Goal: Communication & Community: Answer question/provide support

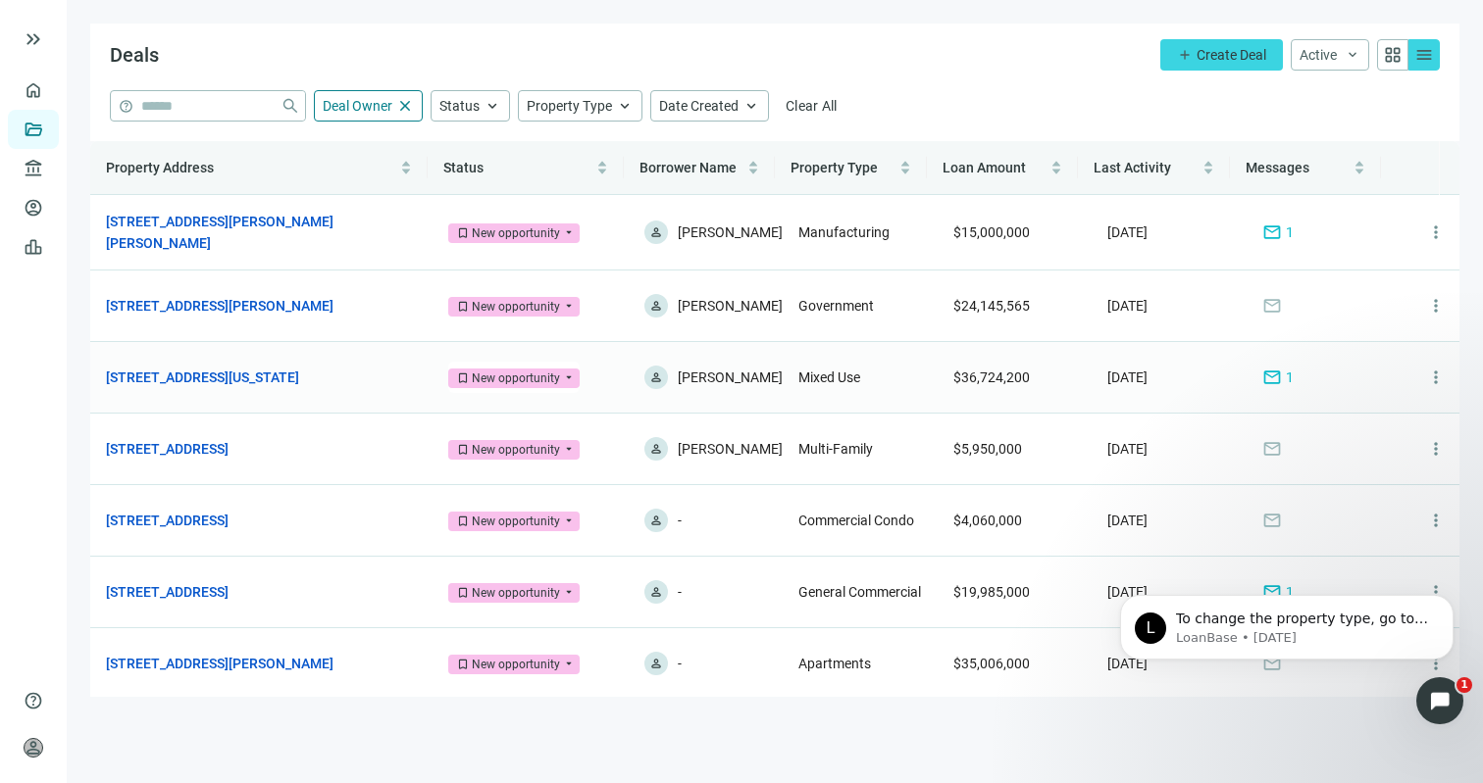
click at [337, 370] on td "155 W Michigan Ave, Kalamazoo, MI 49007 open_in_new" at bounding box center [261, 378] width 342 height 72
click at [299, 388] on link "[STREET_ADDRESS][US_STATE]" at bounding box center [202, 378] width 193 height 22
click at [233, 240] on link "[STREET_ADDRESS][PERSON_NAME][PERSON_NAME]" at bounding box center [251, 232] width 291 height 43
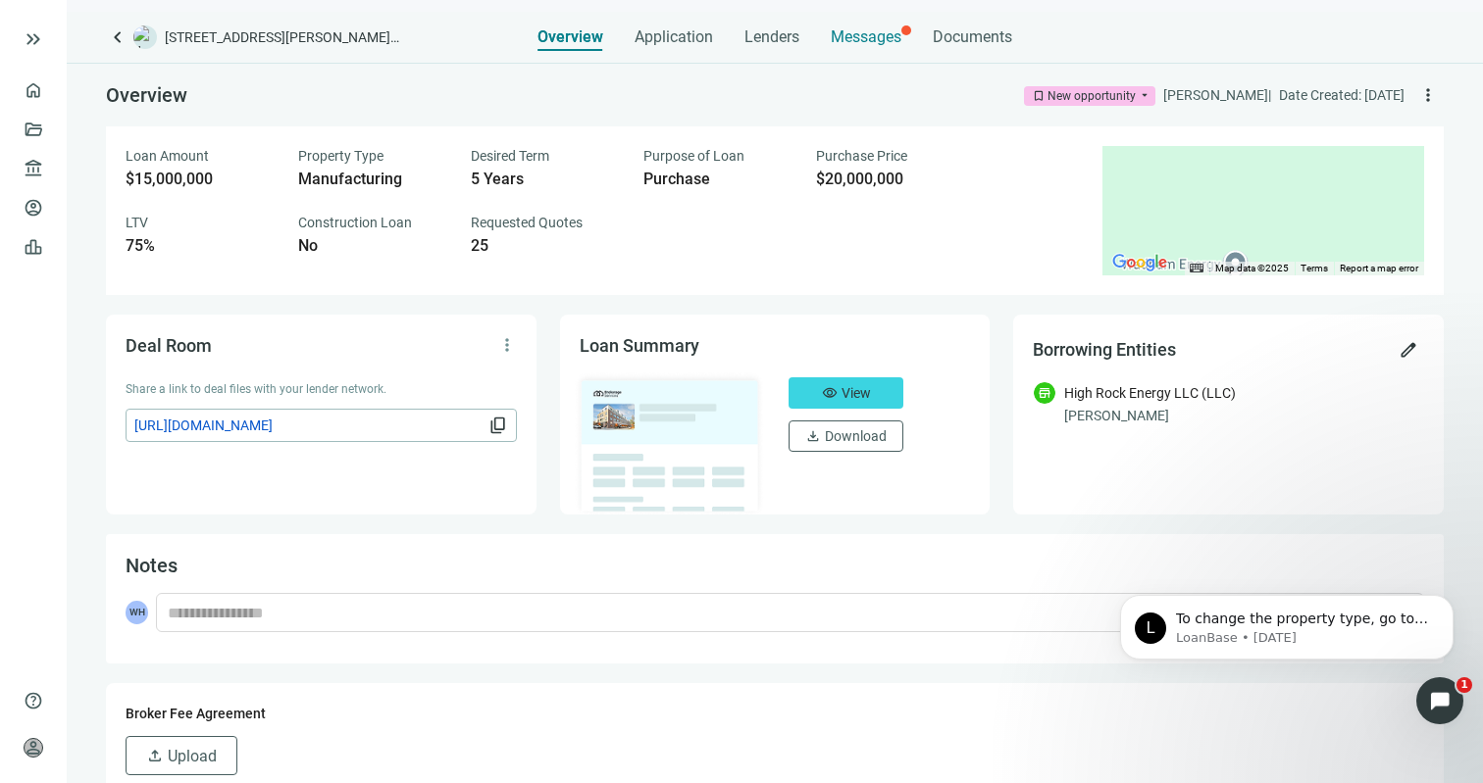
click at [874, 31] on span "Messages" at bounding box center [866, 36] width 71 height 19
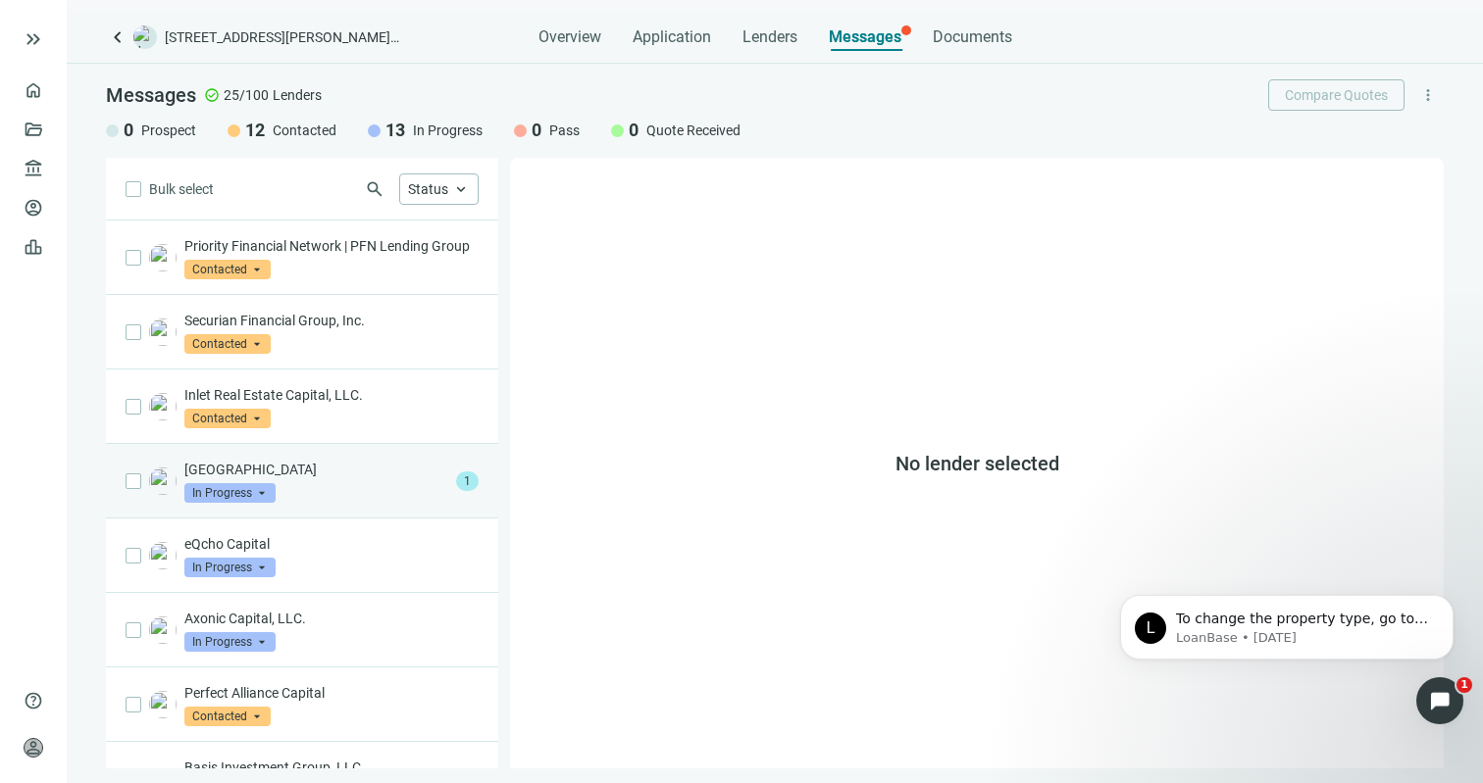
click at [341, 503] on div "Riverside Park Capital In Progress arrow_drop_down" at bounding box center [316, 481] width 264 height 43
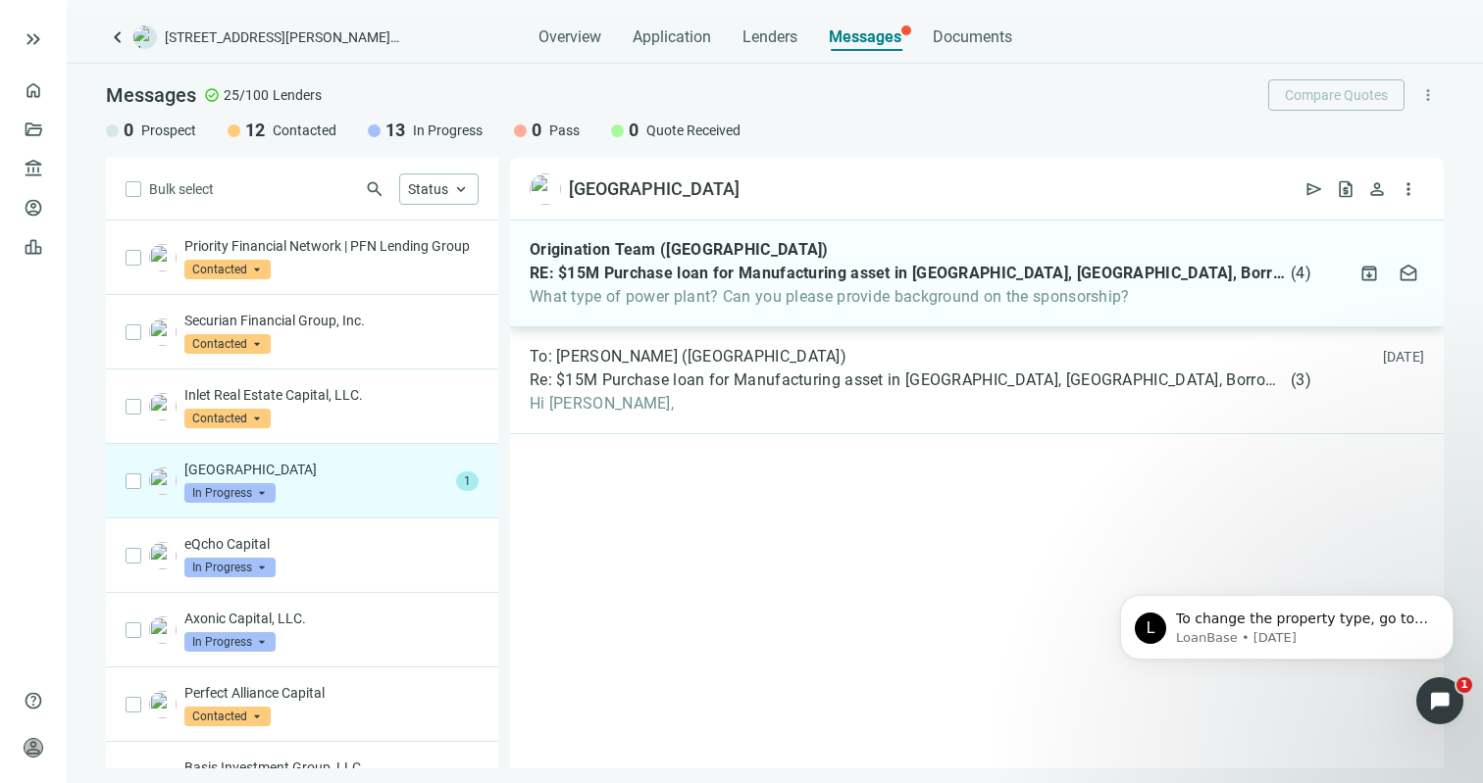
click at [781, 272] on span "RE: $15M Purchase loan for Manufacturing asset in Williams, CA, Borrower with 7…" at bounding box center [908, 274] width 757 height 20
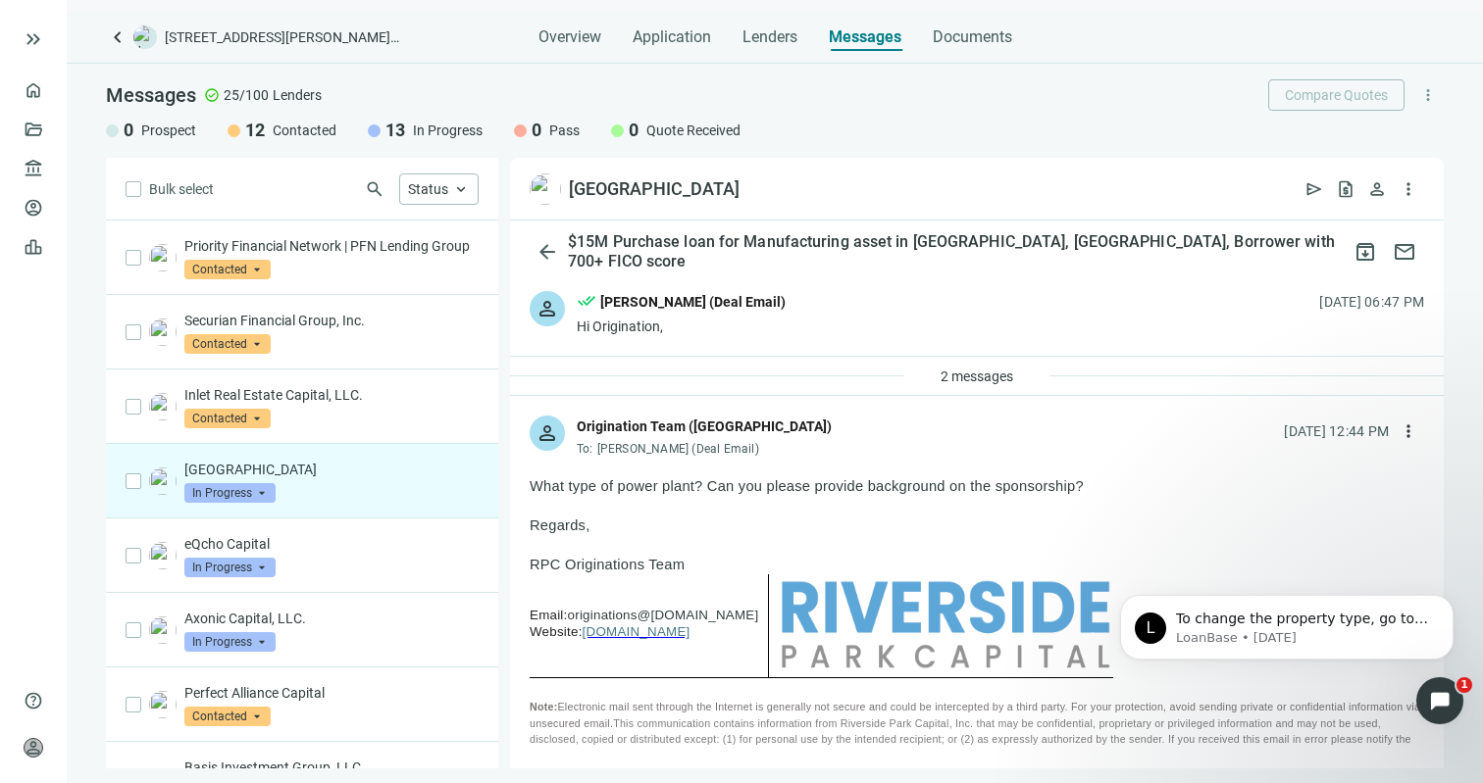
click at [765, 51] on div "keyboard_arrow_left 6247 Meyers Rd, Williams, CA 95987 Overview Application Len…" at bounding box center [775, 398] width 1416 height 772
click at [768, 48] on div "Lenders" at bounding box center [769, 31] width 55 height 39
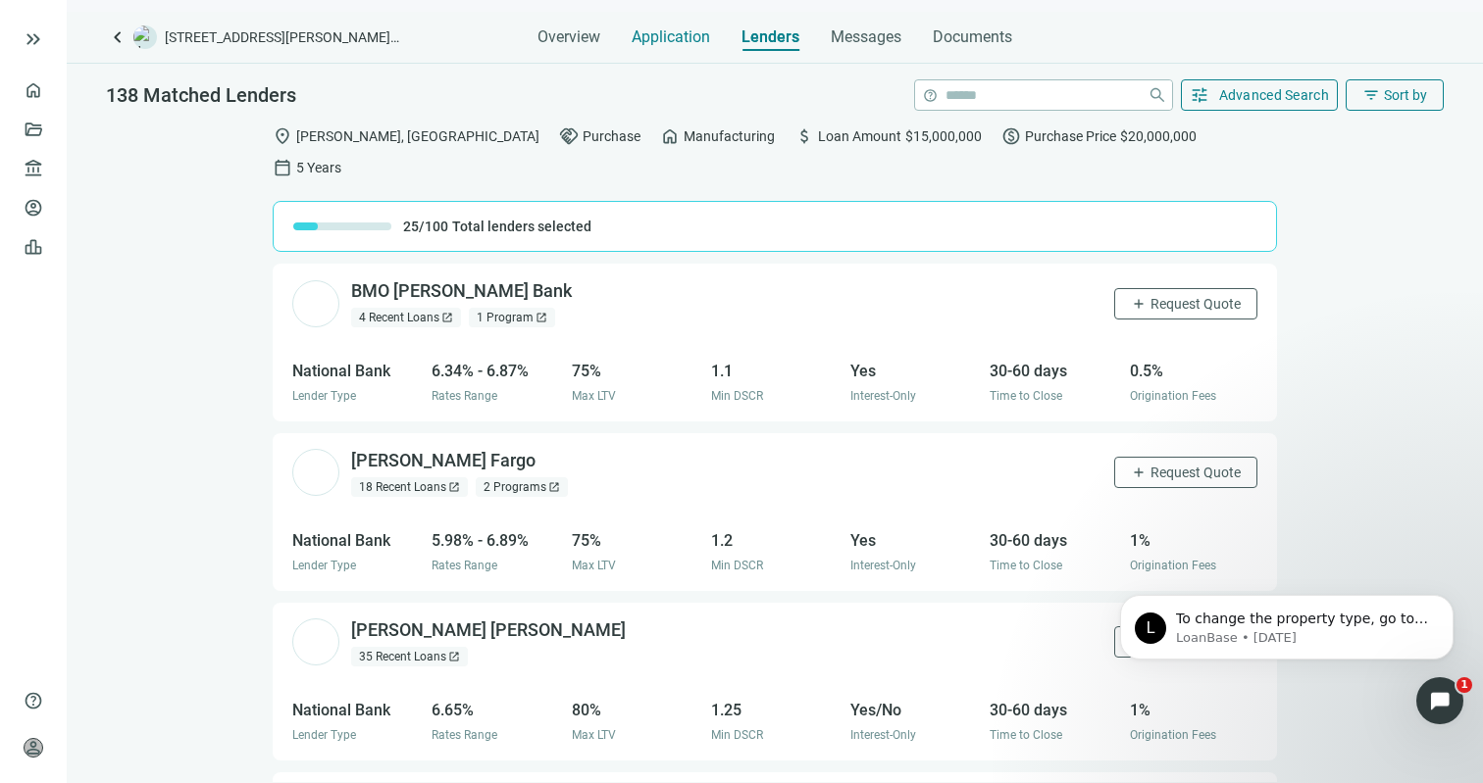
click at [693, 40] on span "Application" at bounding box center [671, 37] width 78 height 20
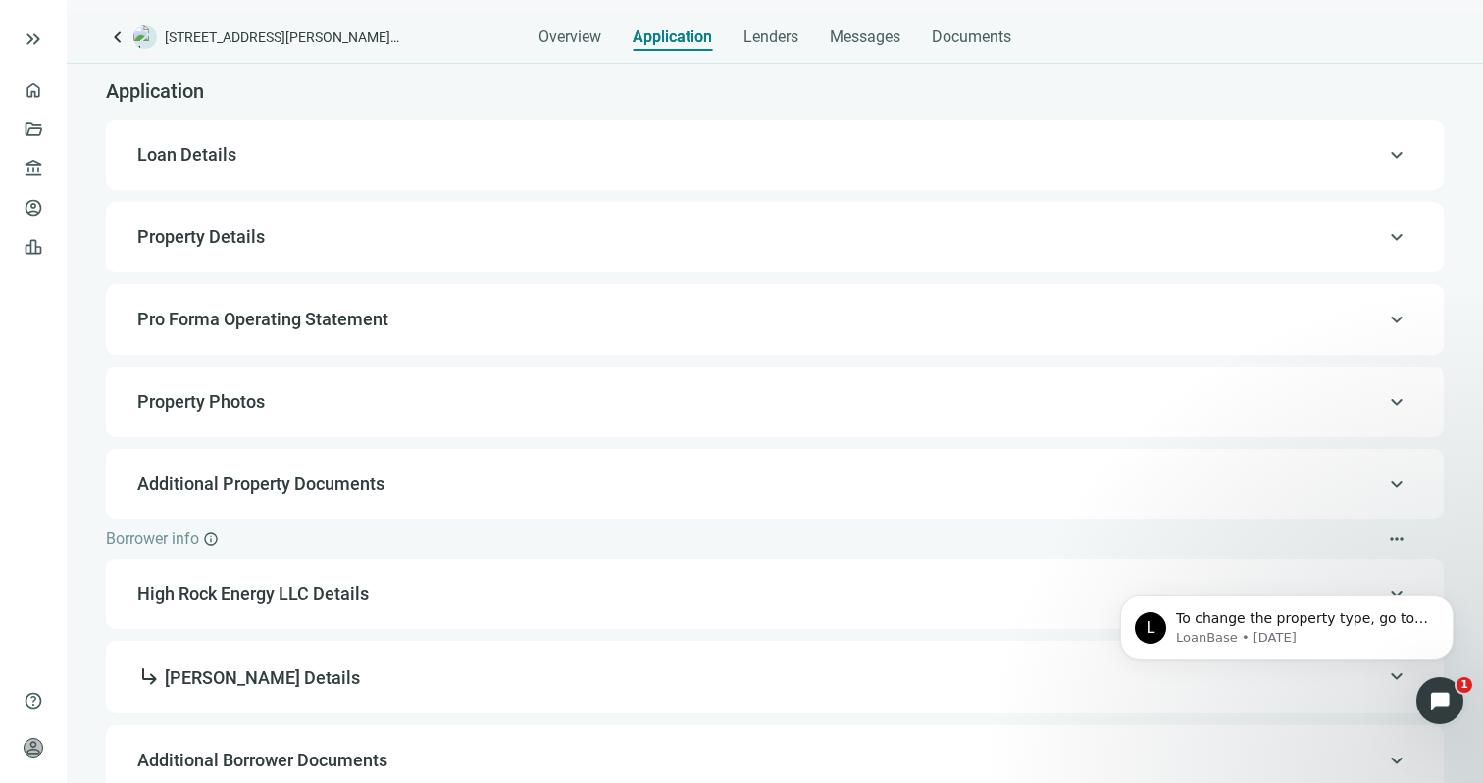
scroll to position [12, 0]
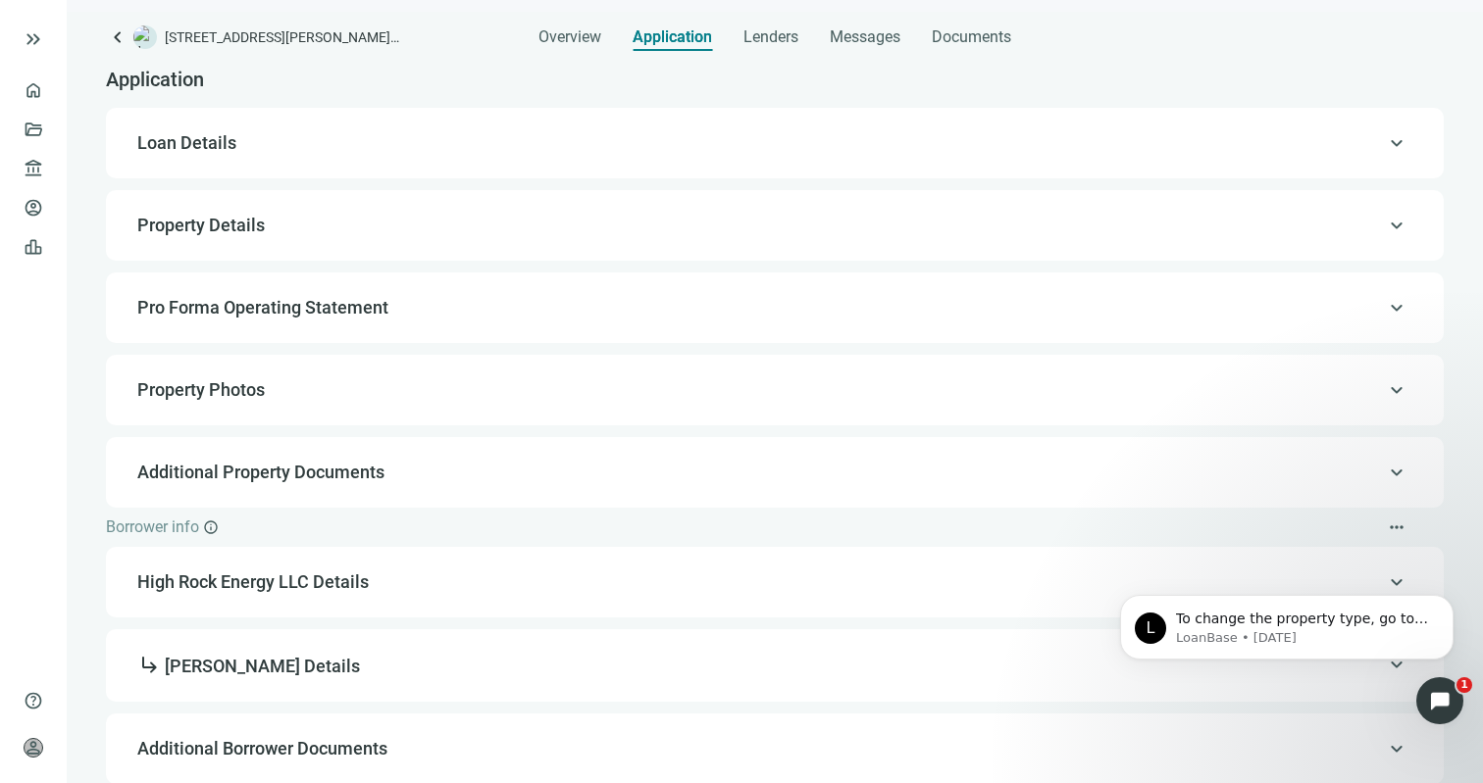
click at [692, 591] on span "High Rock Energy LLC Details" at bounding box center [772, 583] width 1271 height 24
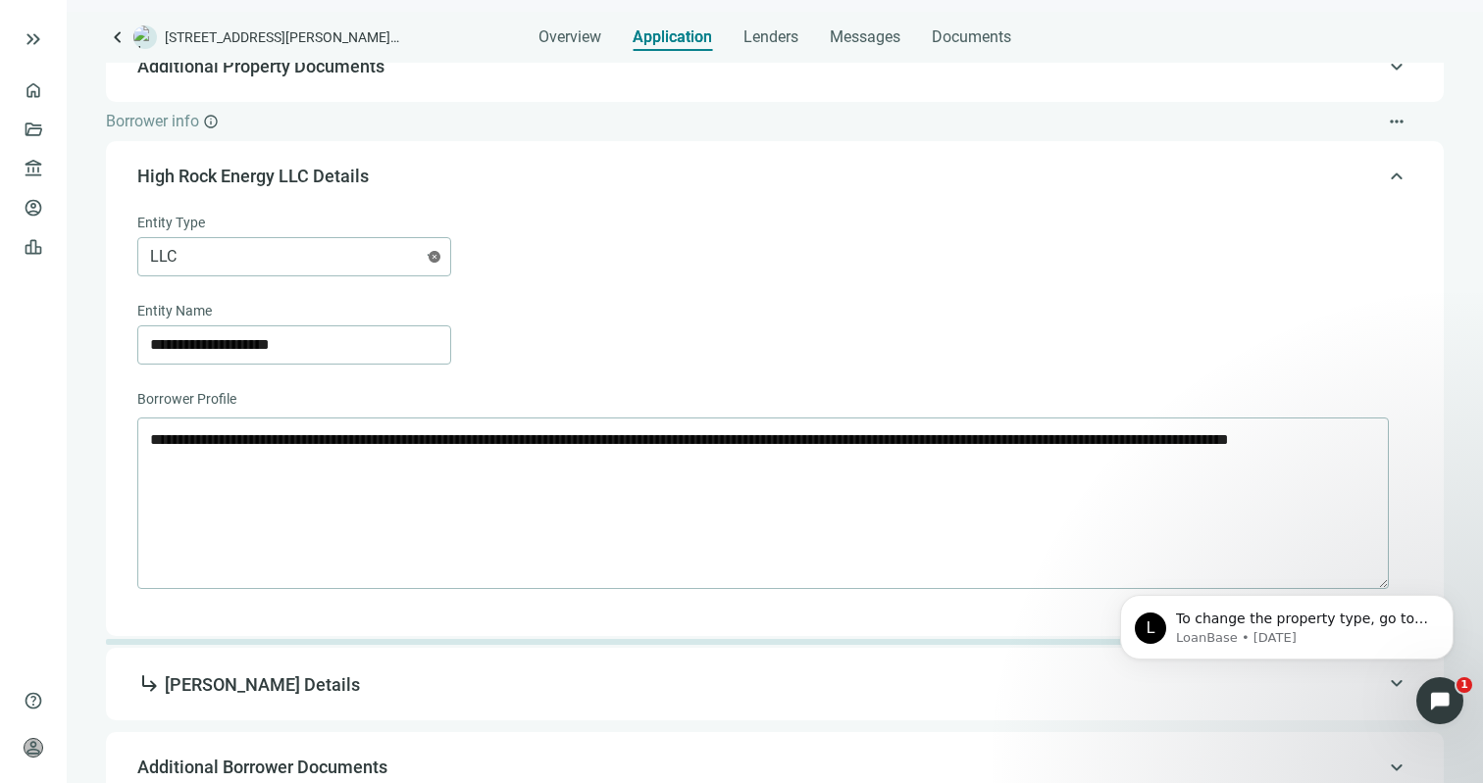
scroll to position [437, 0]
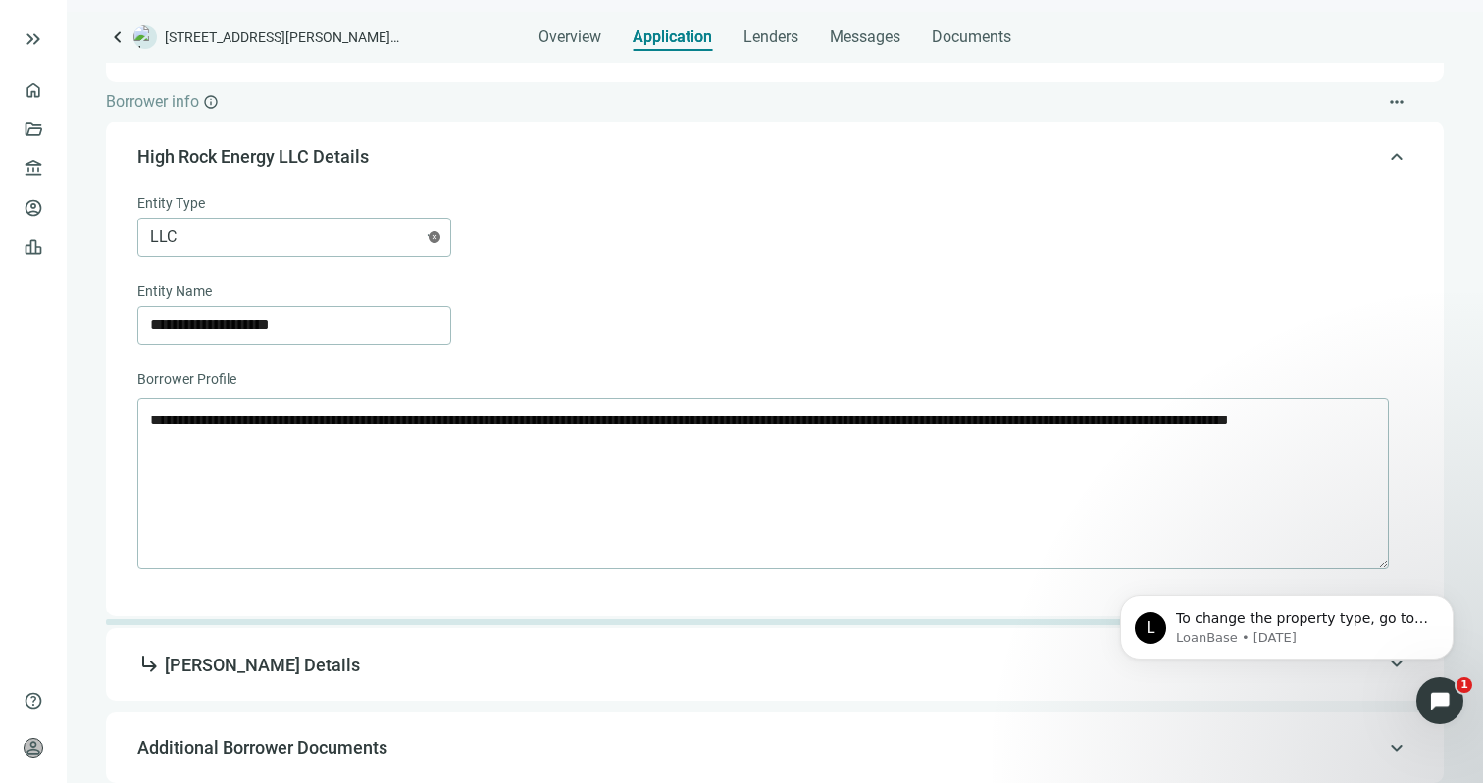
click at [534, 667] on span "subdirectory_arrow_right Mark Jolley Details" at bounding box center [772, 664] width 1271 height 25
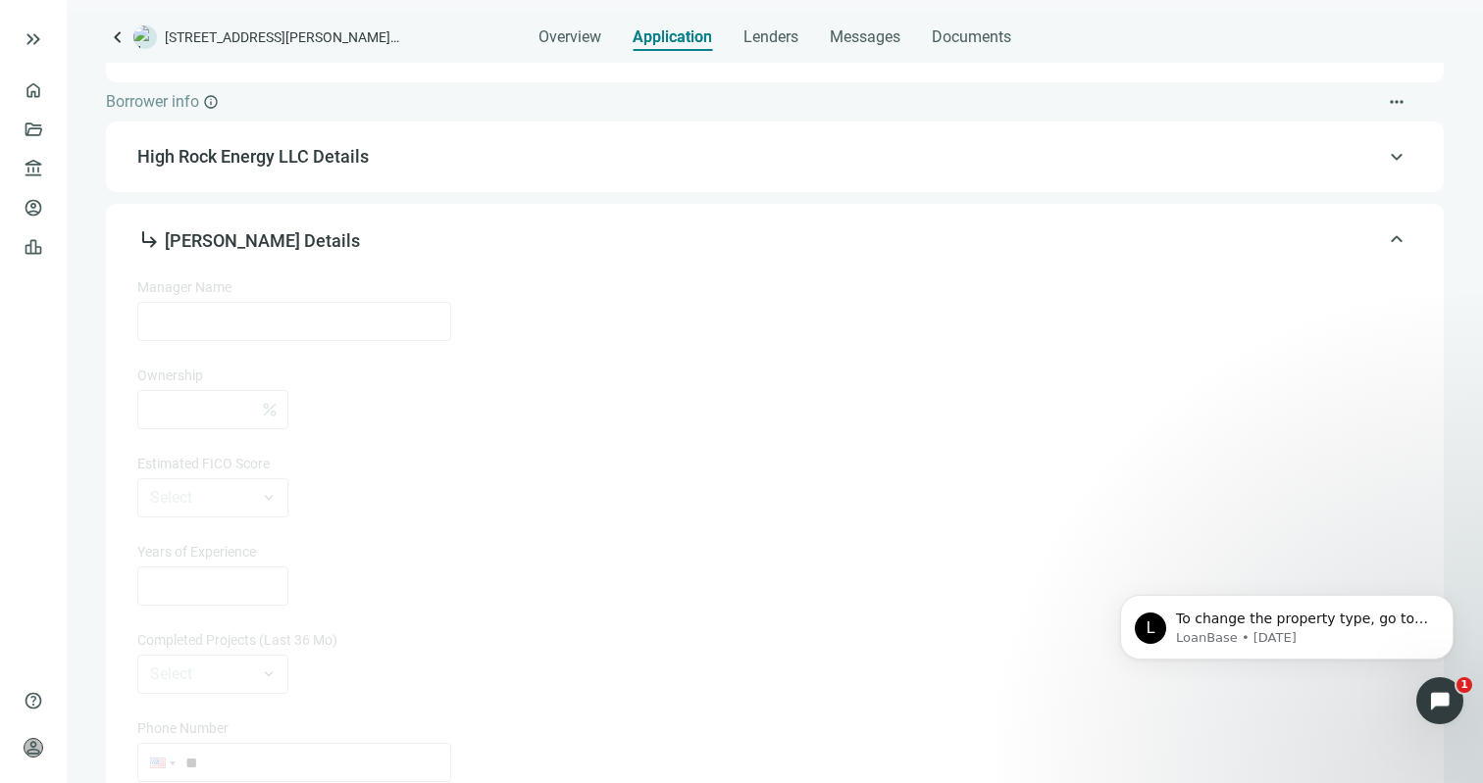
type input "**********"
type input "**"
type input "**********"
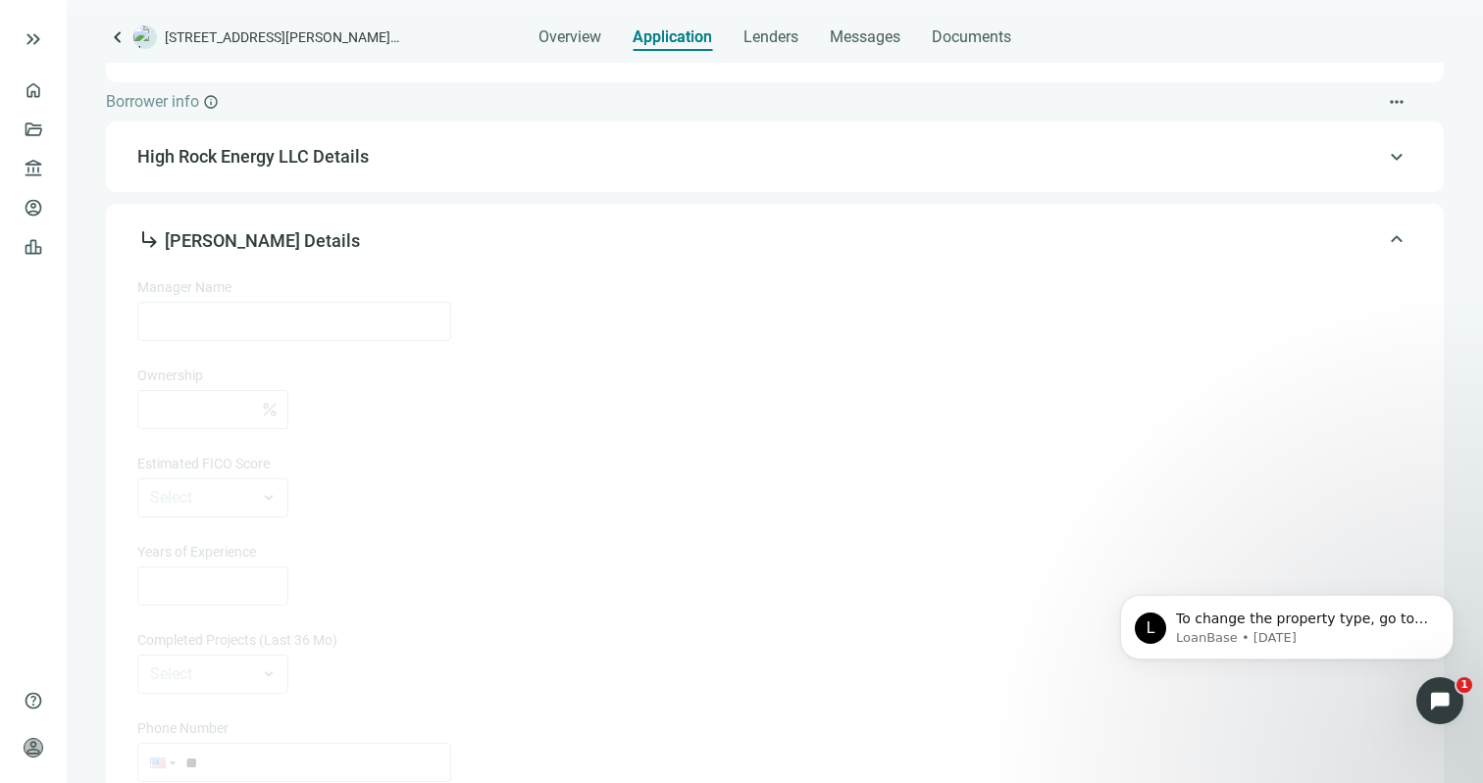
type input "******"
type input "*********"
type input "*******"
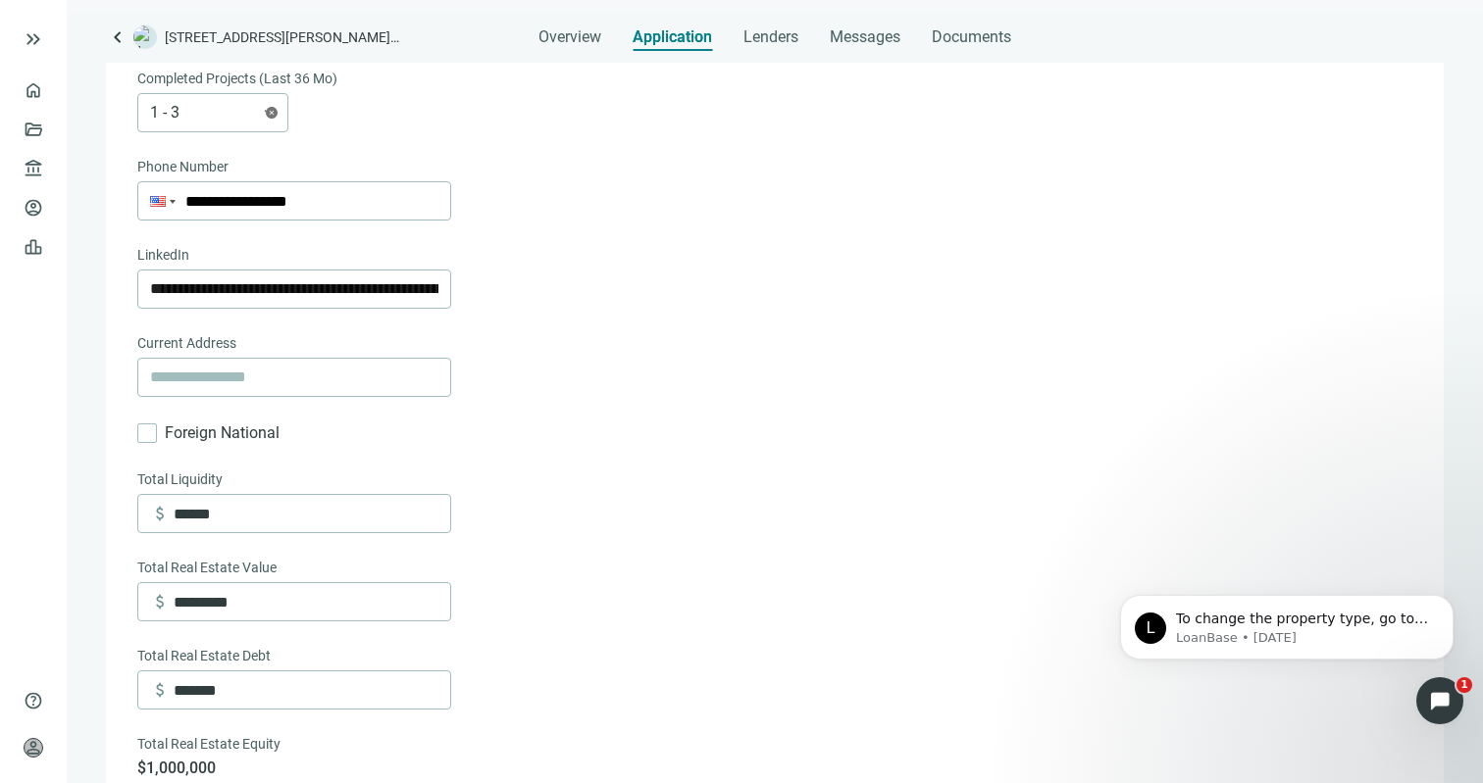
scroll to position [1126, 0]
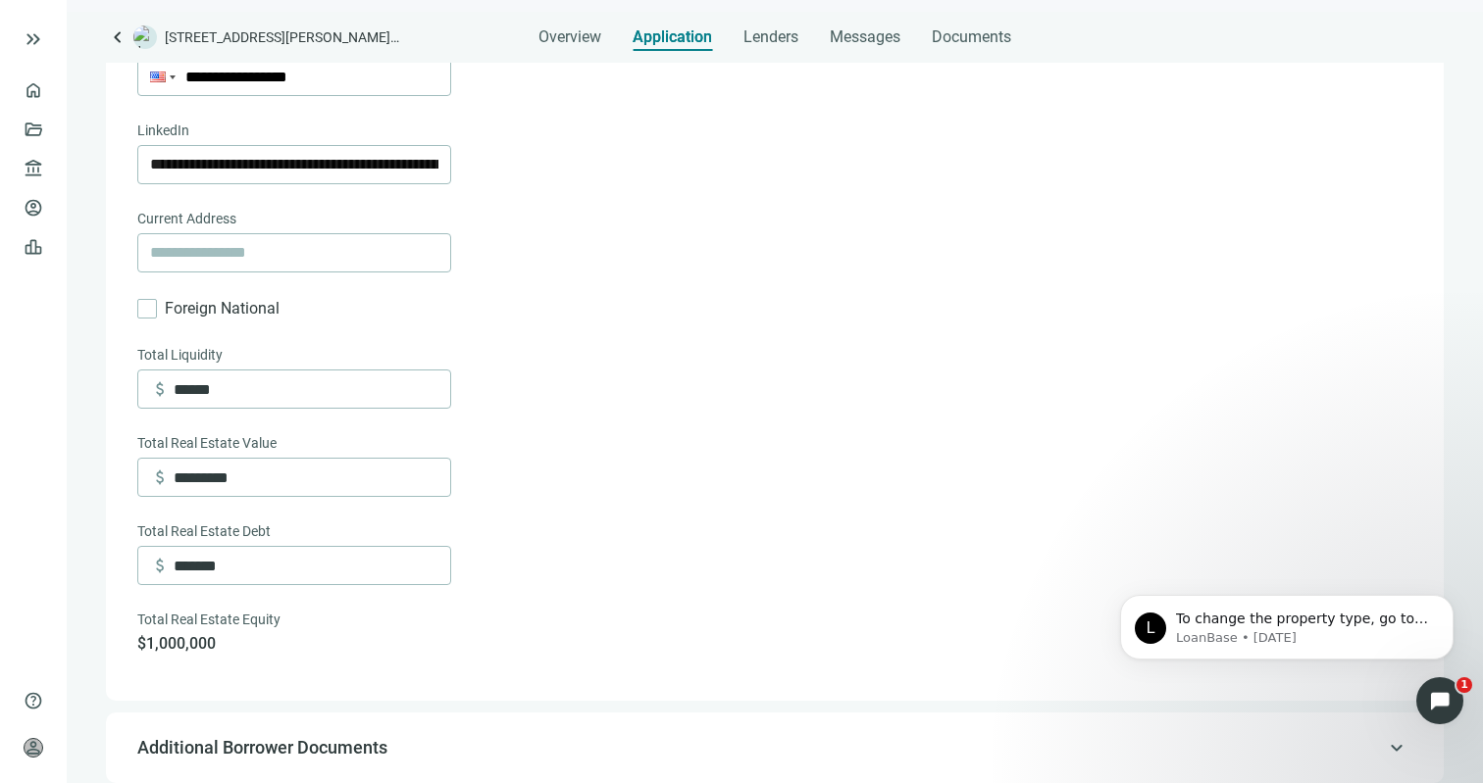
click at [488, 749] on span "Additional Borrower Documents" at bounding box center [772, 748] width 1271 height 24
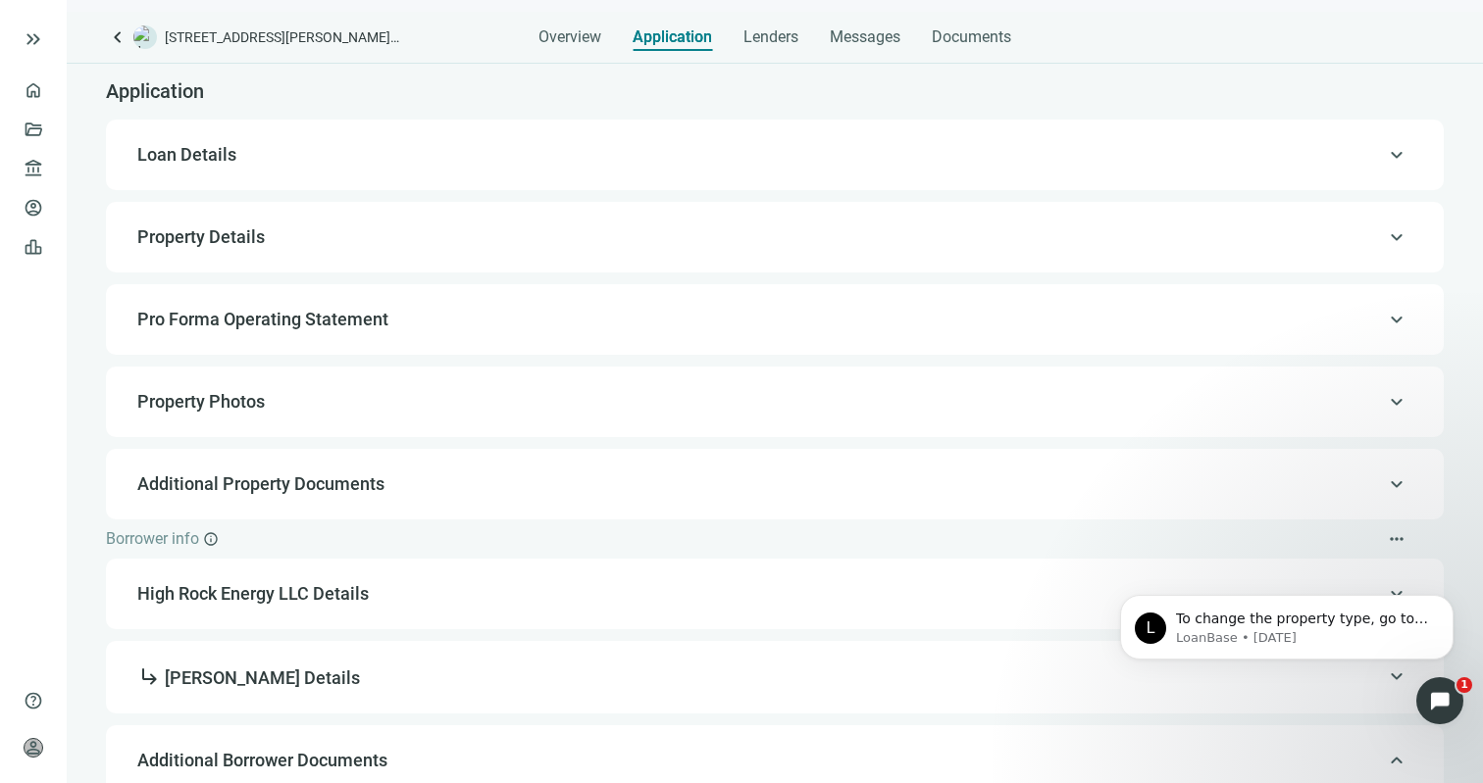
drag, startPoint x: 427, startPoint y: 219, endPoint x: 427, endPoint y: 190, distance: 28.4
click at [427, 219] on div "keyboard_arrow_up Property Details" at bounding box center [775, 237] width 1298 height 47
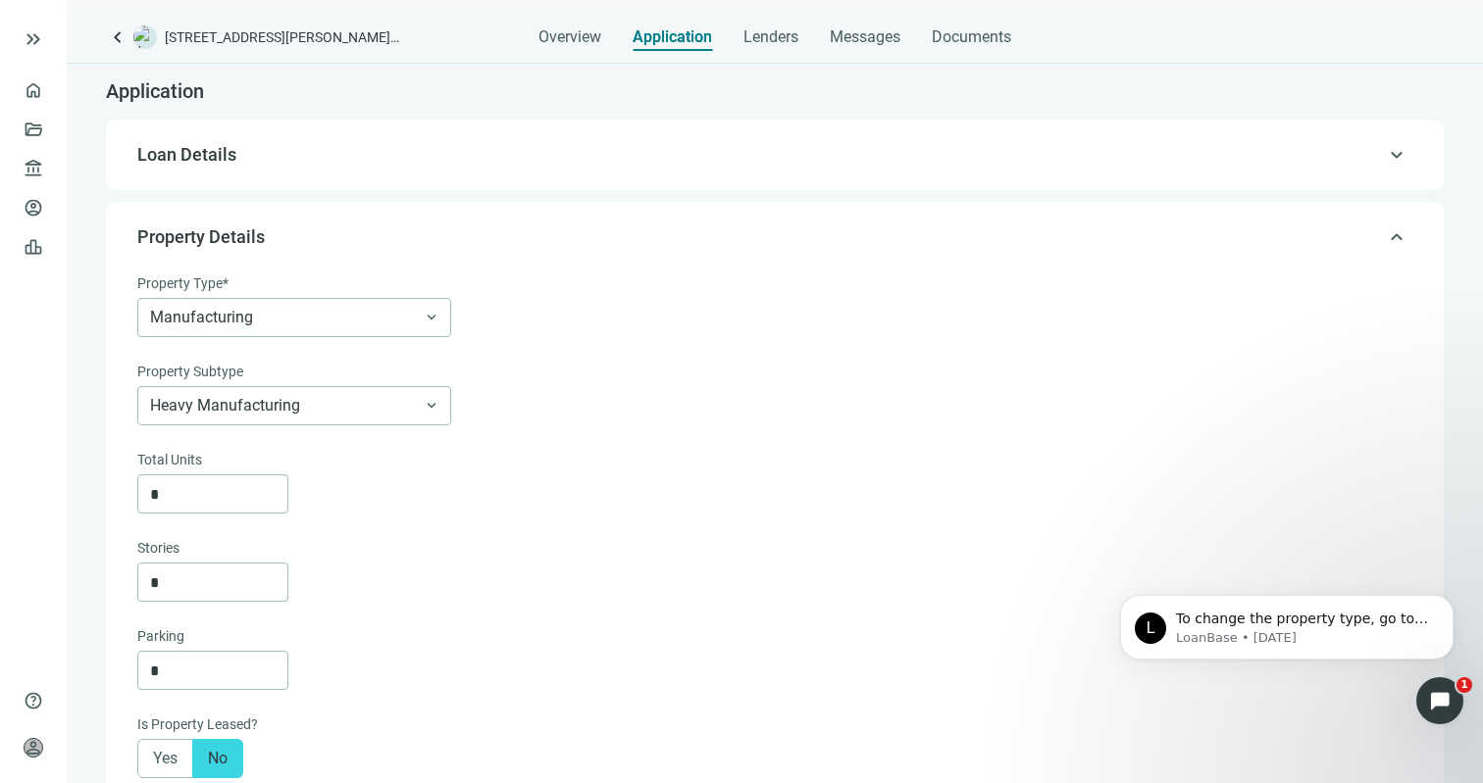
click at [426, 169] on div "keyboard_arrow_up Loan Details" at bounding box center [775, 154] width 1298 height 47
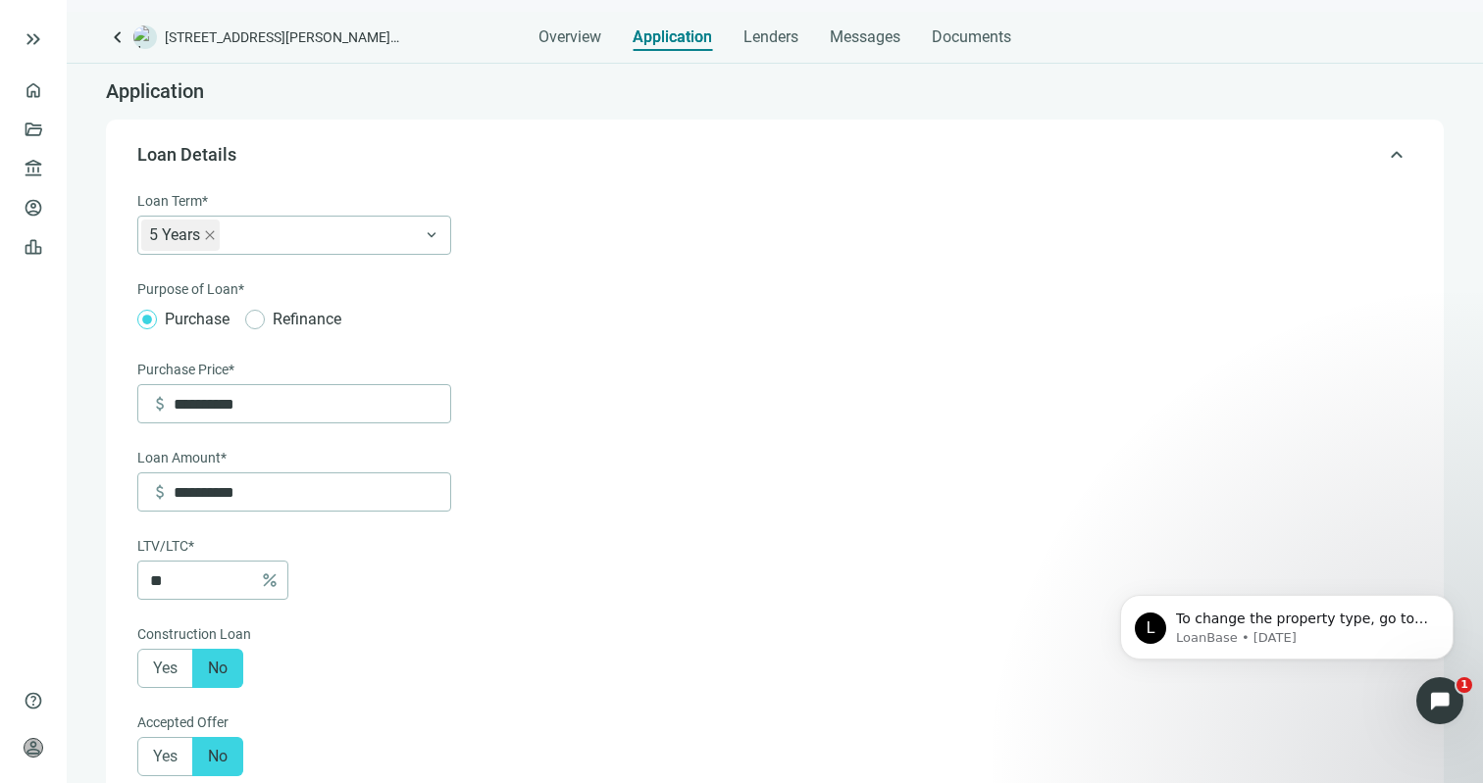
type textarea "**********"
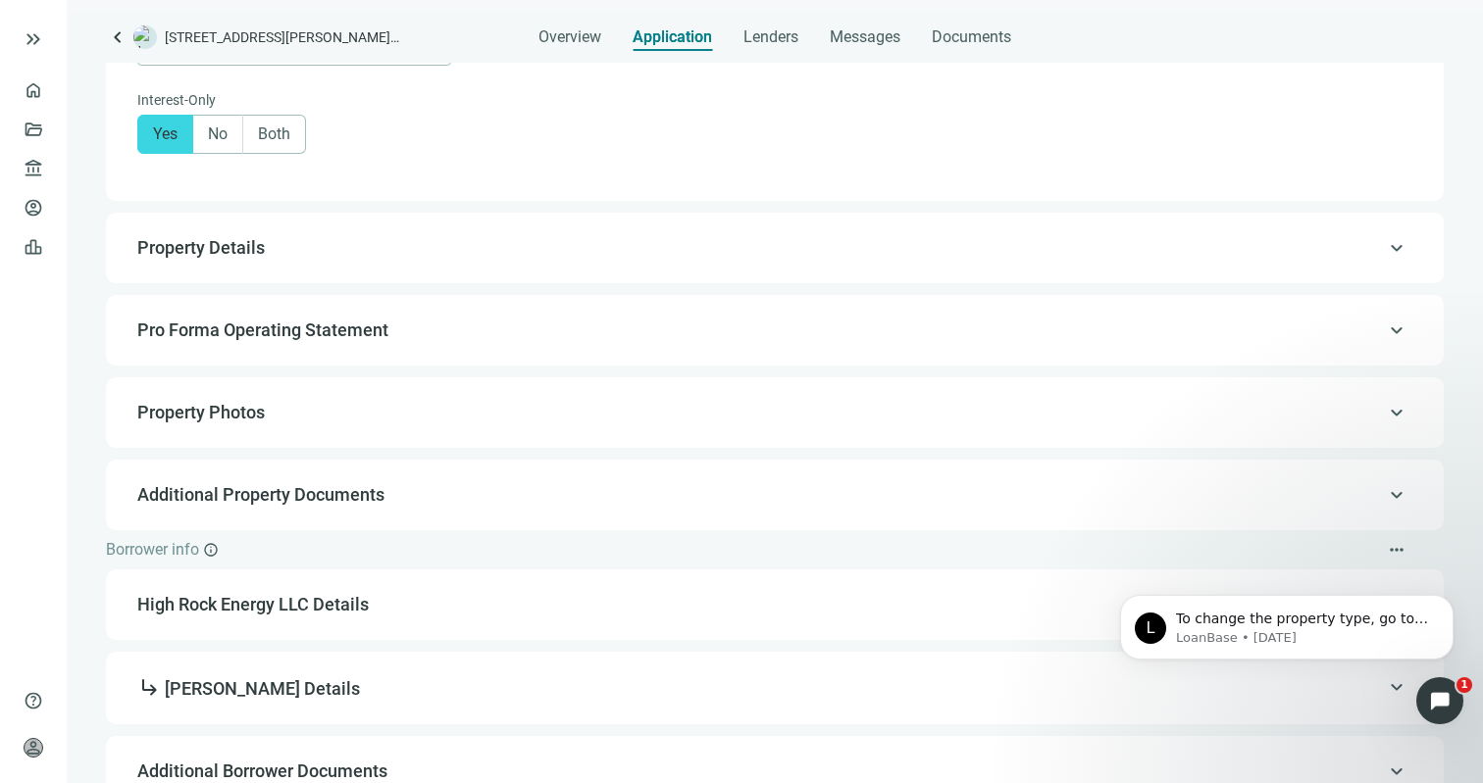
scroll to position [1179, 0]
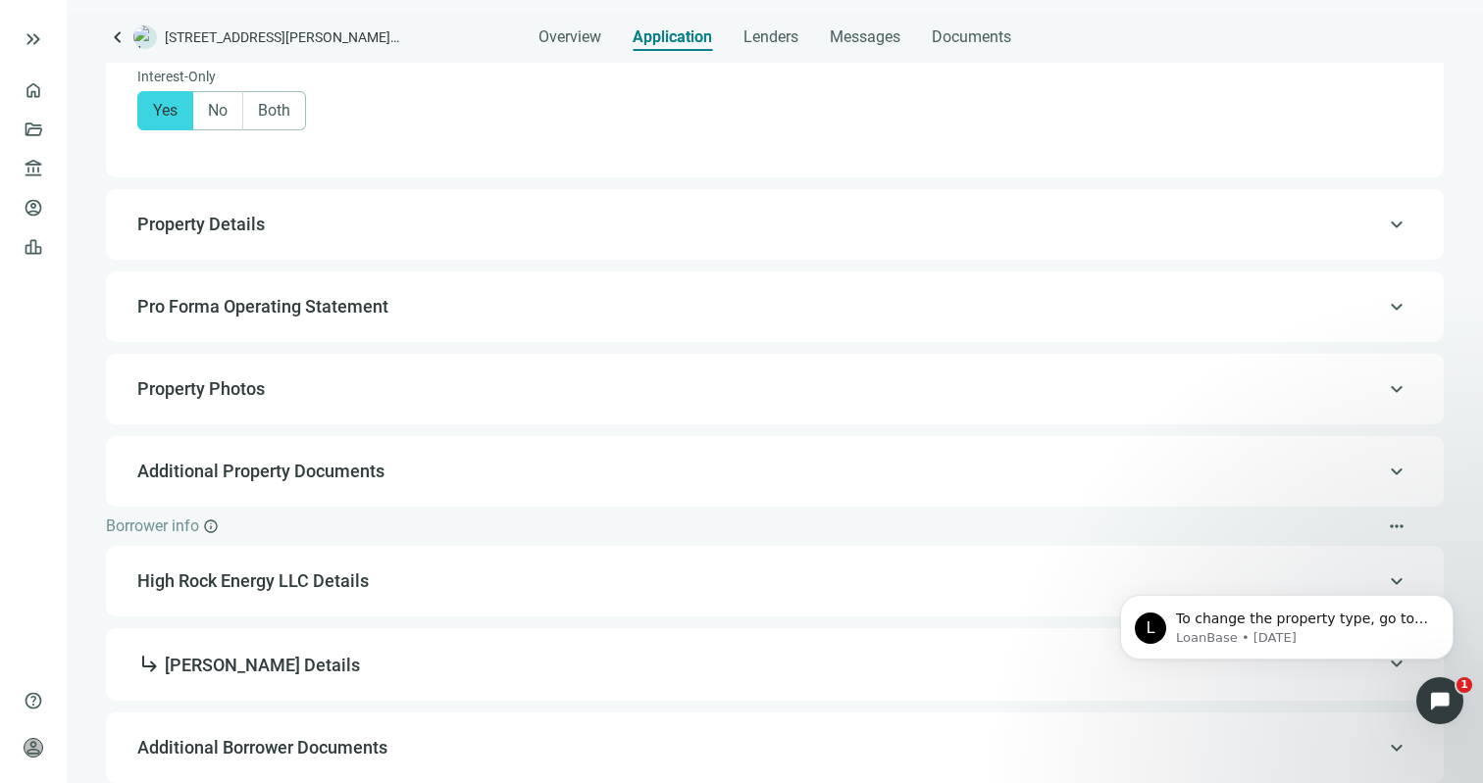
click at [590, 239] on div "keyboard_arrow_up Property Details" at bounding box center [775, 224] width 1298 height 47
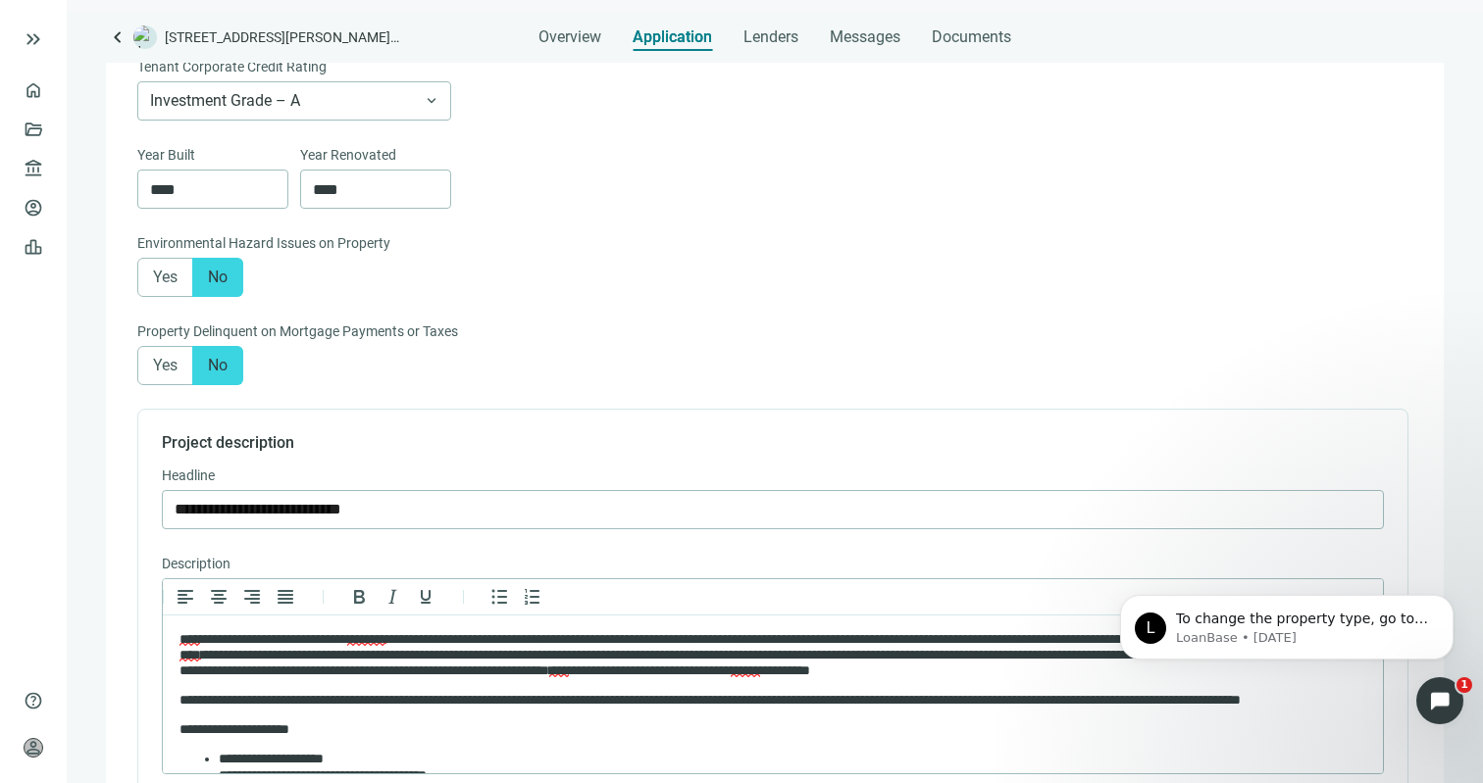
scroll to position [1277, 0]
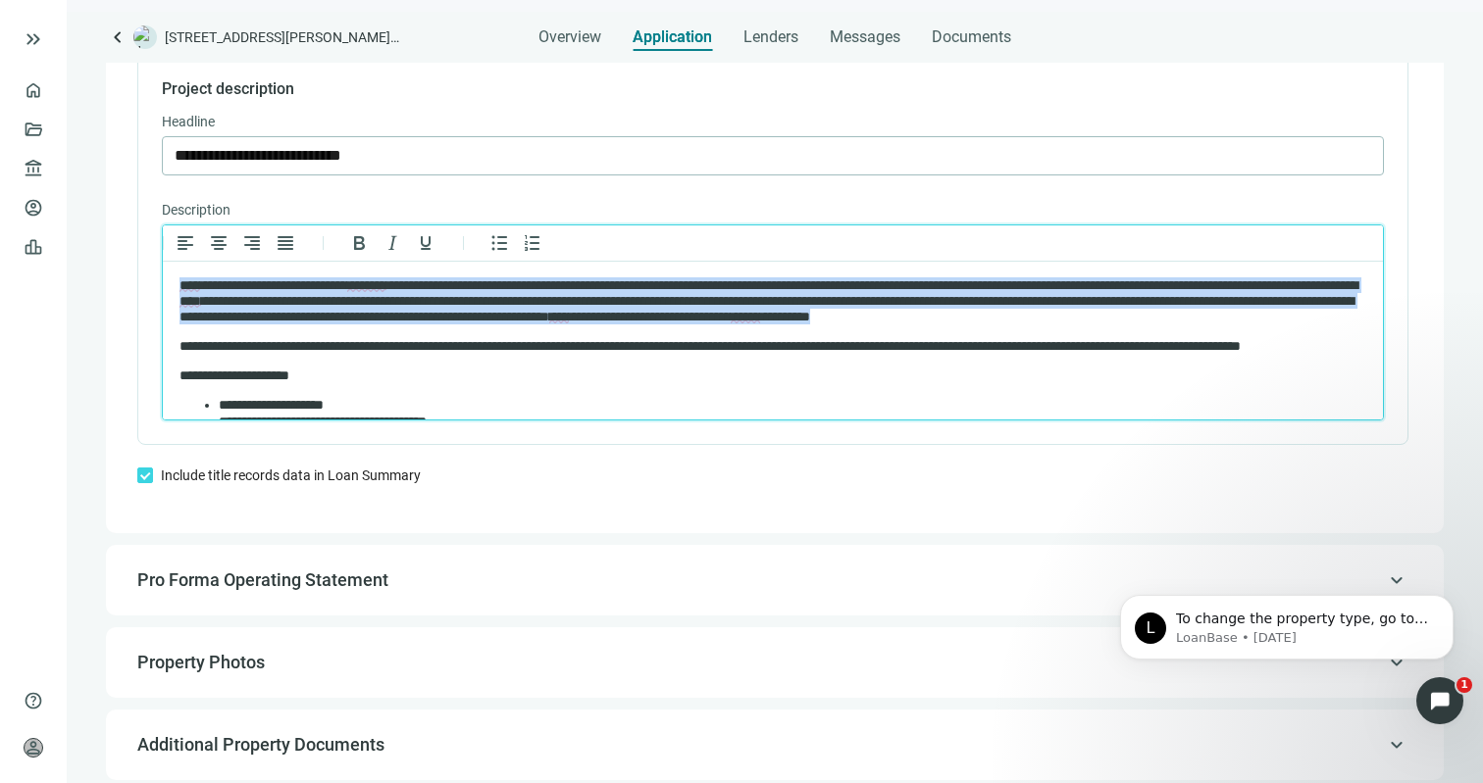
drag, startPoint x: 496, startPoint y: 336, endPoint x: 174, endPoint y: 281, distance: 327.3
click at [174, 281] on html "**********" at bounding box center [773, 392] width 1220 height 260
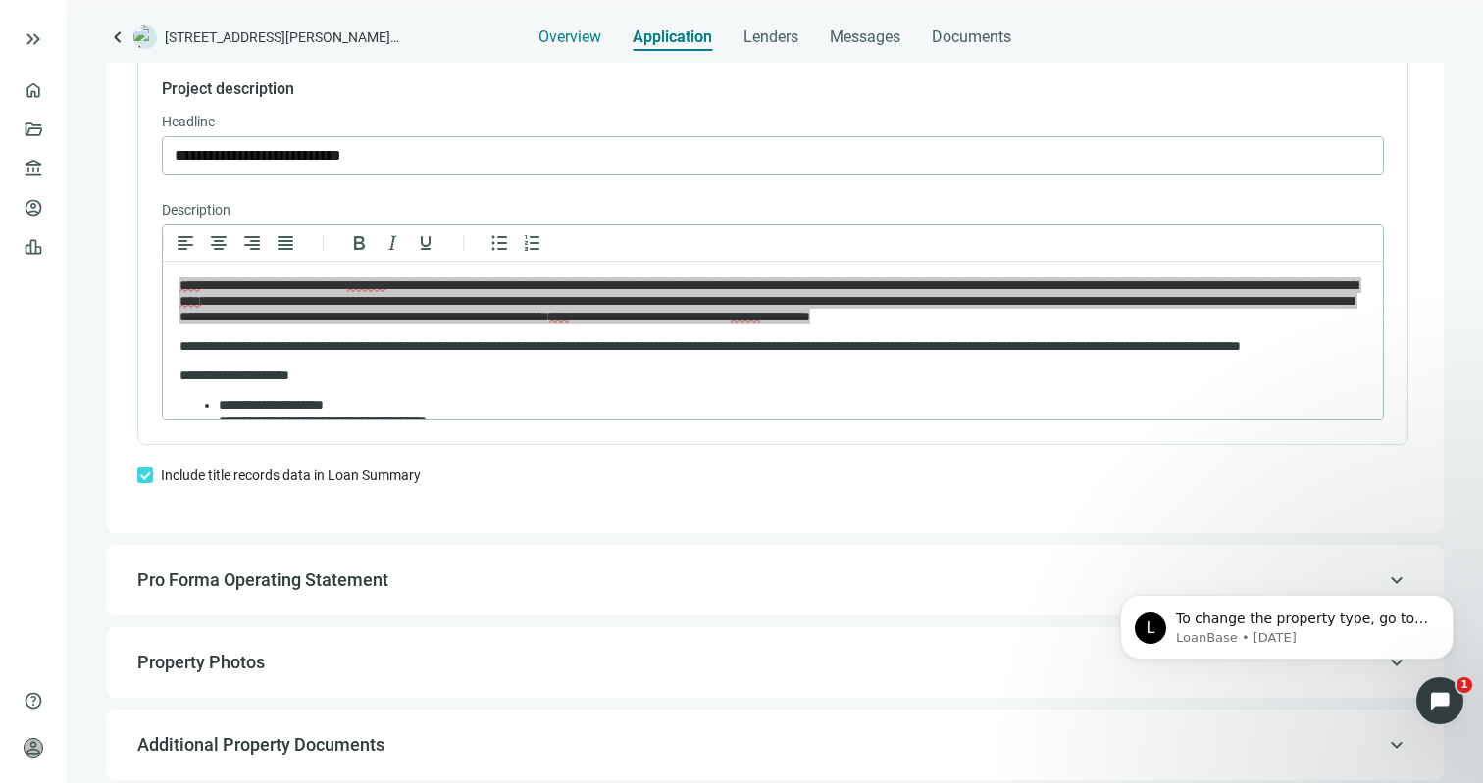
click at [550, 32] on span "Overview" at bounding box center [569, 37] width 63 height 20
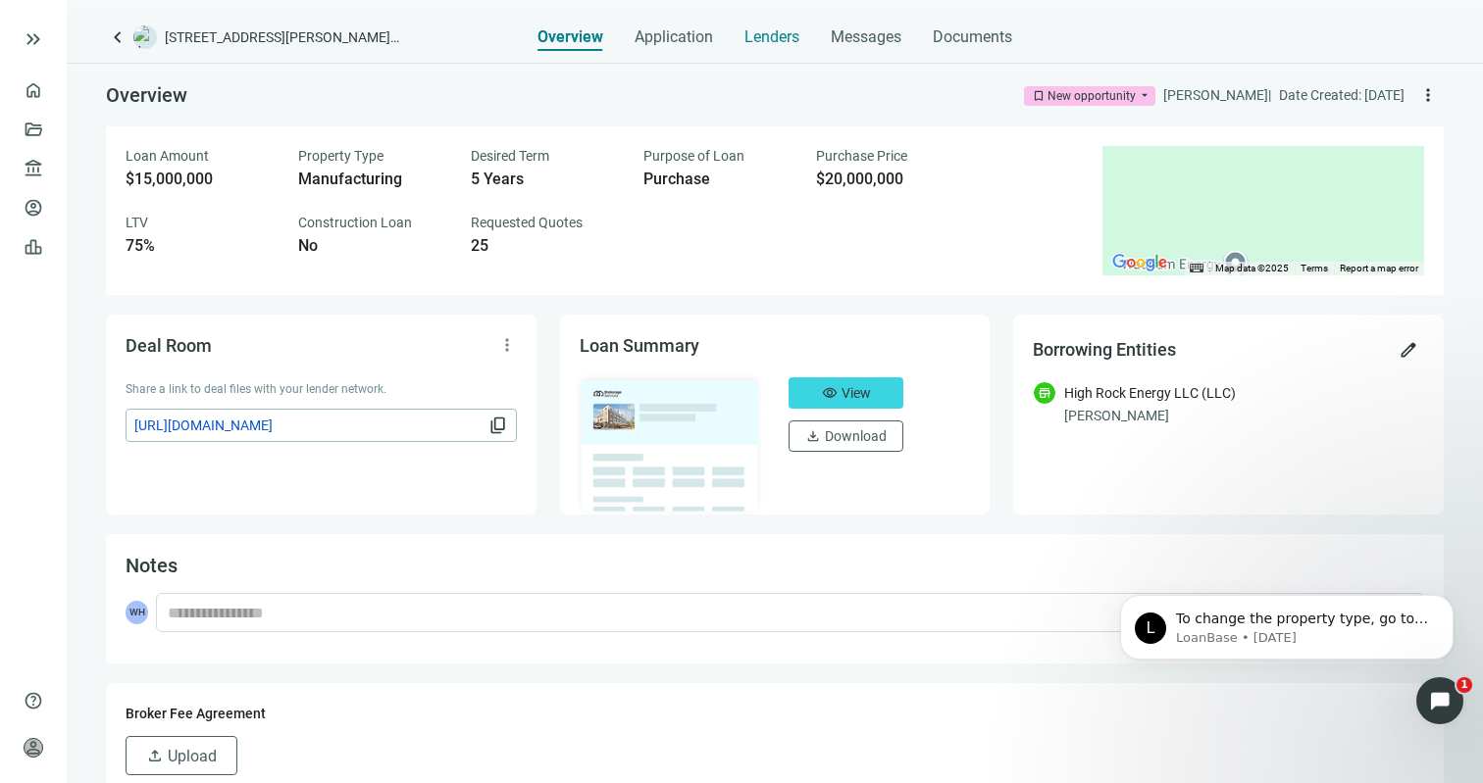
click at [783, 37] on span "Lenders" at bounding box center [771, 37] width 55 height 20
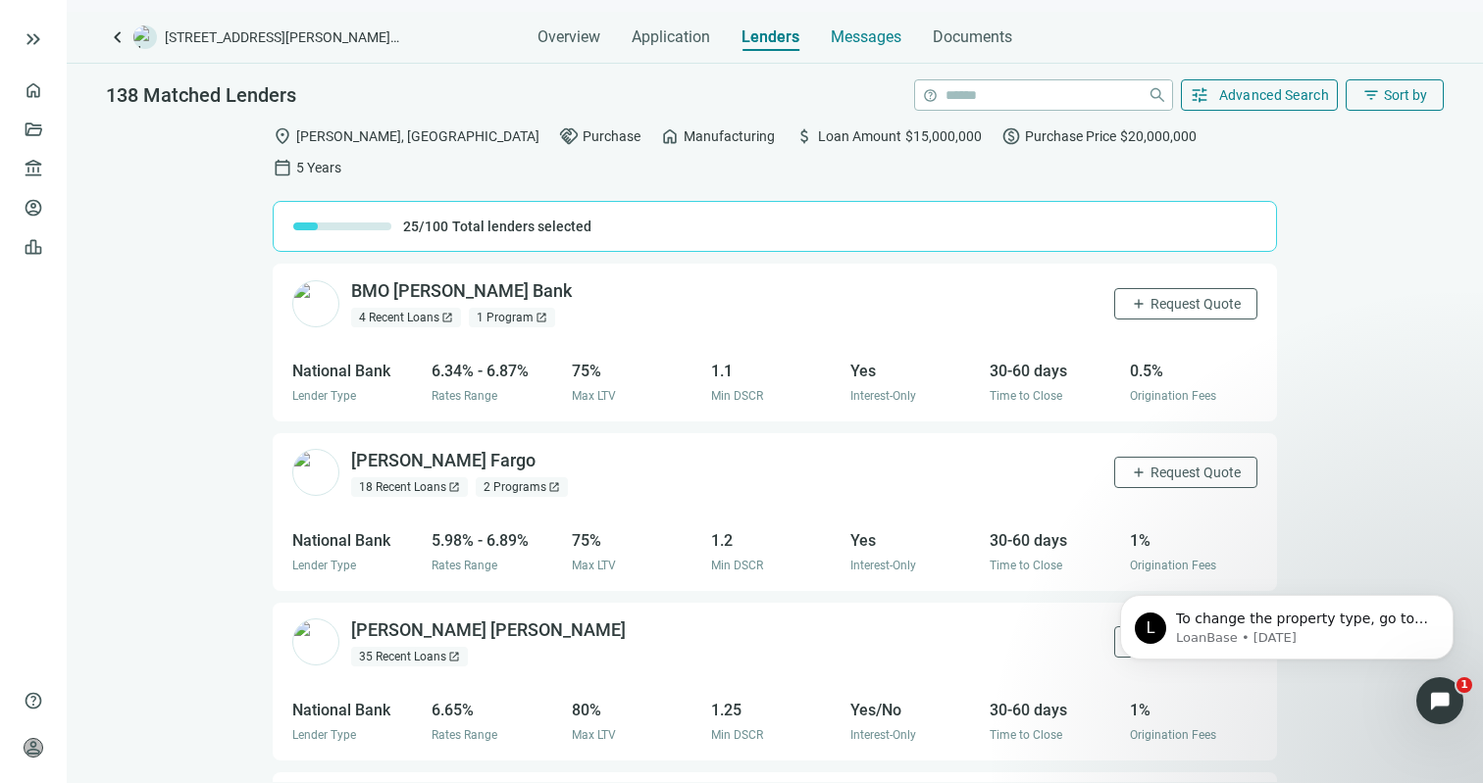
click at [875, 35] on span "Messages" at bounding box center [866, 36] width 71 height 19
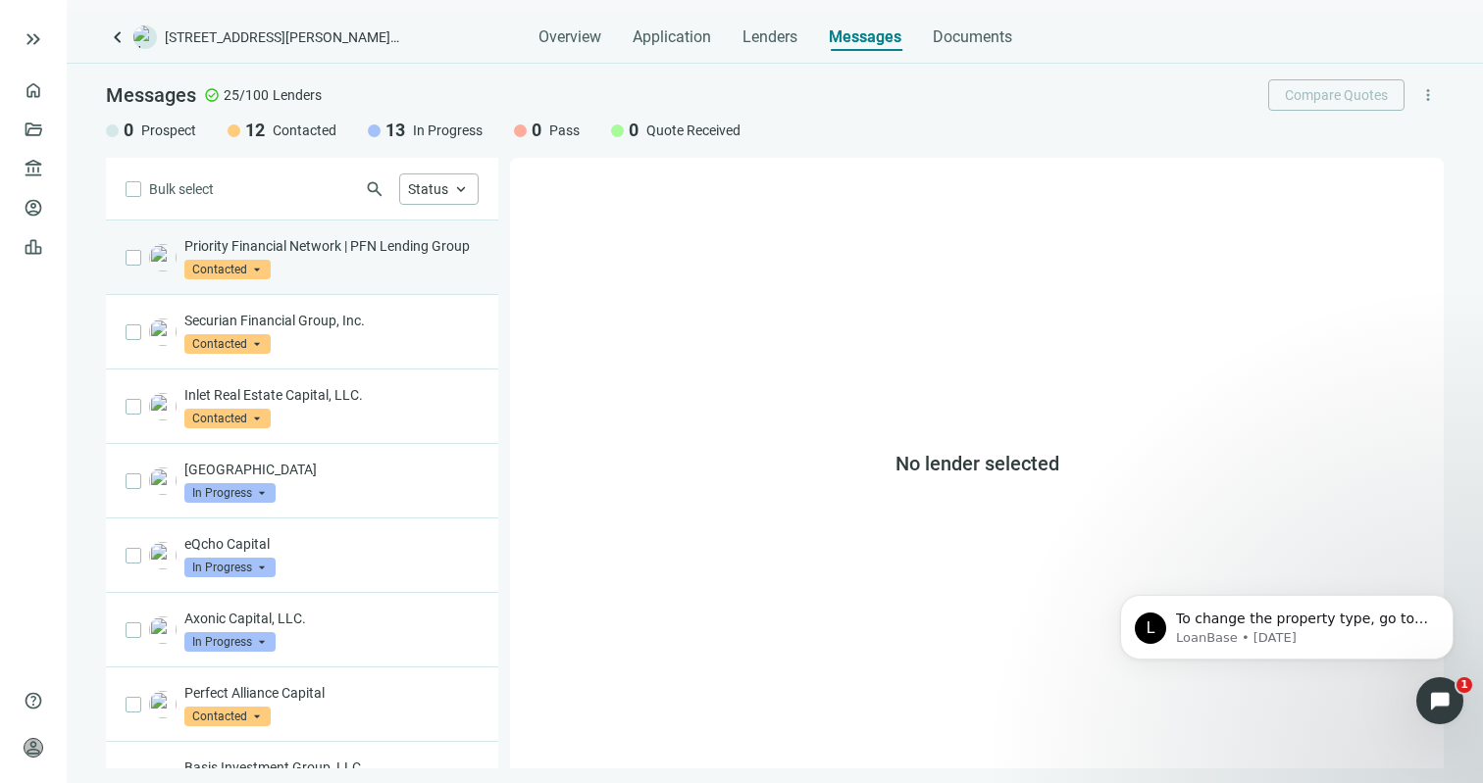
click at [390, 252] on p "Priority Financial Network | PFN Lending Group" at bounding box center [331, 246] width 294 height 20
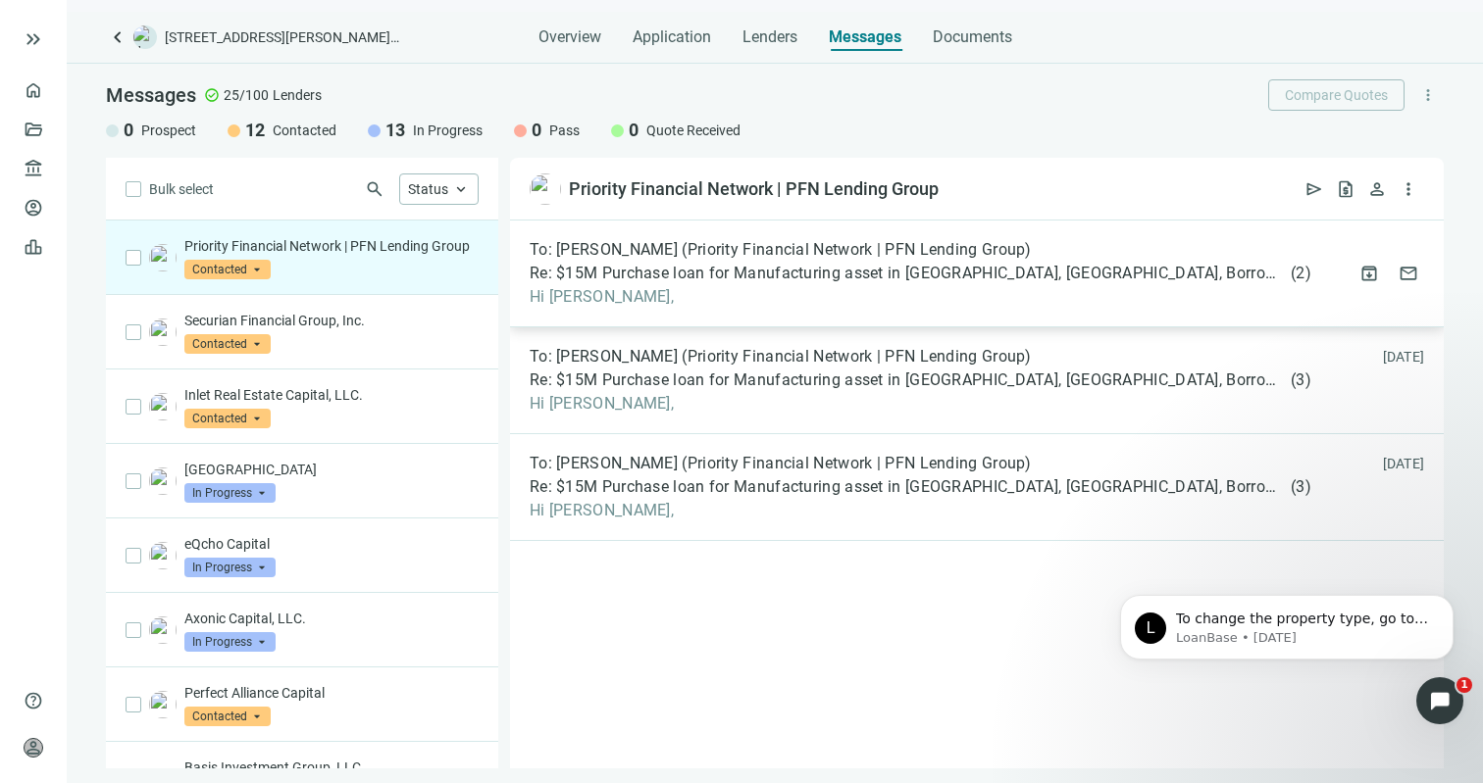
click at [670, 291] on span "Hi Justin," at bounding box center [921, 297] width 782 height 20
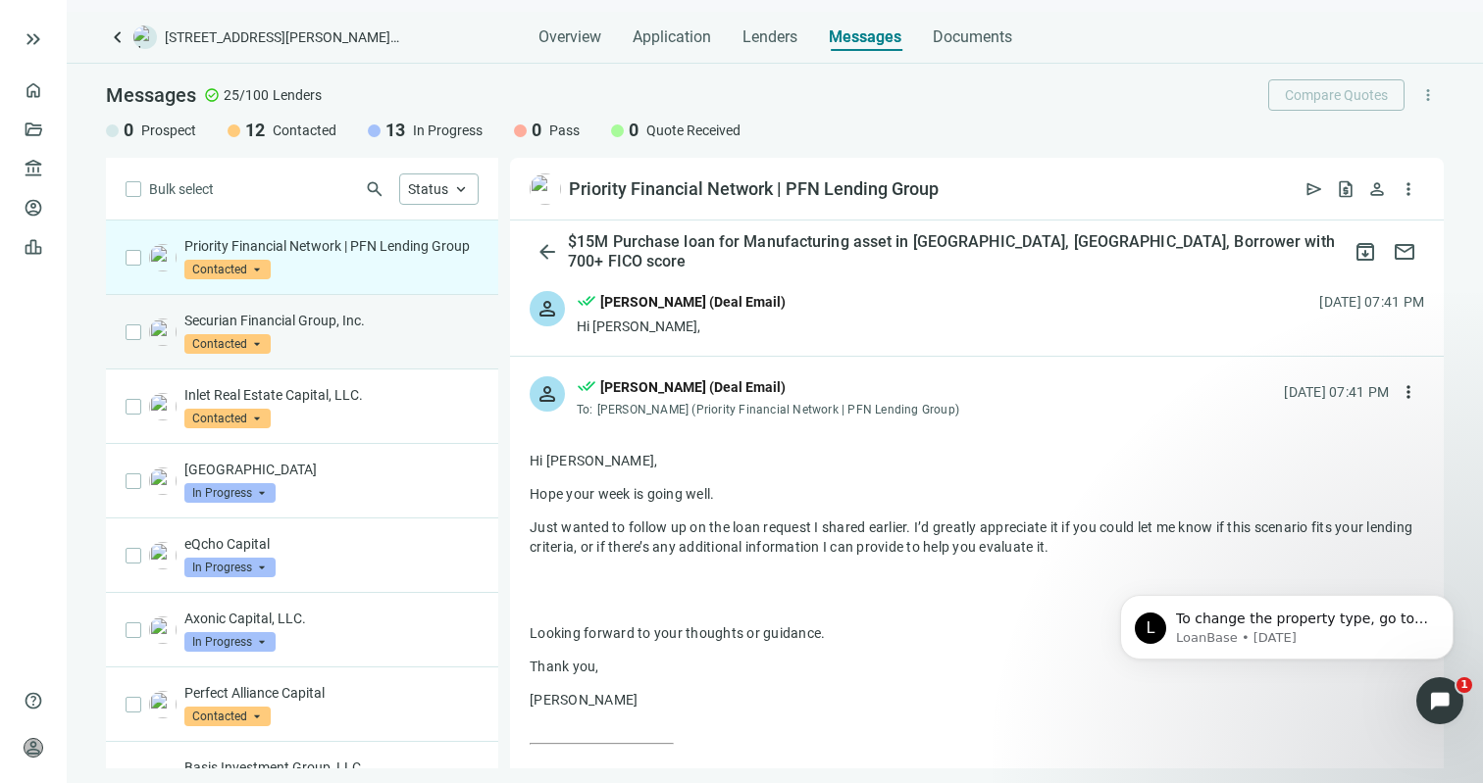
click at [338, 354] on div "Securian Financial Group, Inc. Contacted arrow_drop_down" at bounding box center [331, 332] width 294 height 43
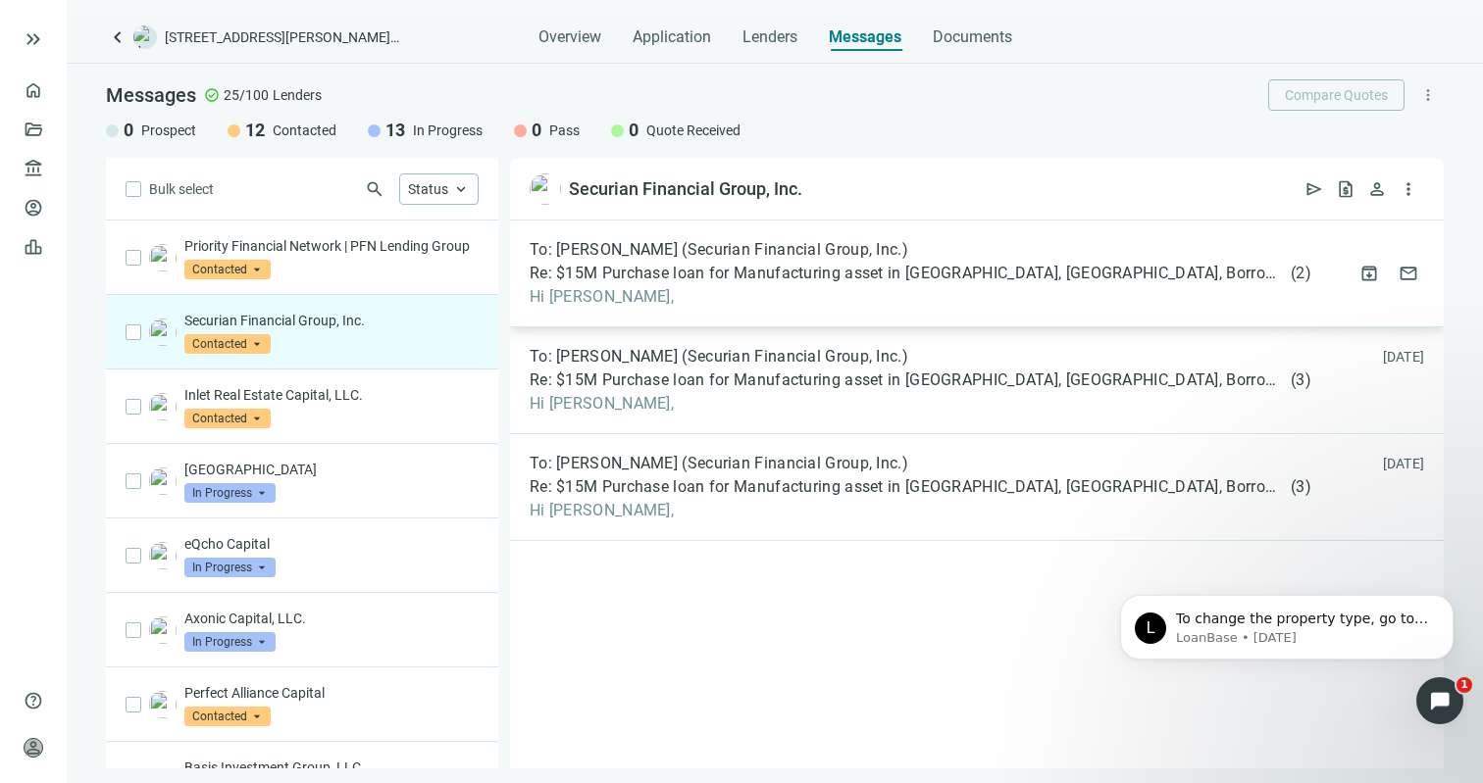
click at [672, 295] on span "Hi Sheila," at bounding box center [921, 297] width 782 height 20
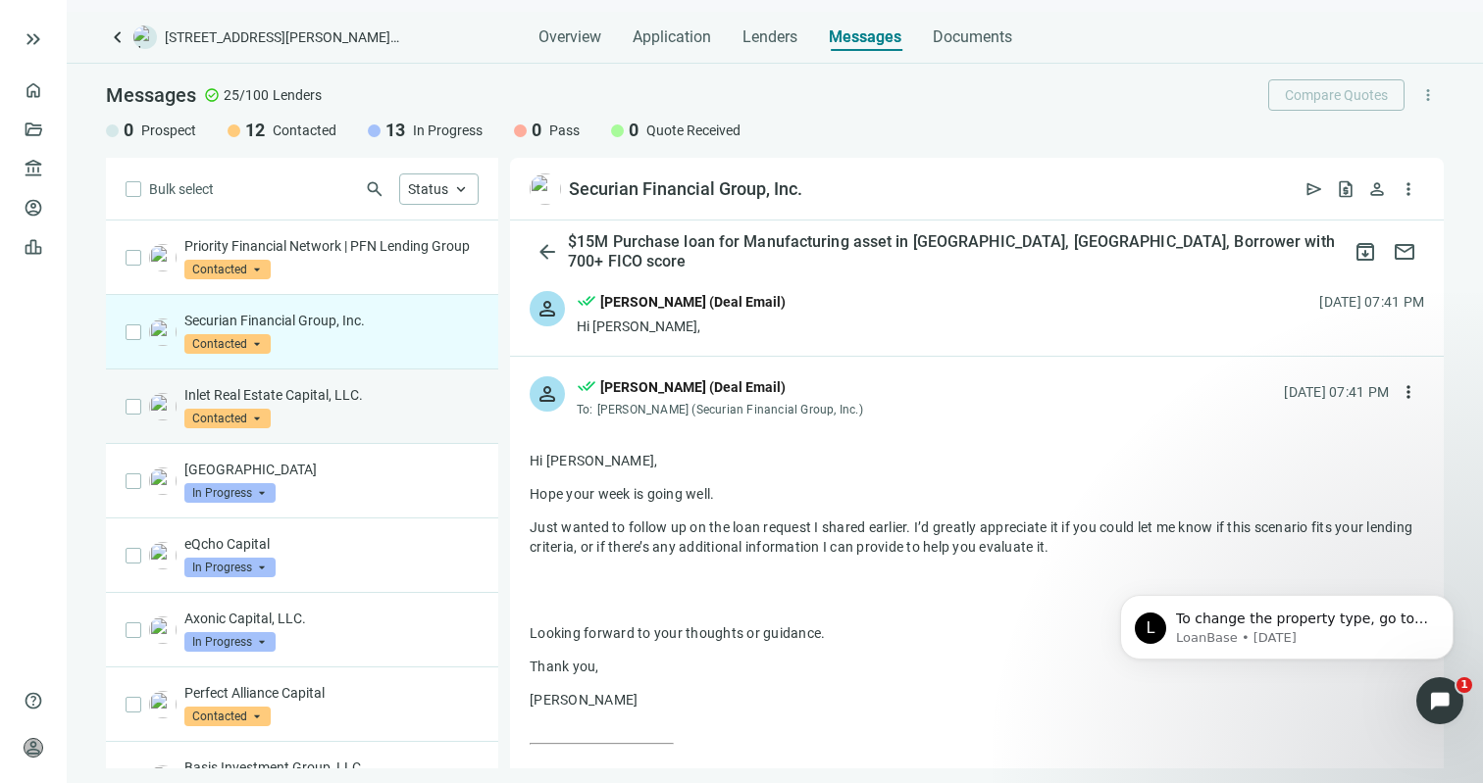
click at [337, 405] on p "Inlet Real Estate Capital, LLC." at bounding box center [331, 395] width 294 height 20
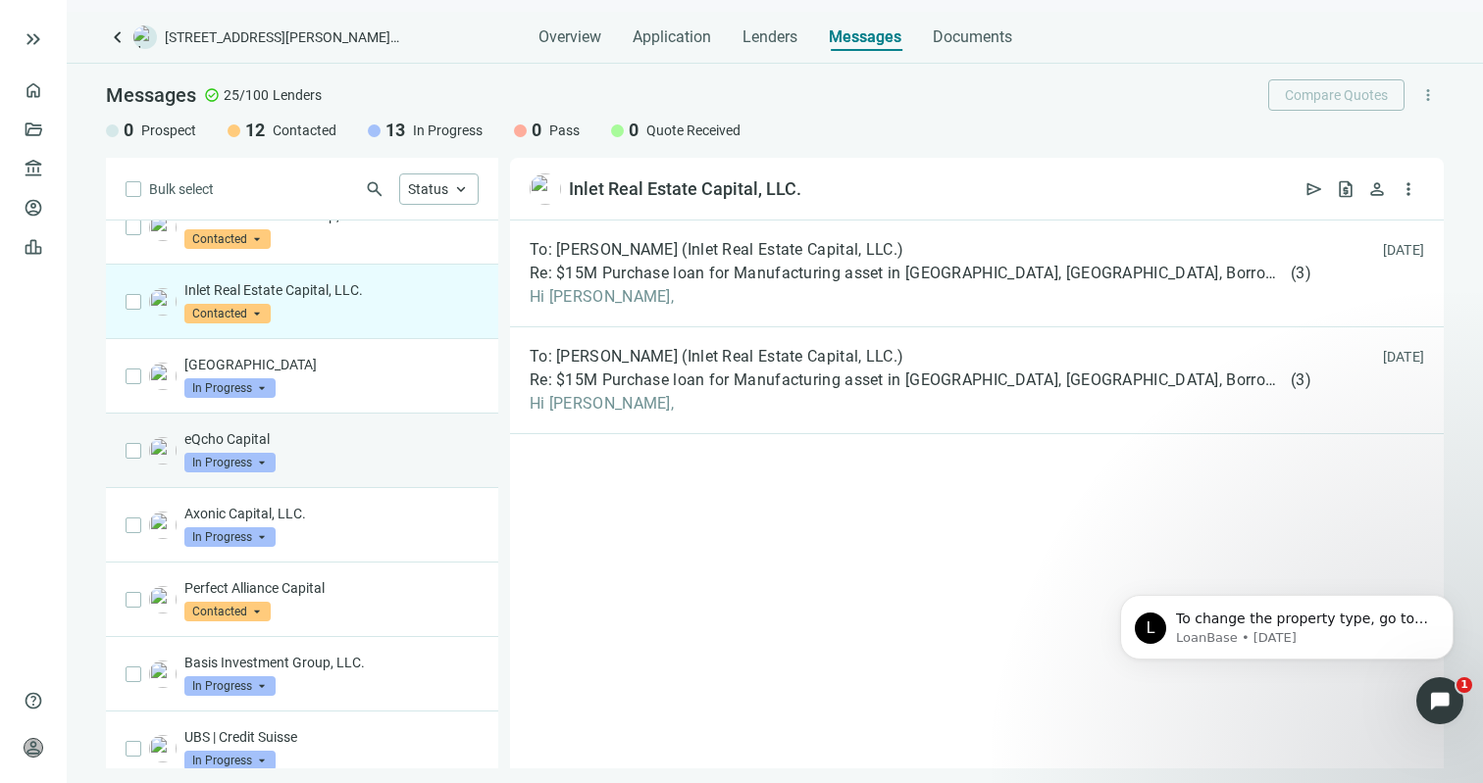
scroll to position [147, 0]
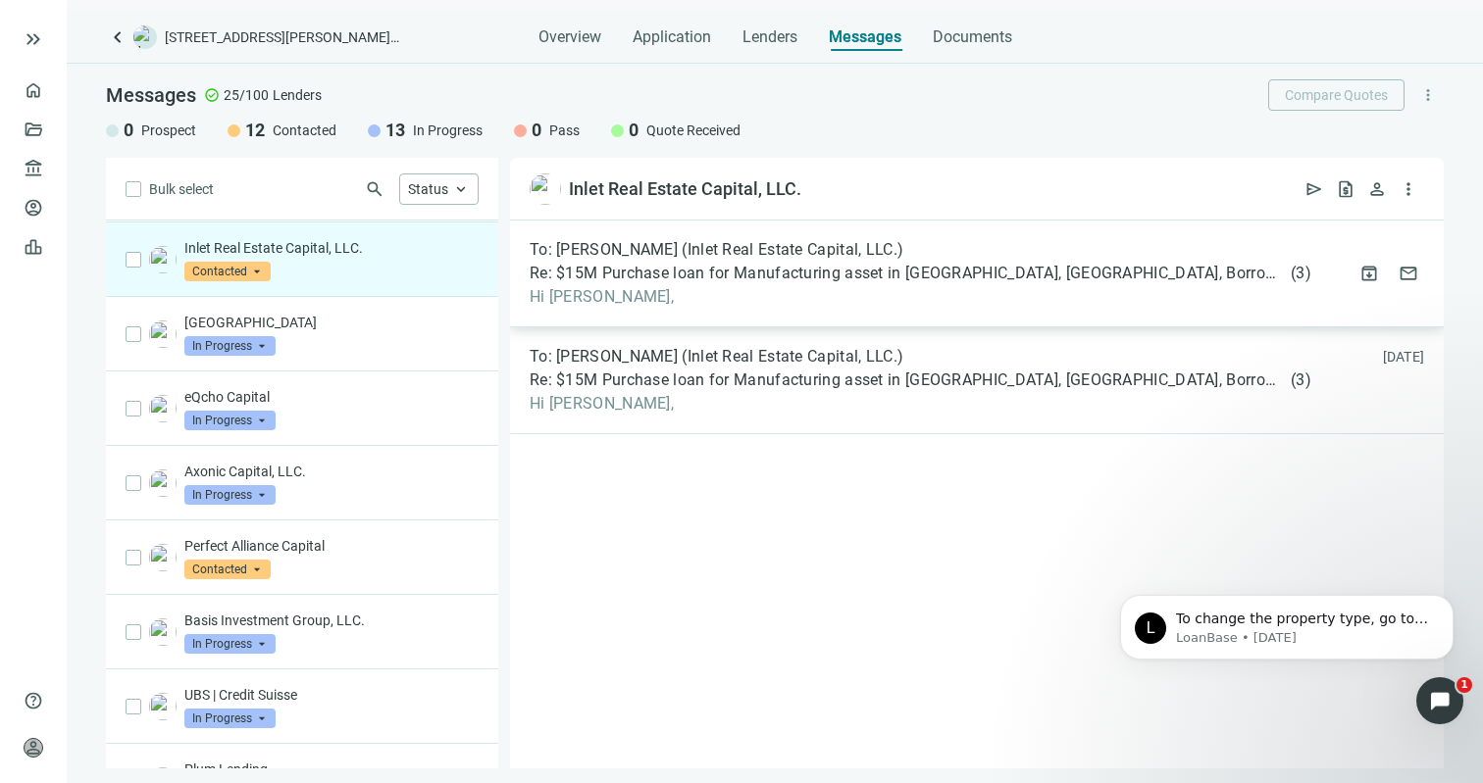
click at [619, 279] on span "Re: $15M Purchase loan for Manufacturing asset in Williams, CA, Borrower with 7…" at bounding box center [908, 274] width 757 height 20
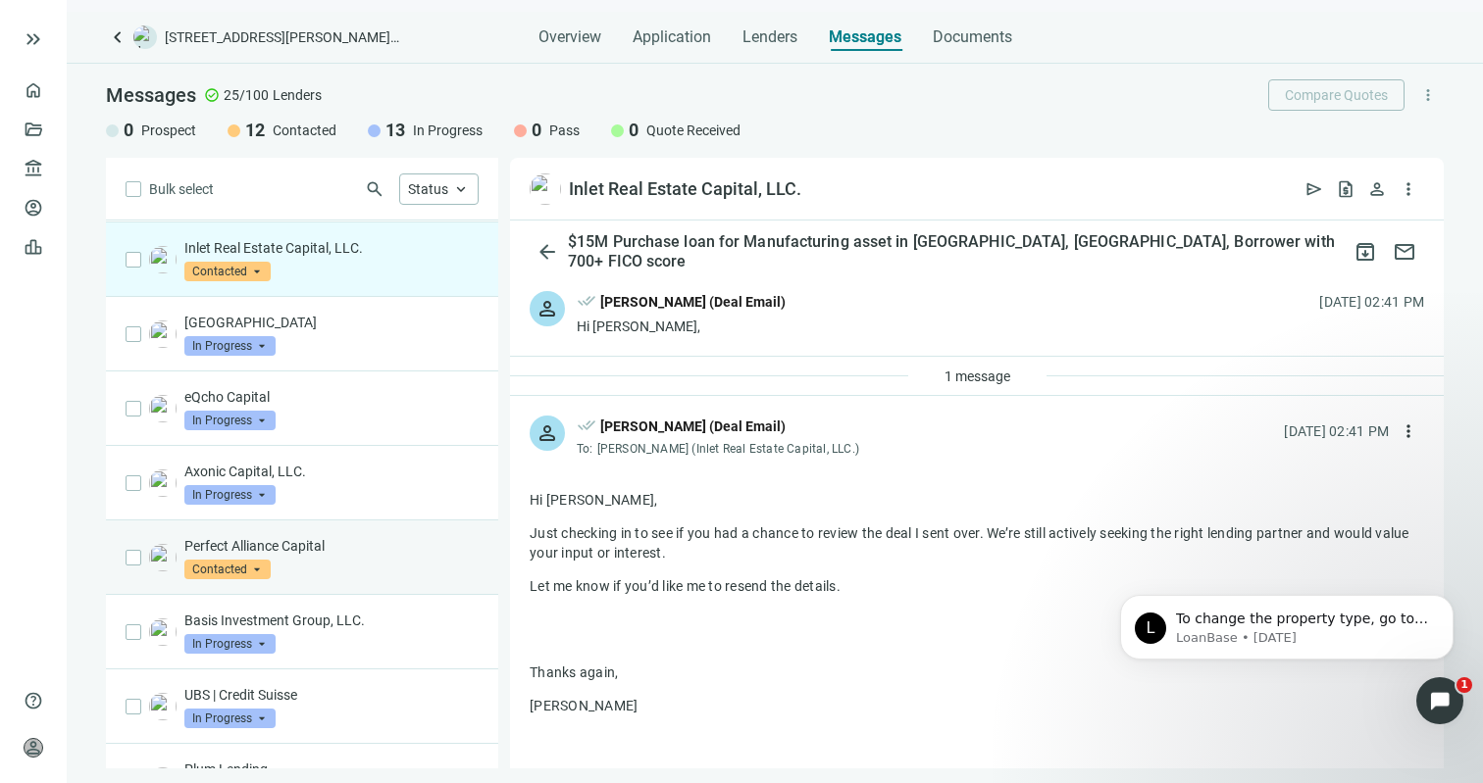
click at [319, 556] on p "Perfect Alliance Capital" at bounding box center [331, 546] width 294 height 20
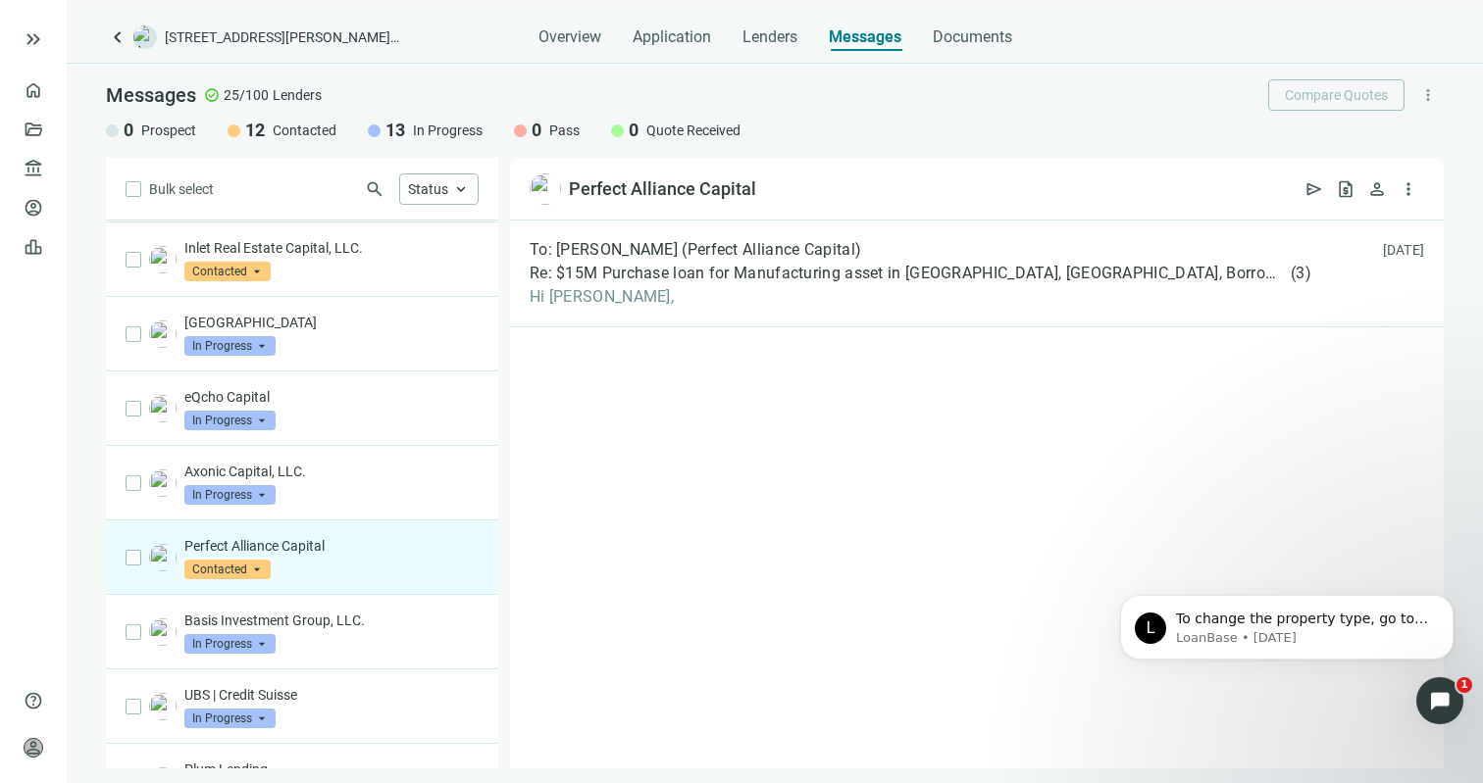
click at [665, 343] on div "To: Mahmood Khan (Perfect Alliance Capital) Re: $15M Purchase loan for Manufact…" at bounding box center [977, 495] width 934 height 548
click at [677, 304] on span "Hi Mahmood," at bounding box center [921, 297] width 782 height 20
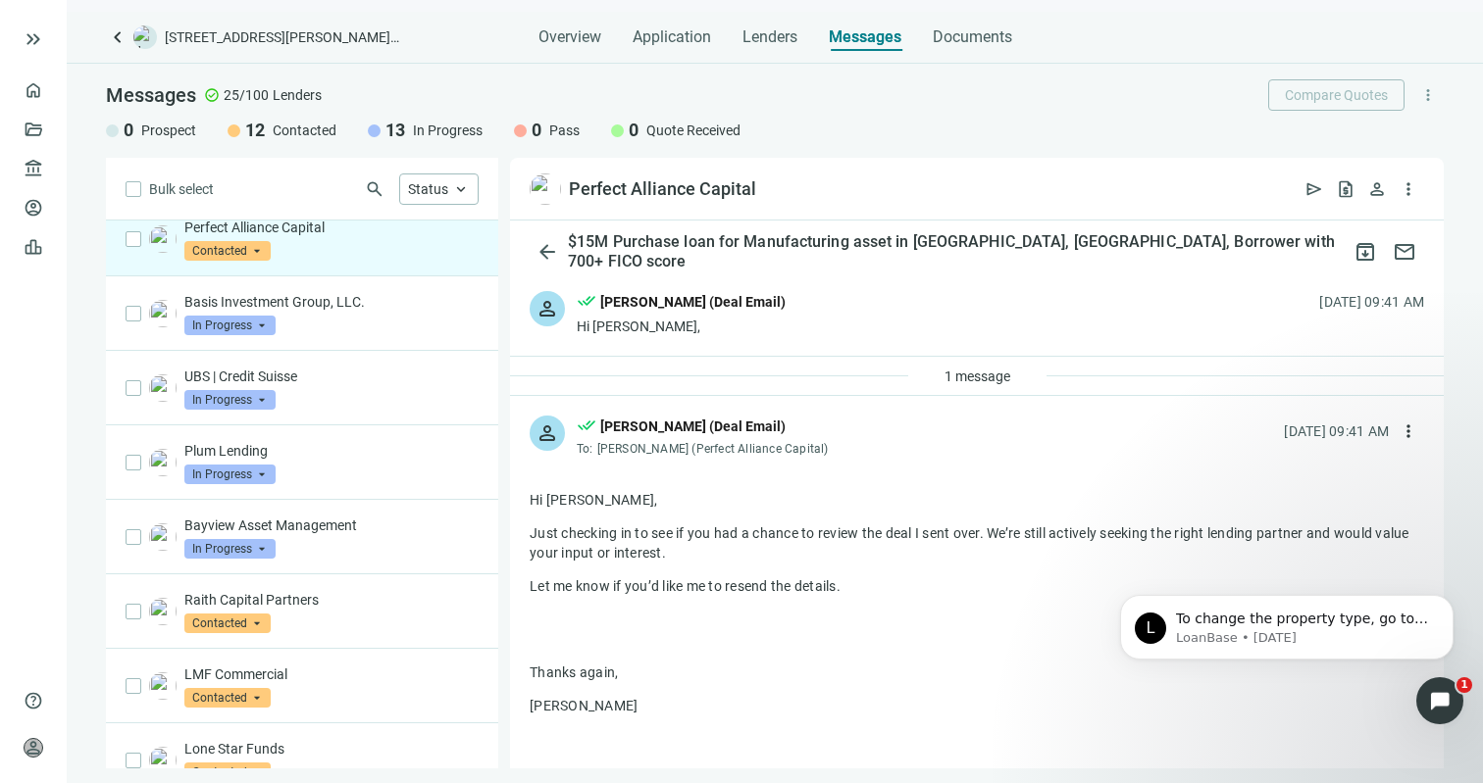
scroll to position [476, 0]
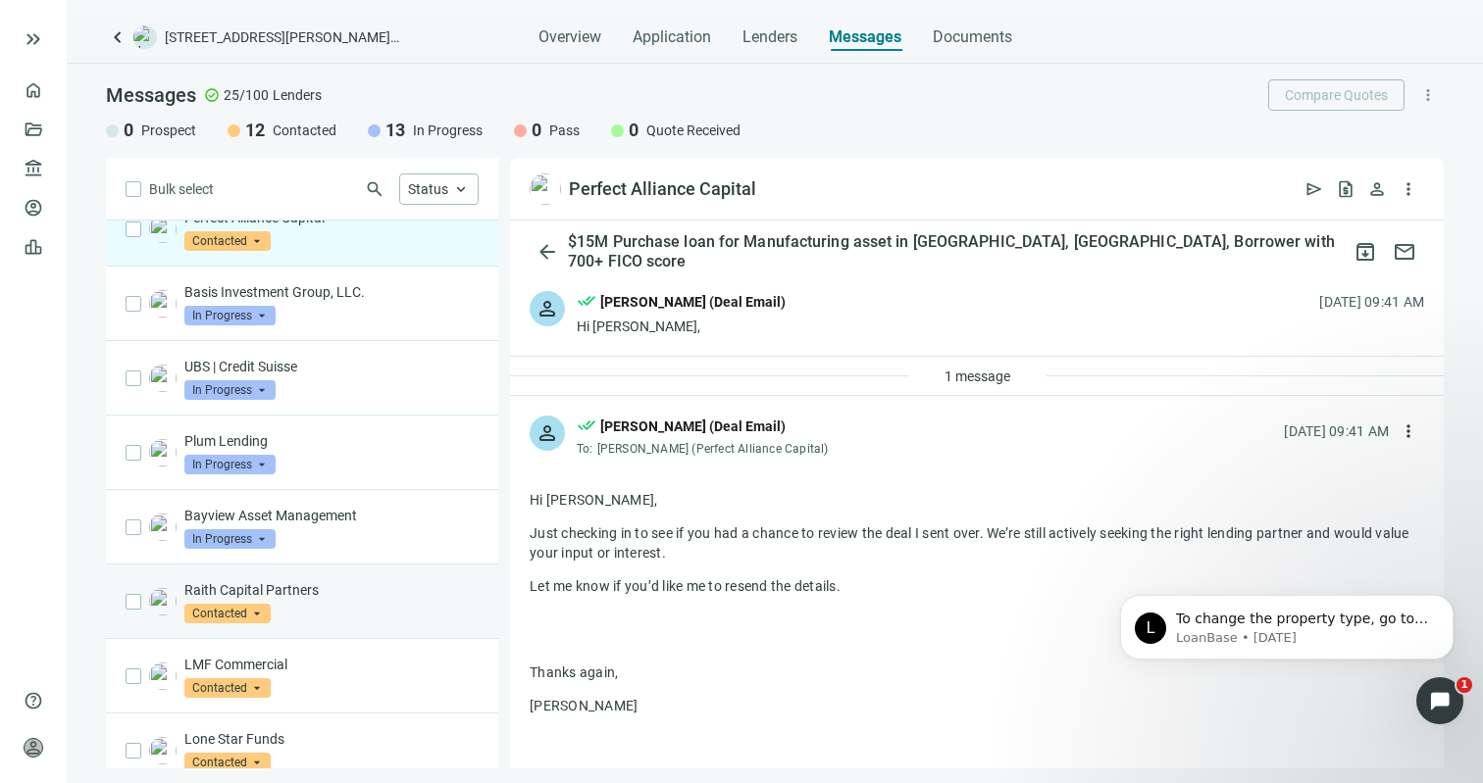
click at [328, 600] on p "Raith Capital Partners" at bounding box center [331, 591] width 294 height 20
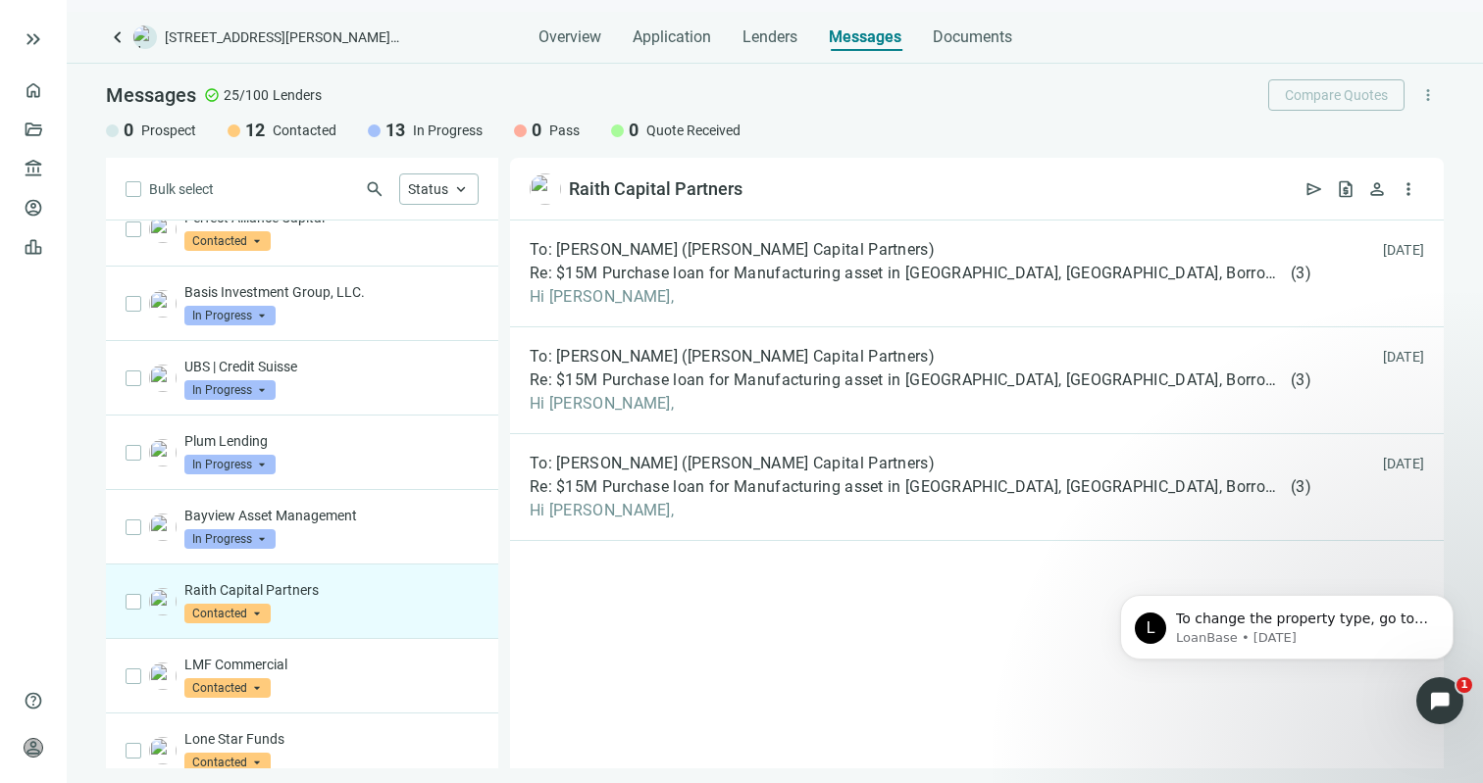
scroll to position [555, 0]
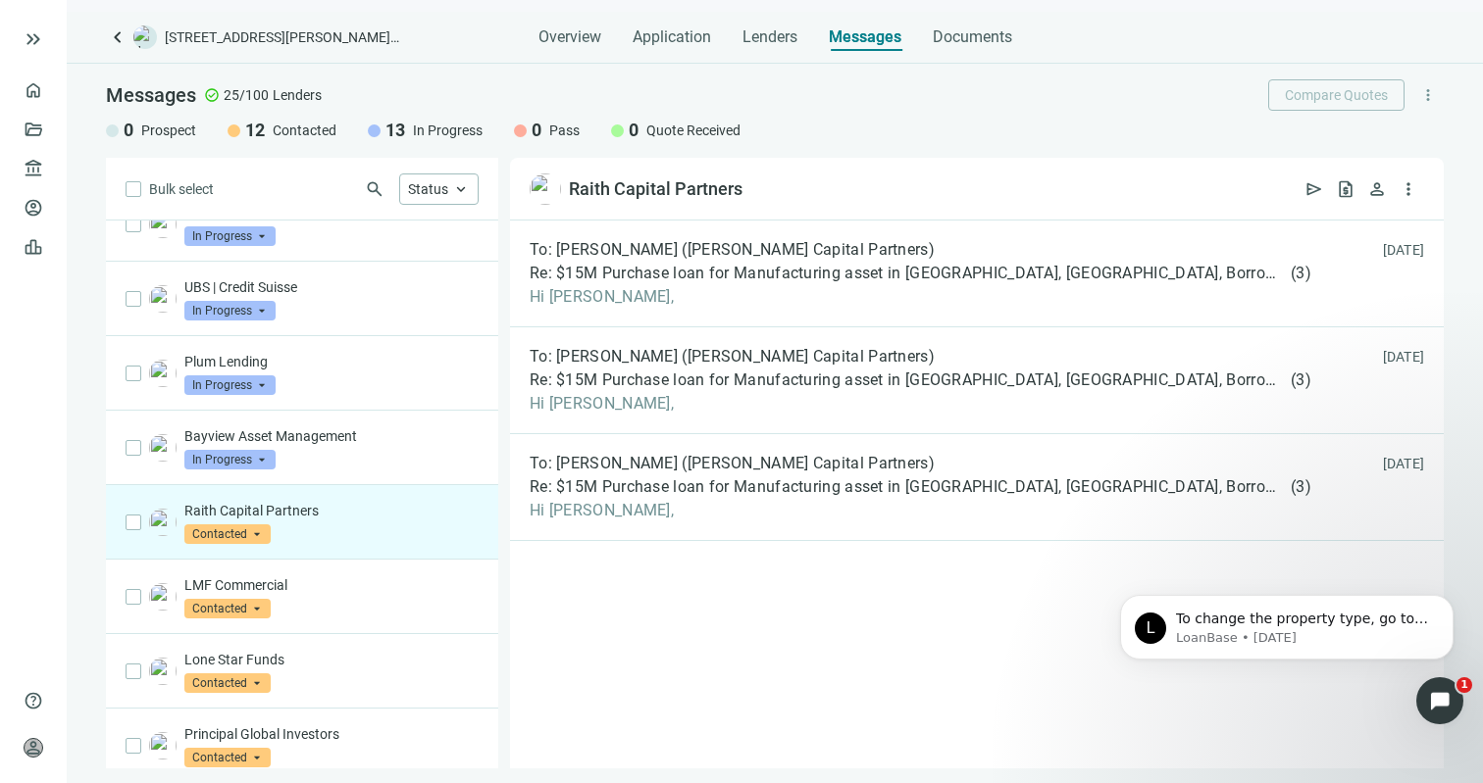
click at [328, 616] on div "LMF Commercial Contacted arrow_drop_down" at bounding box center [331, 597] width 294 height 43
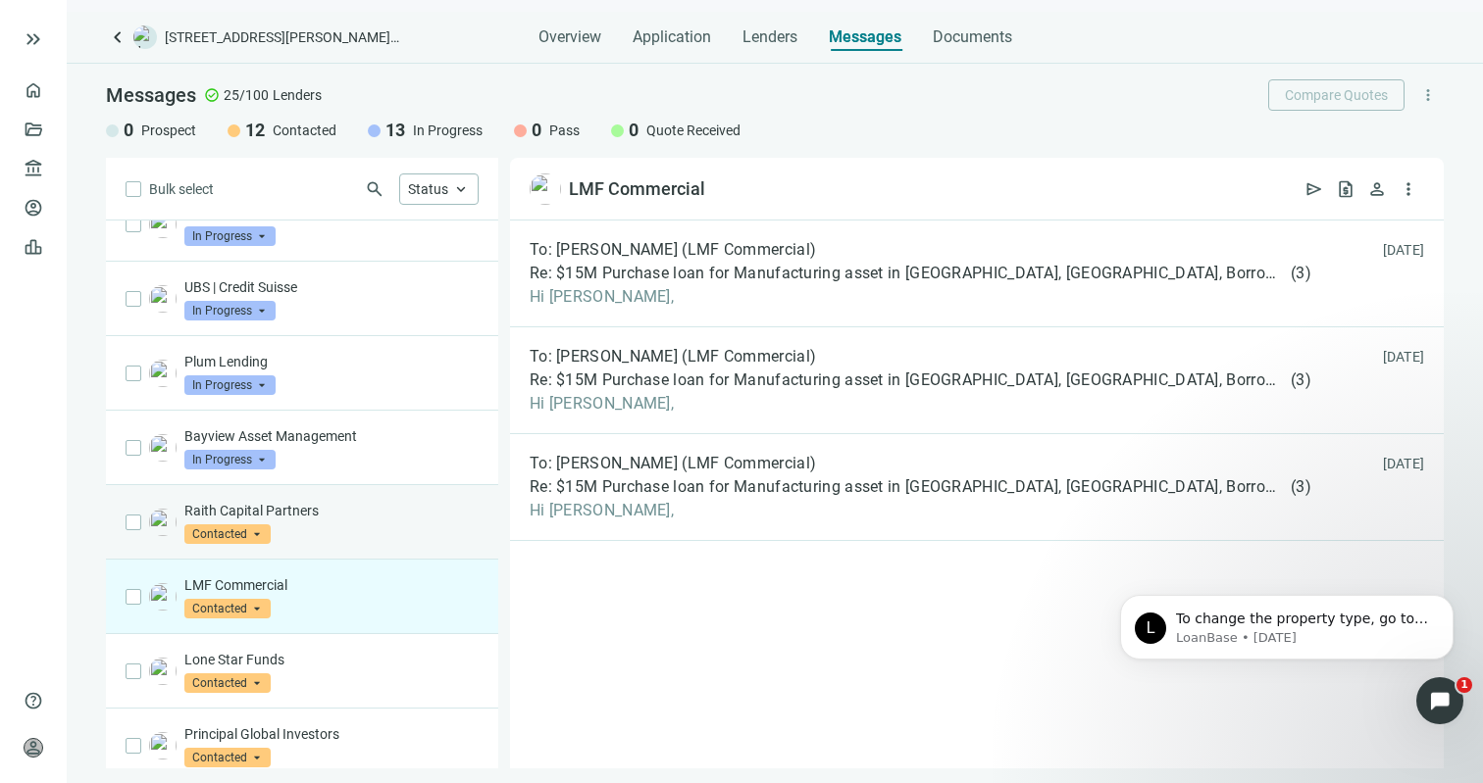
scroll to position [600, 0]
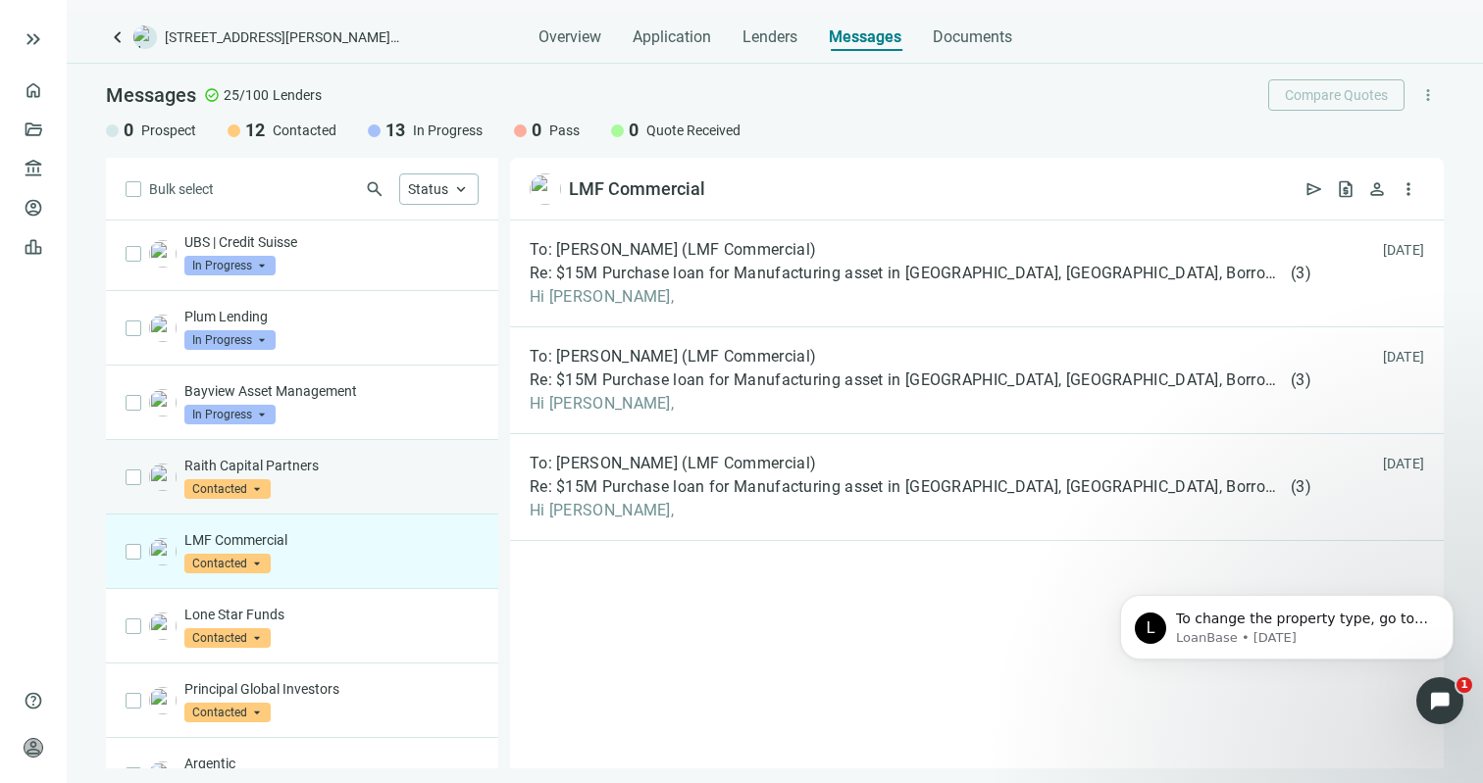
click at [328, 616] on div "Lone Star Funds Contacted arrow_drop_down" at bounding box center [302, 626] width 392 height 75
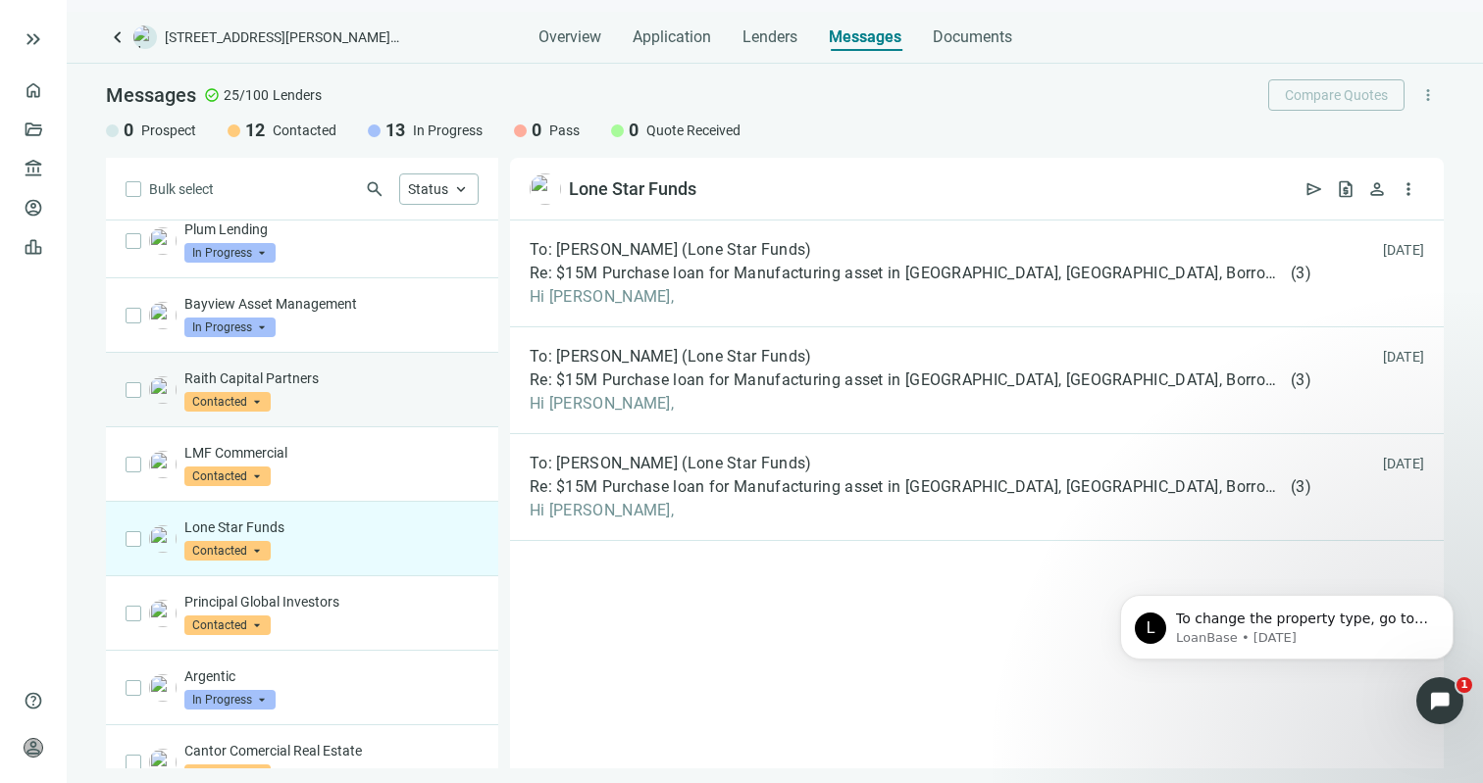
scroll to position [782, 0]
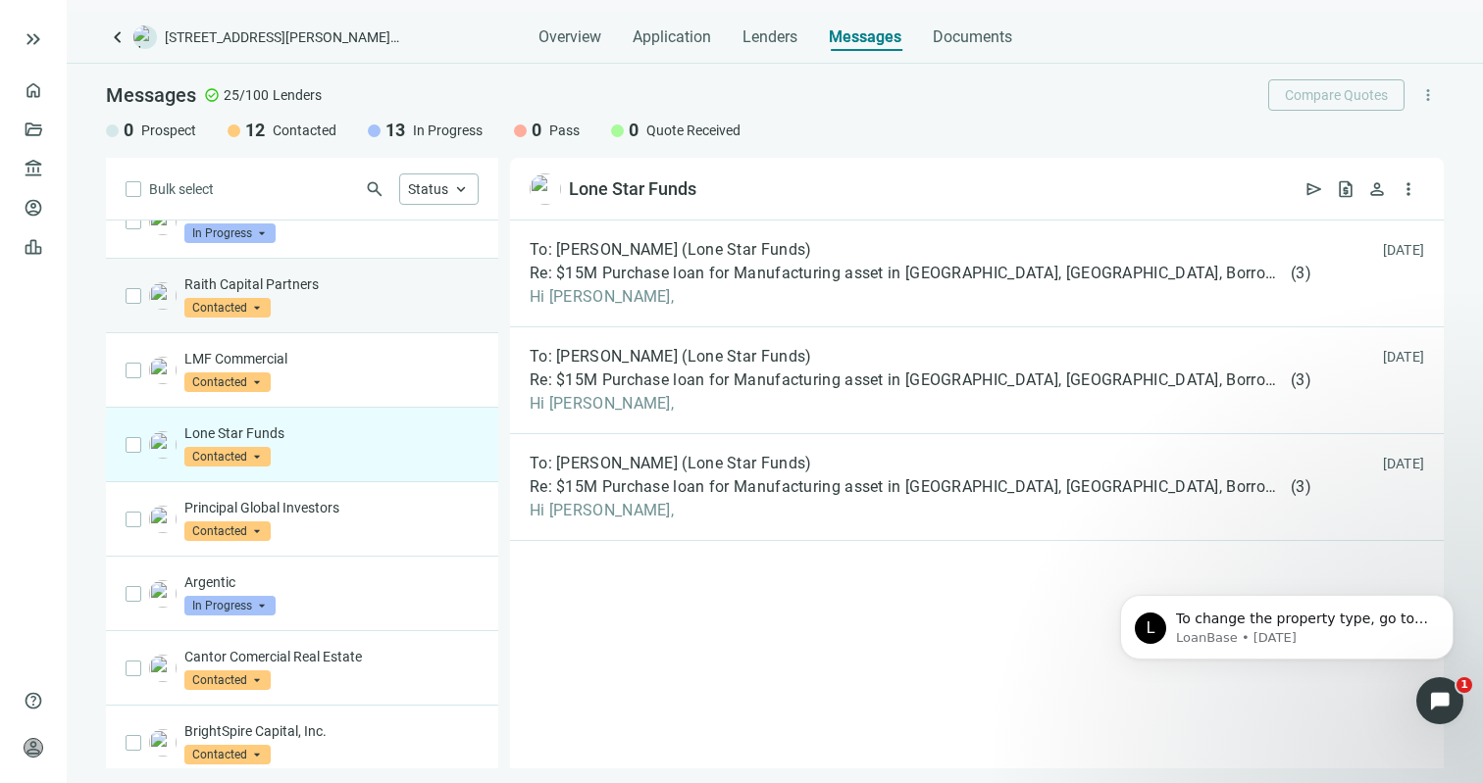
click at [328, 616] on div "Argentic In Progress arrow_drop_down" at bounding box center [331, 594] width 294 height 43
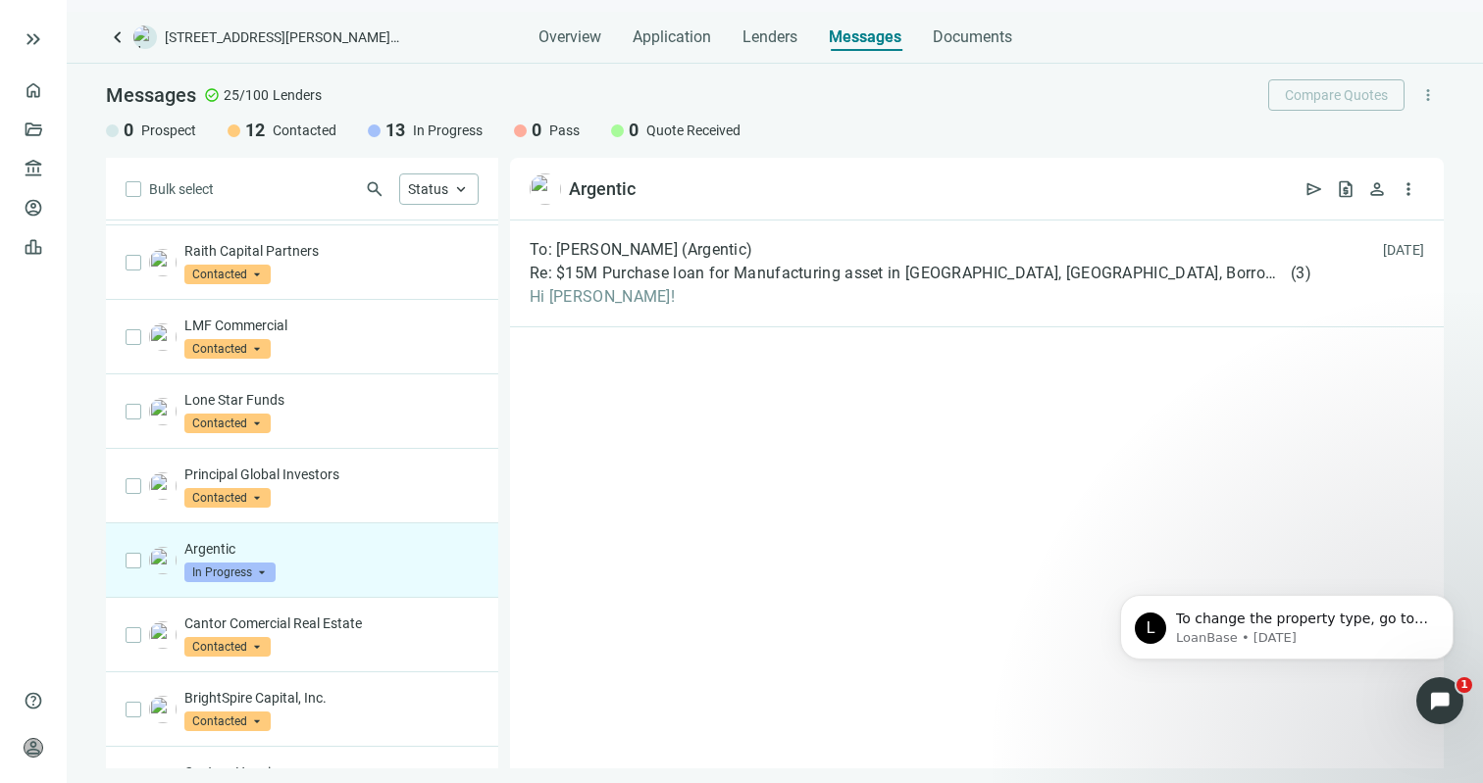
scroll to position [846, 0]
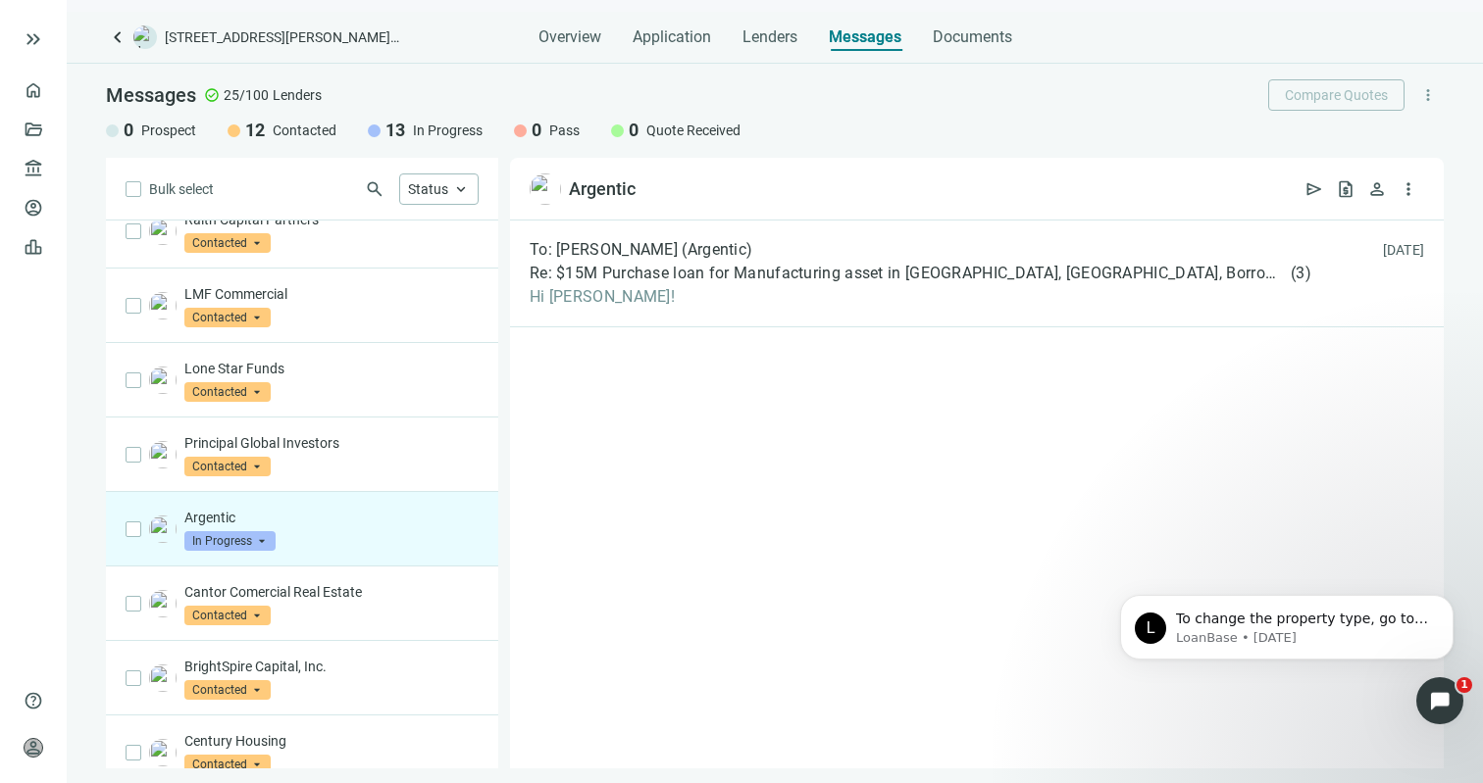
click at [328, 602] on p "Cantor Comercial Real Estate" at bounding box center [331, 592] width 294 height 20
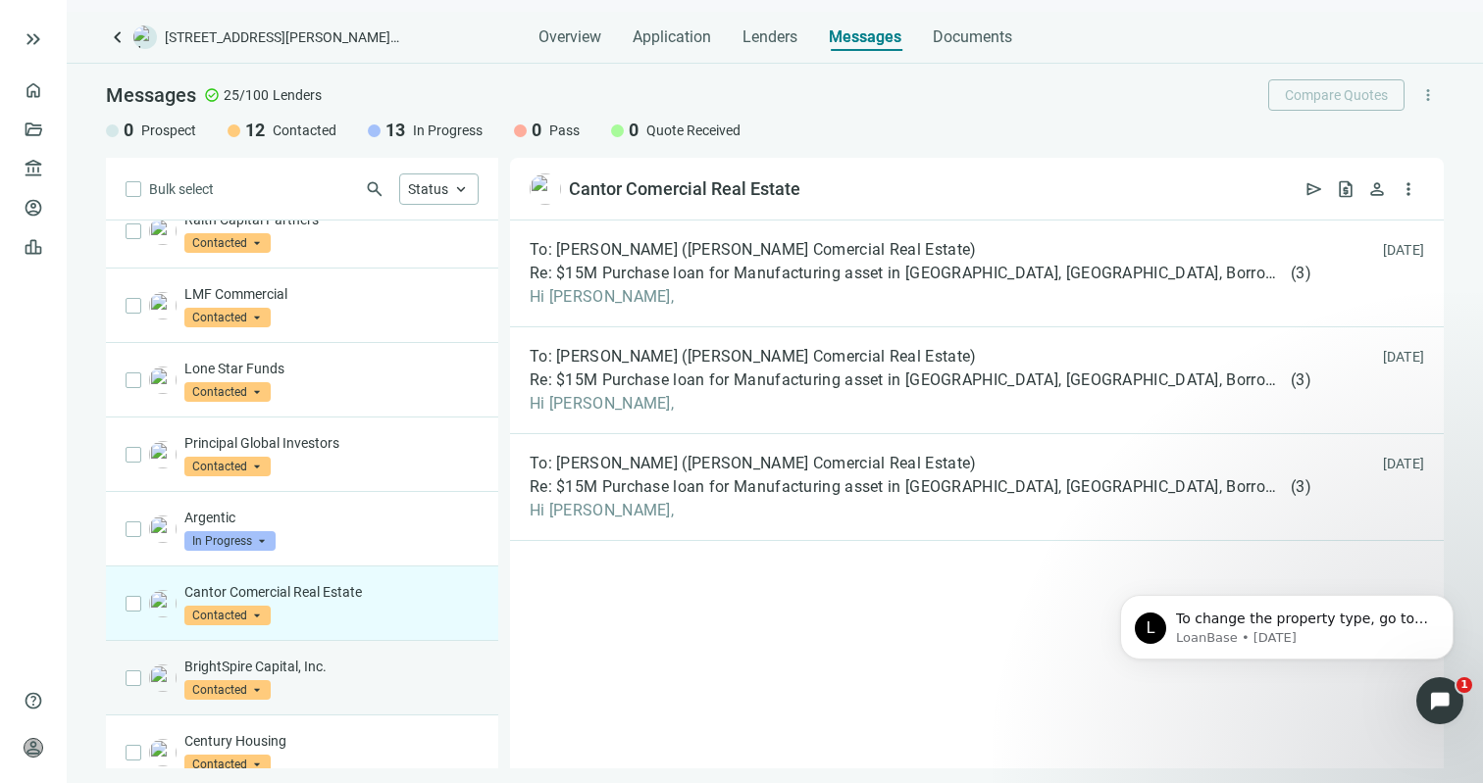
click at [340, 664] on div "BrightSpire Capital, Inc. Contacted arrow_drop_down" at bounding box center [302, 678] width 392 height 75
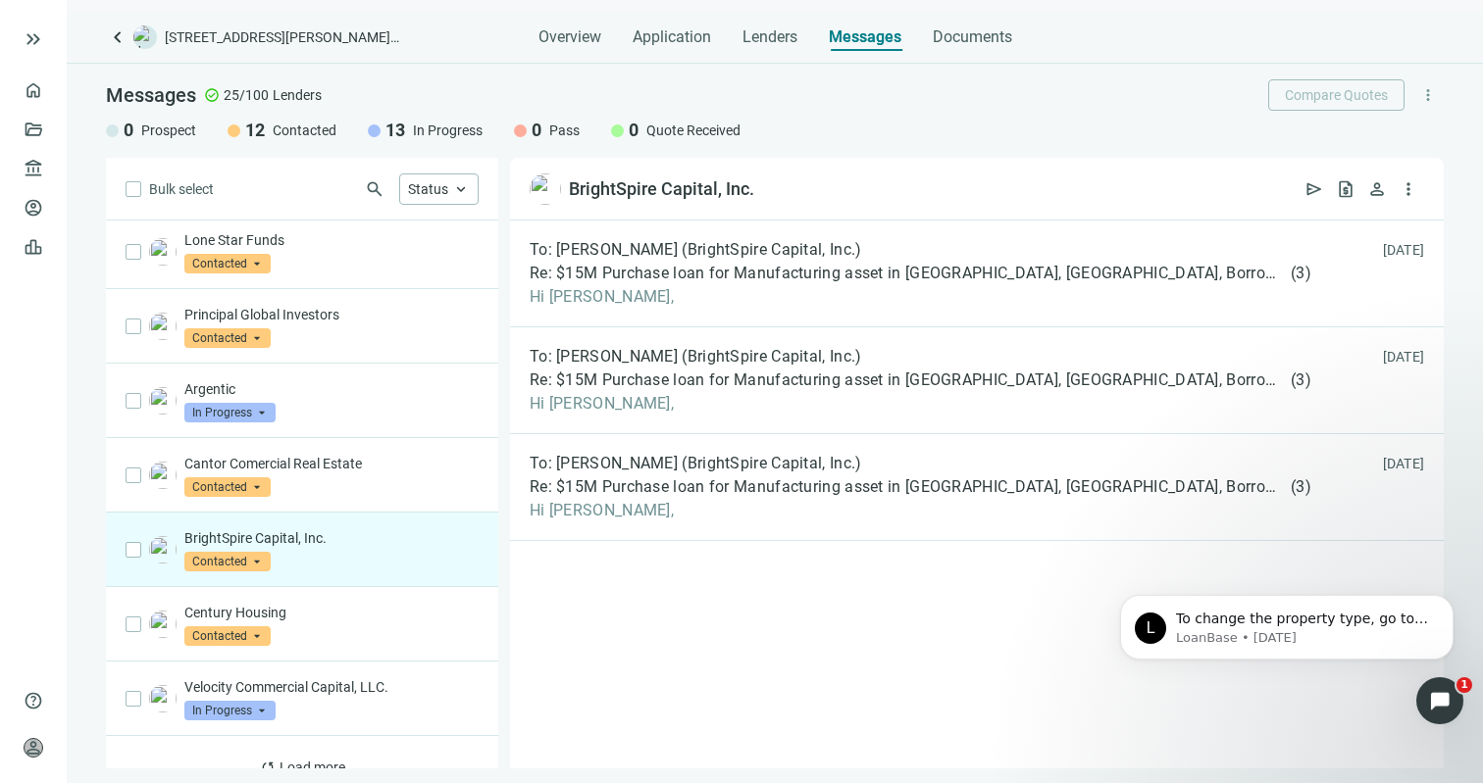
scroll to position [1005, 0]
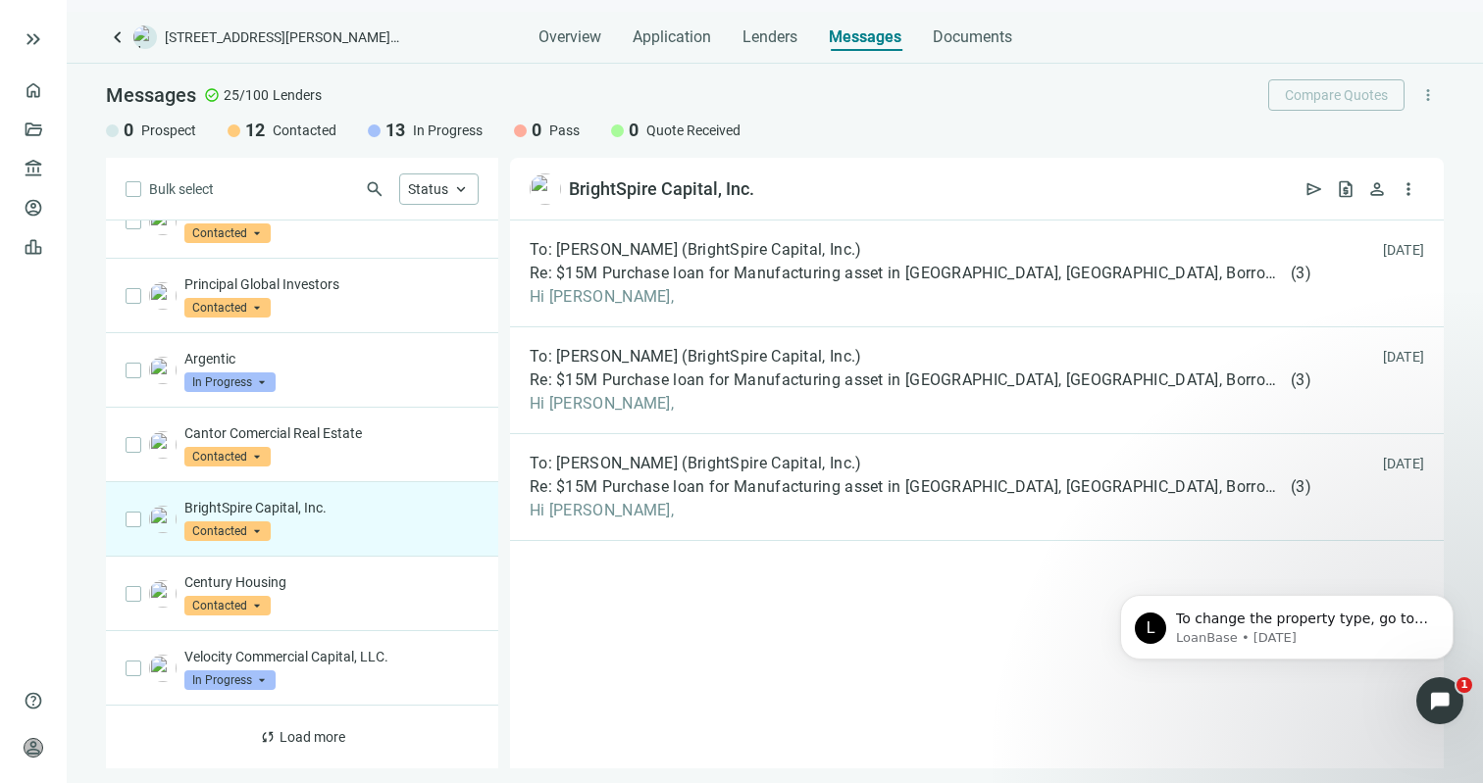
click at [340, 664] on div "Velocity Commercial Capital, LLC. In Progress arrow_drop_down" at bounding box center [302, 669] width 392 height 75
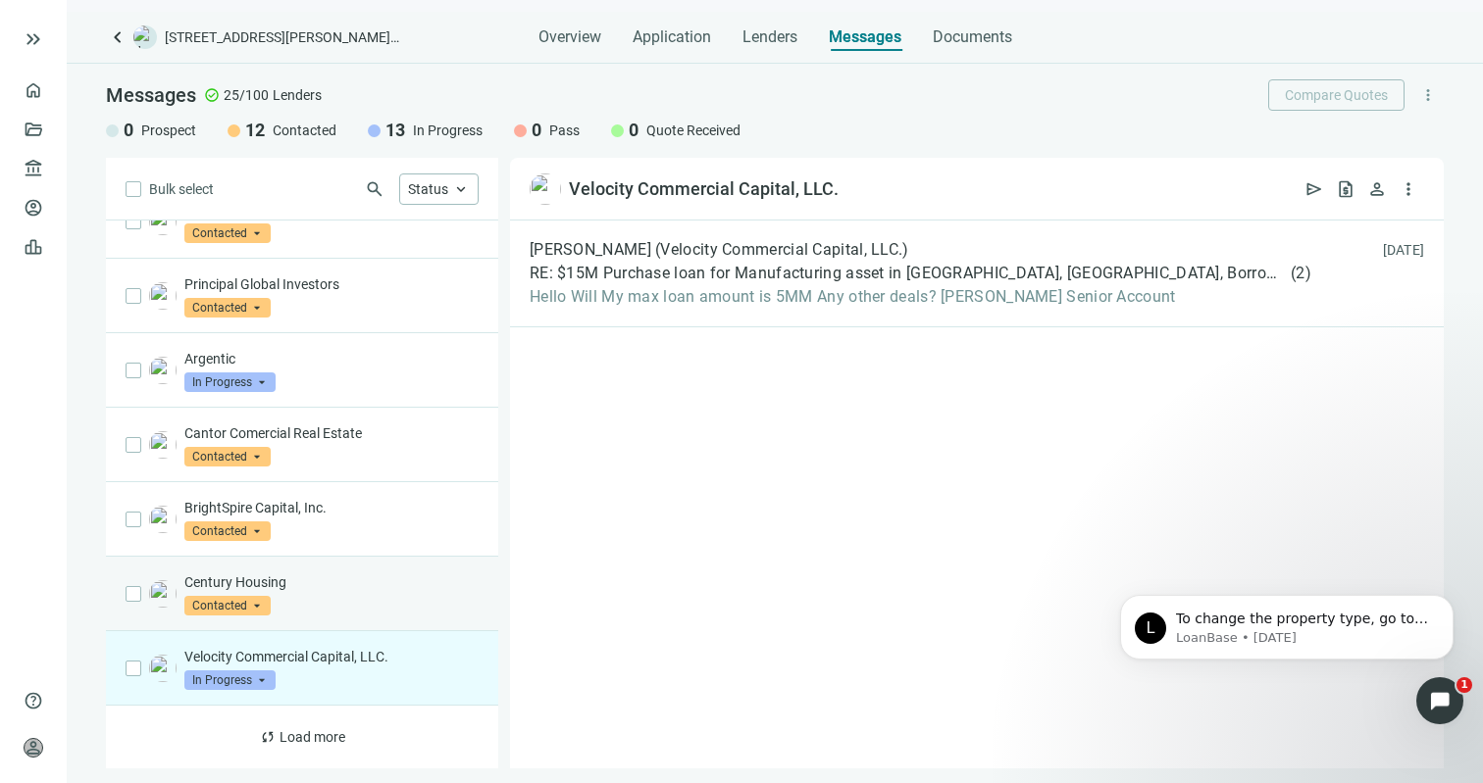
click at [335, 616] on div "Century Housing Contacted arrow_drop_down" at bounding box center [331, 594] width 294 height 43
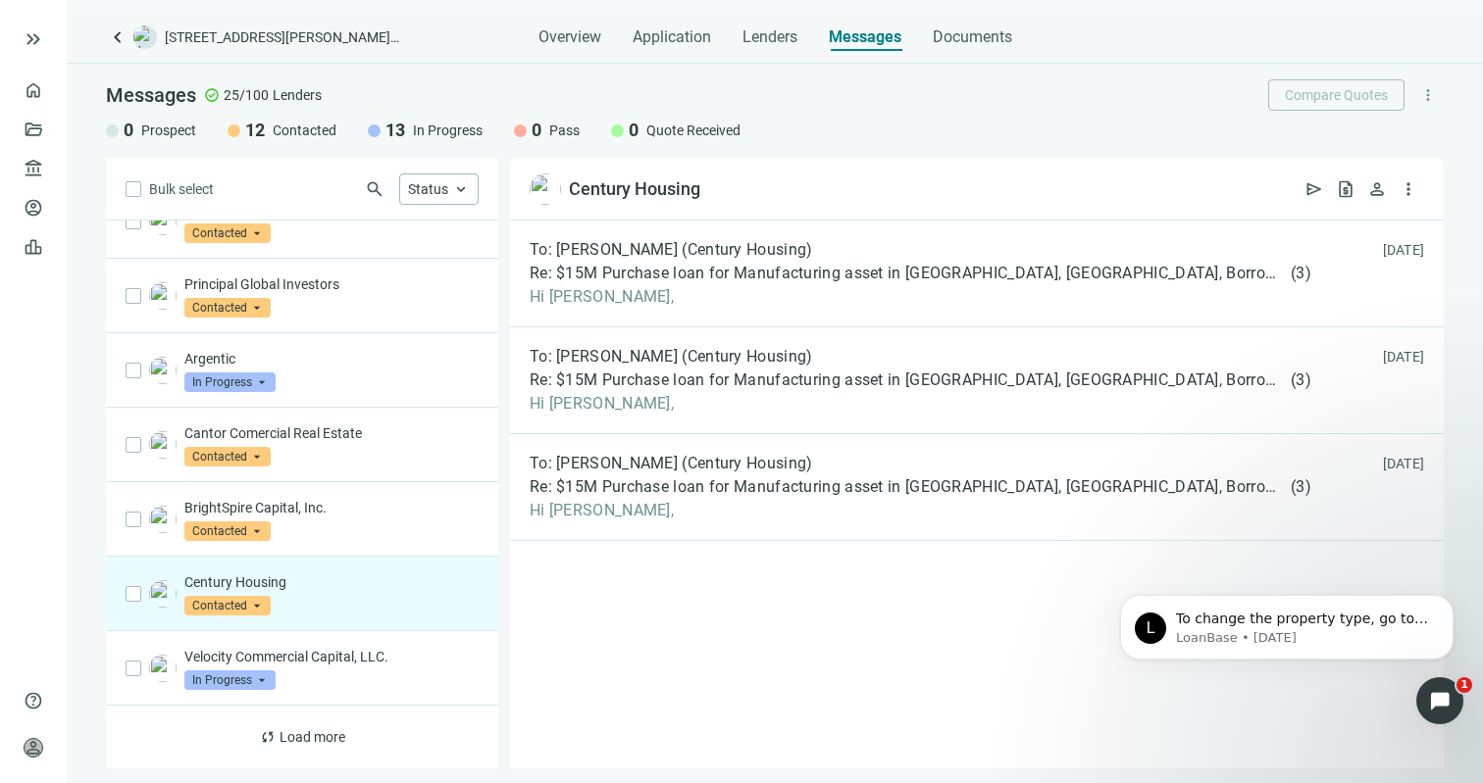
scroll to position [1025, 0]
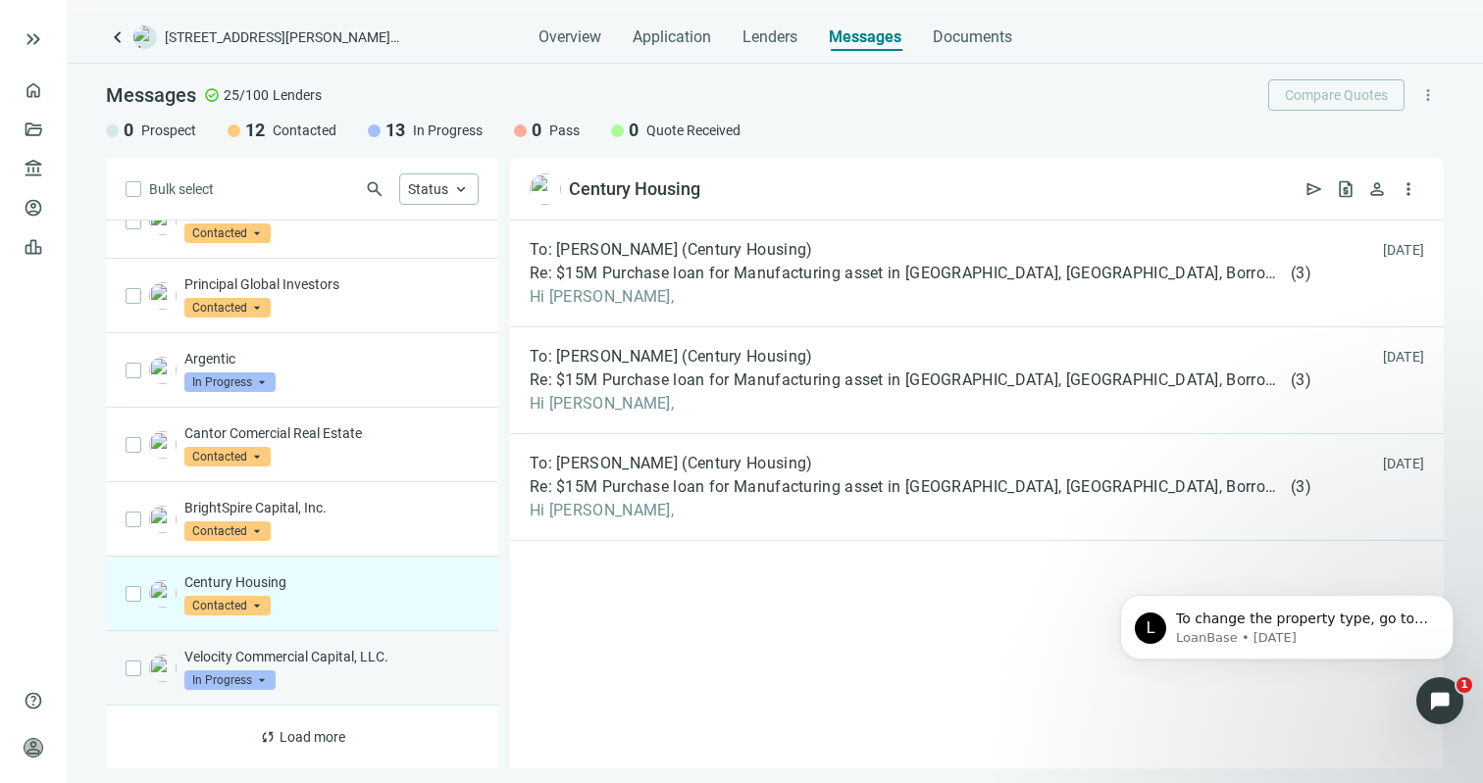
click at [328, 648] on p "Velocity Commercial Capital, LLC." at bounding box center [331, 657] width 294 height 20
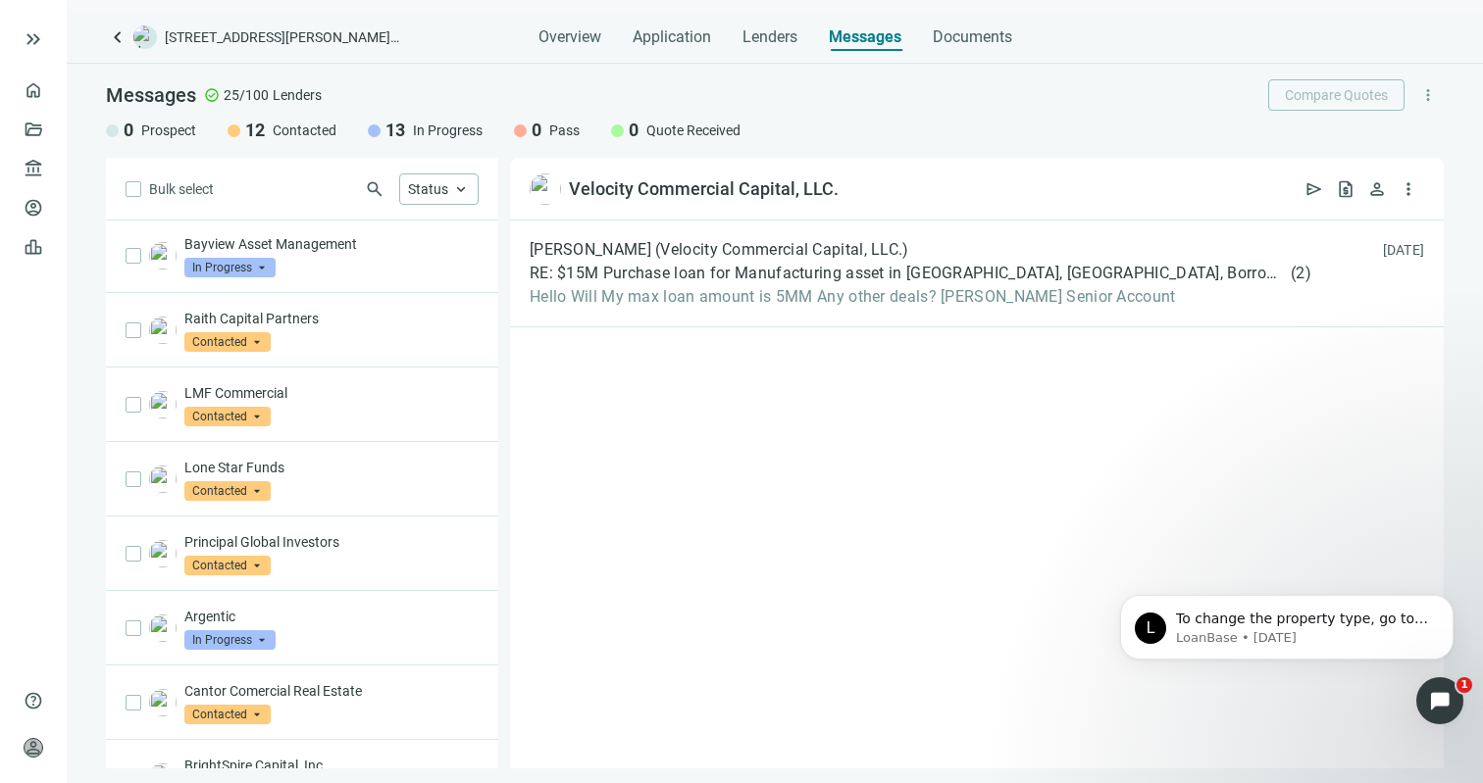
scroll to position [1025, 0]
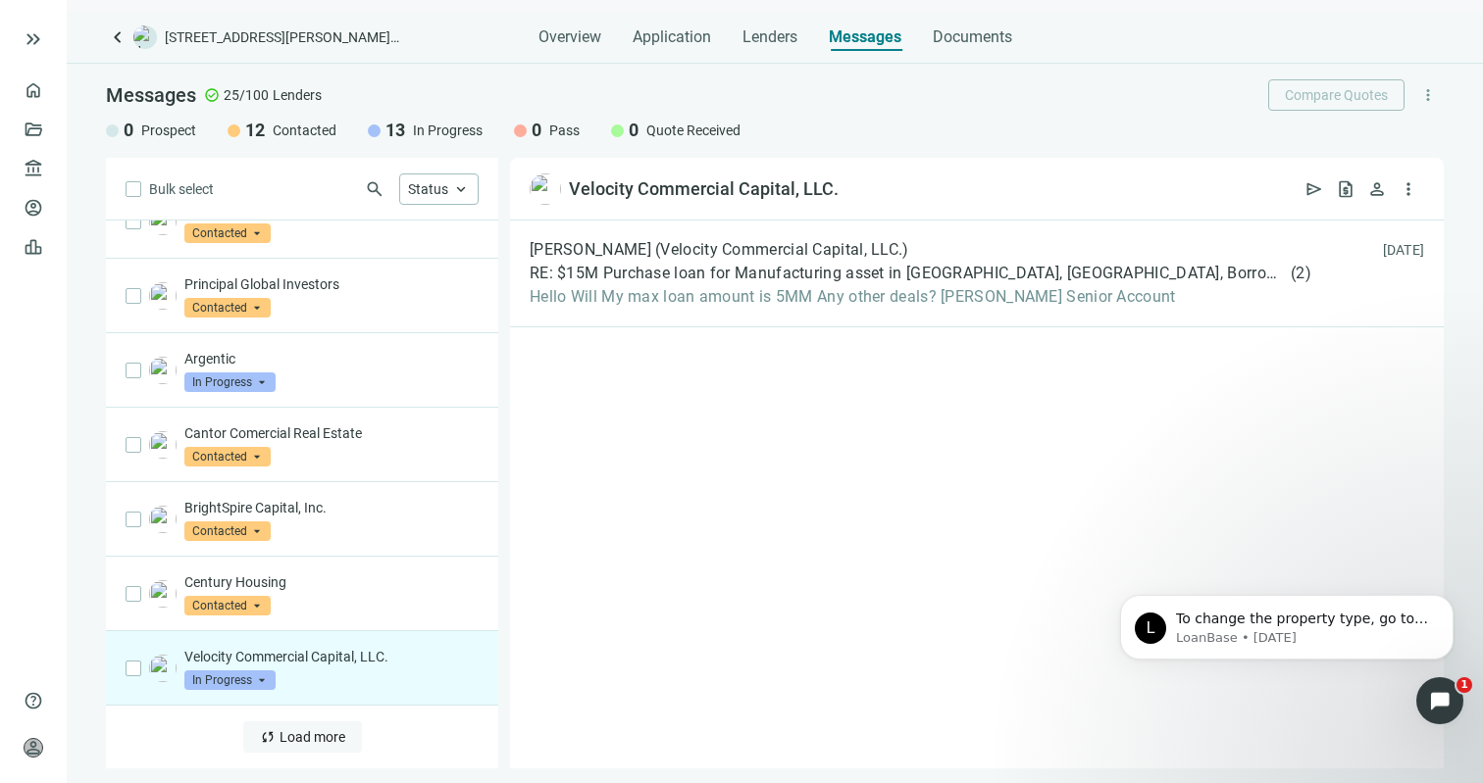
click at [293, 735] on span "Load more" at bounding box center [312, 738] width 66 height 16
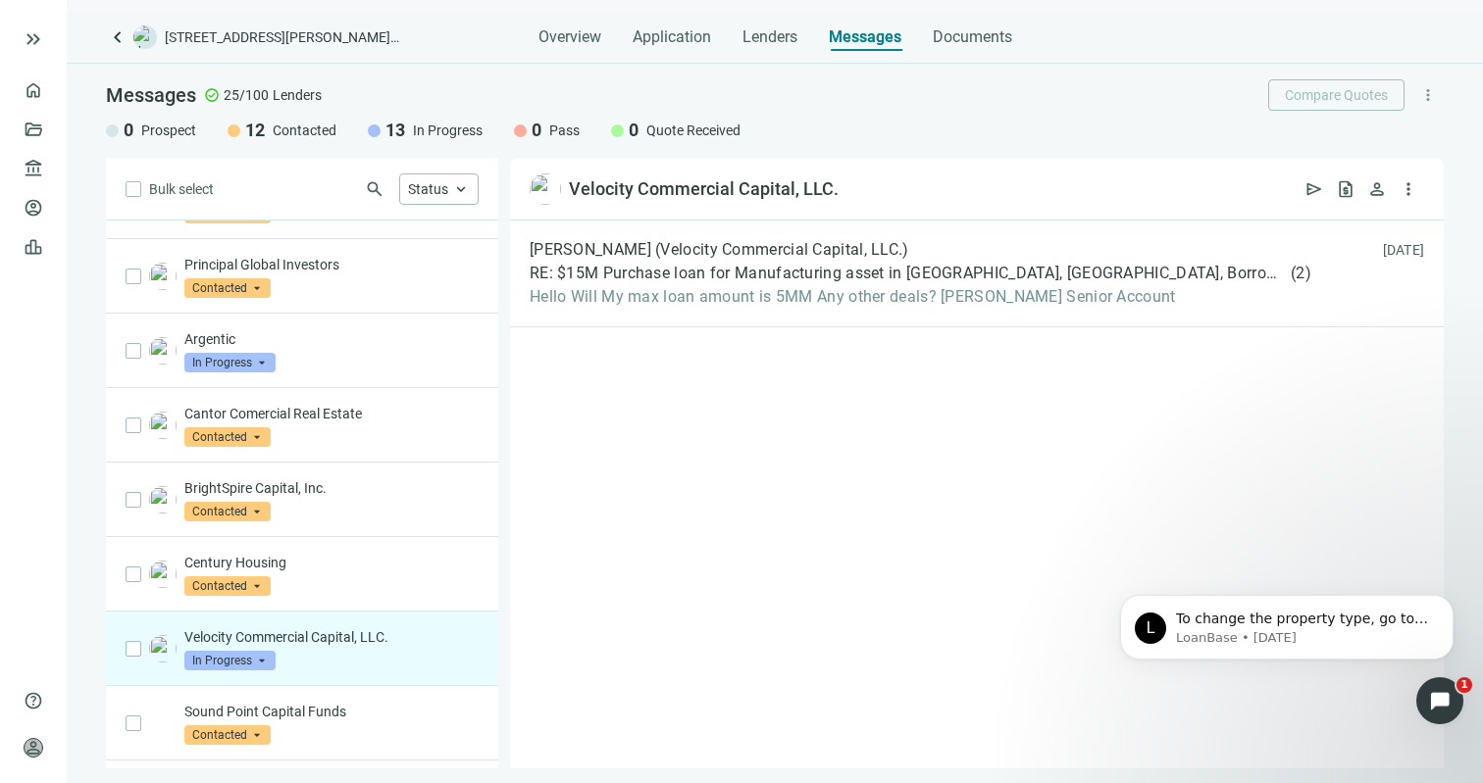
scroll to position [1354, 0]
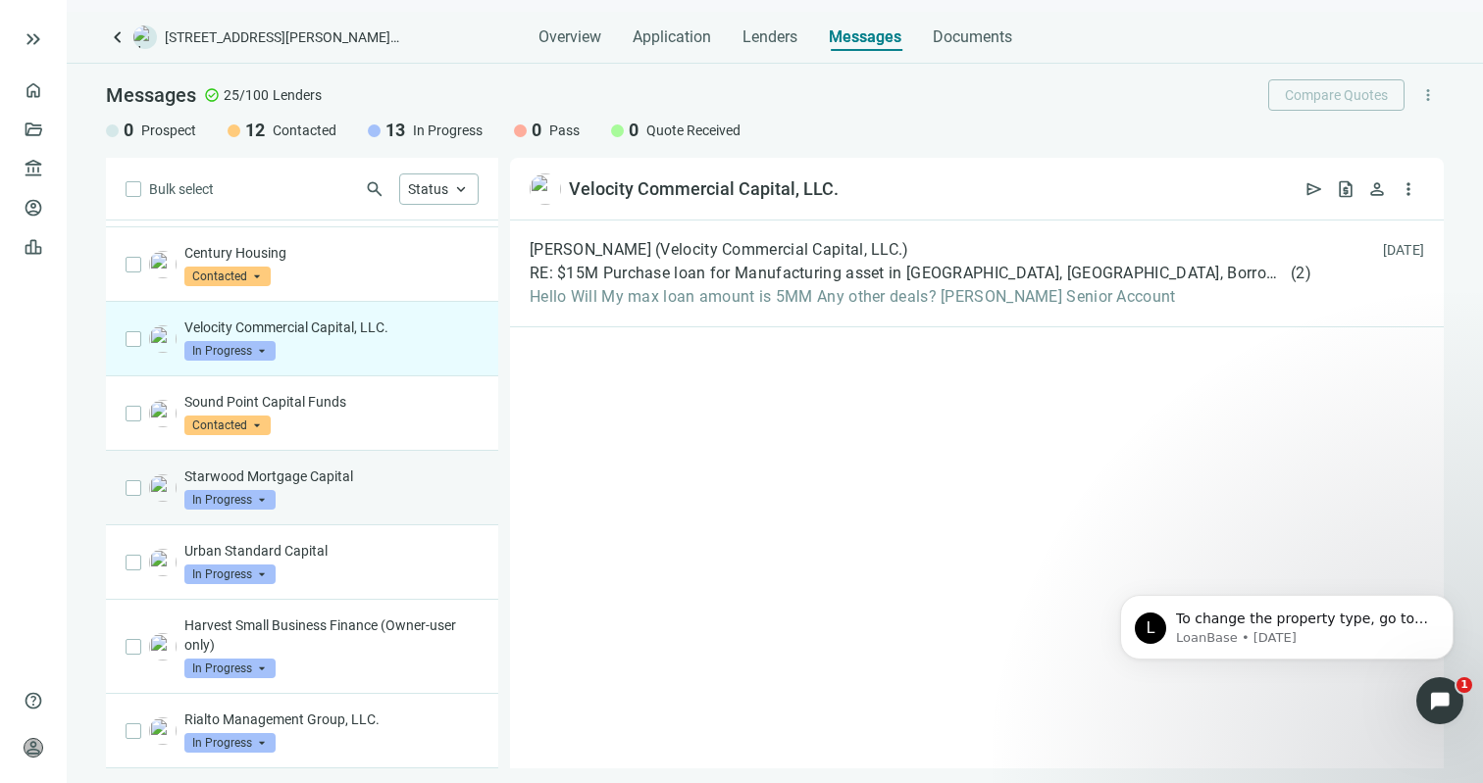
click at [296, 508] on div "Starwood Mortgage Capital In Progress arrow_drop_down" at bounding box center [331, 488] width 294 height 43
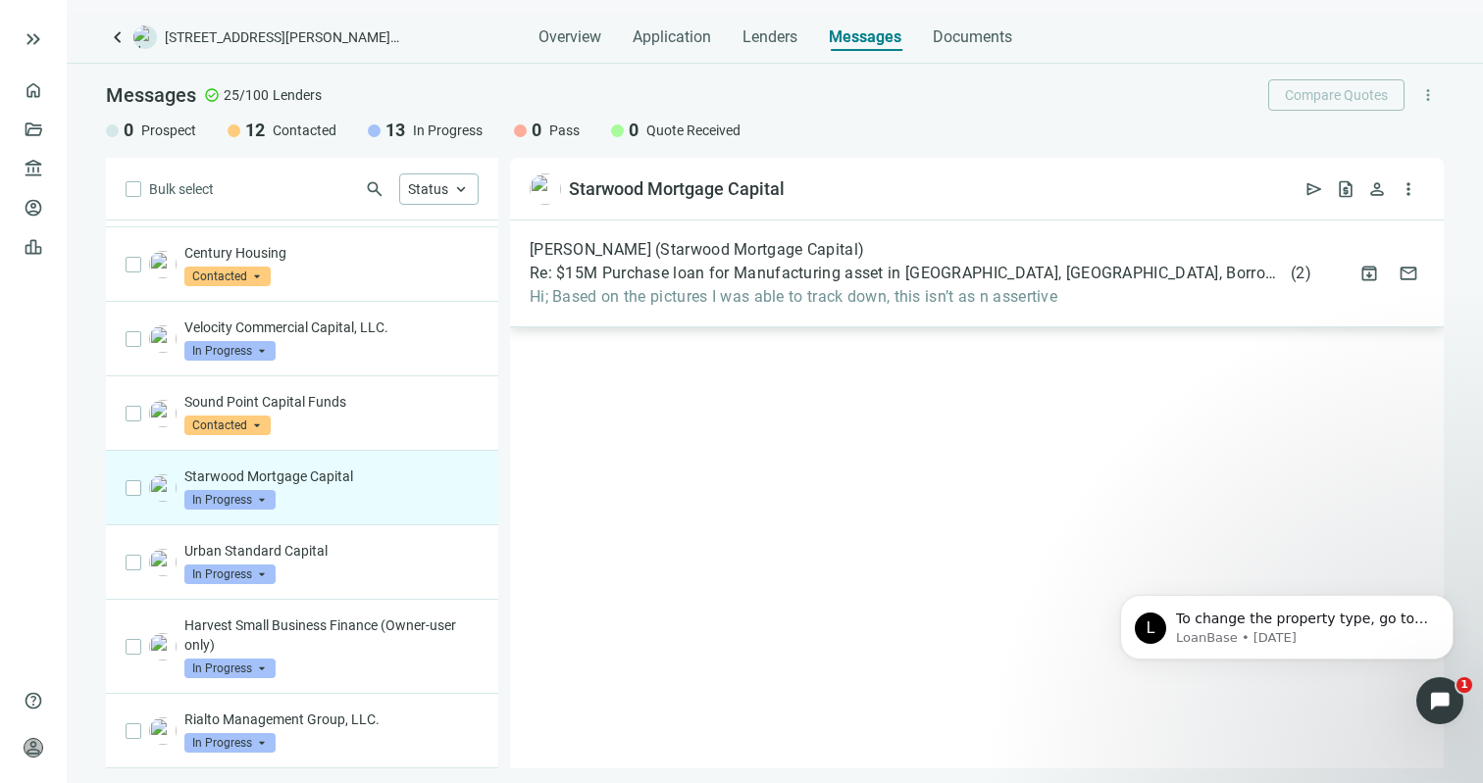
click at [894, 288] on span "Hi; Based on the pictures I was able to track down, this isn’t as n assertive" at bounding box center [921, 297] width 782 height 20
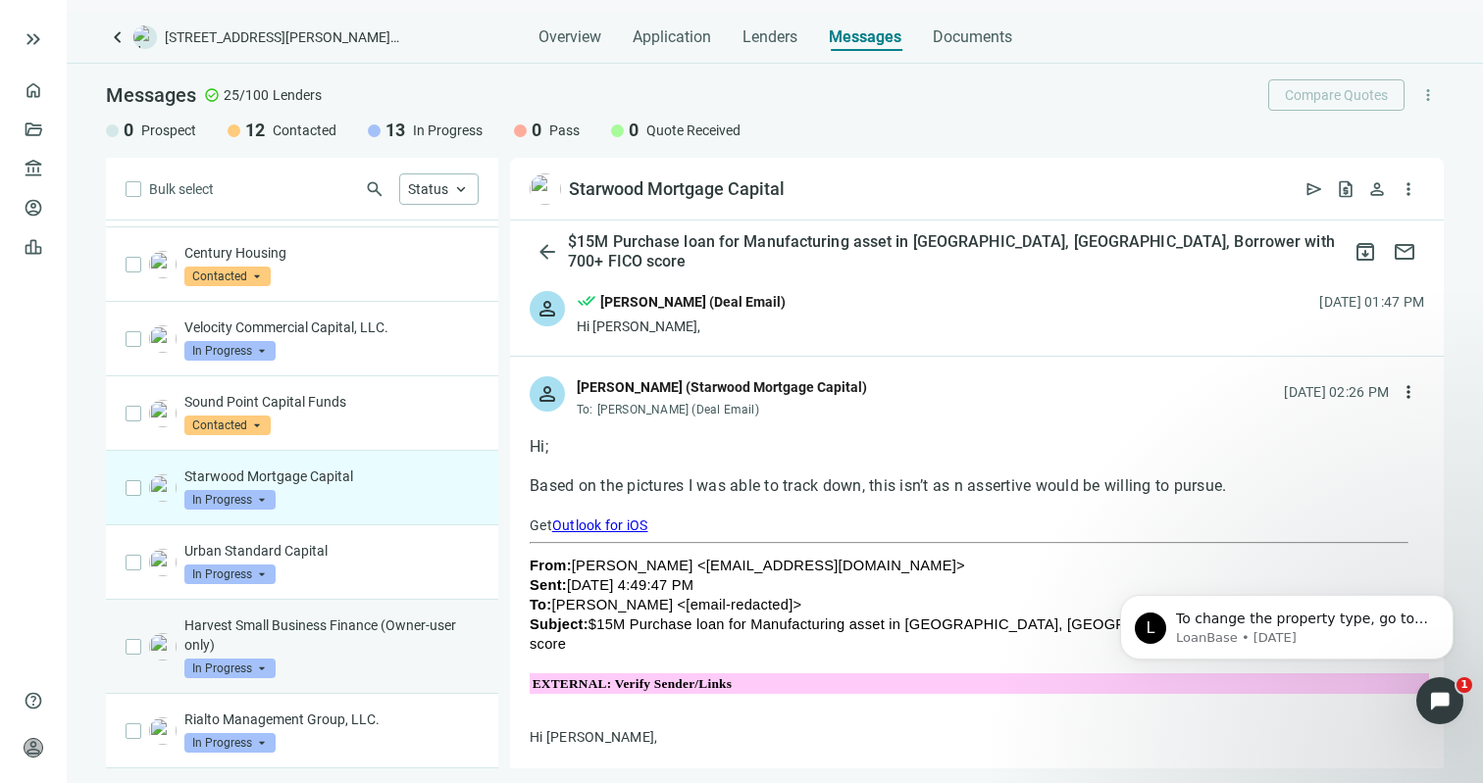
click at [307, 658] on div "Harvest Small Business Finance (Owner-user only) In Progress arrow_drop_down" at bounding box center [331, 647] width 294 height 63
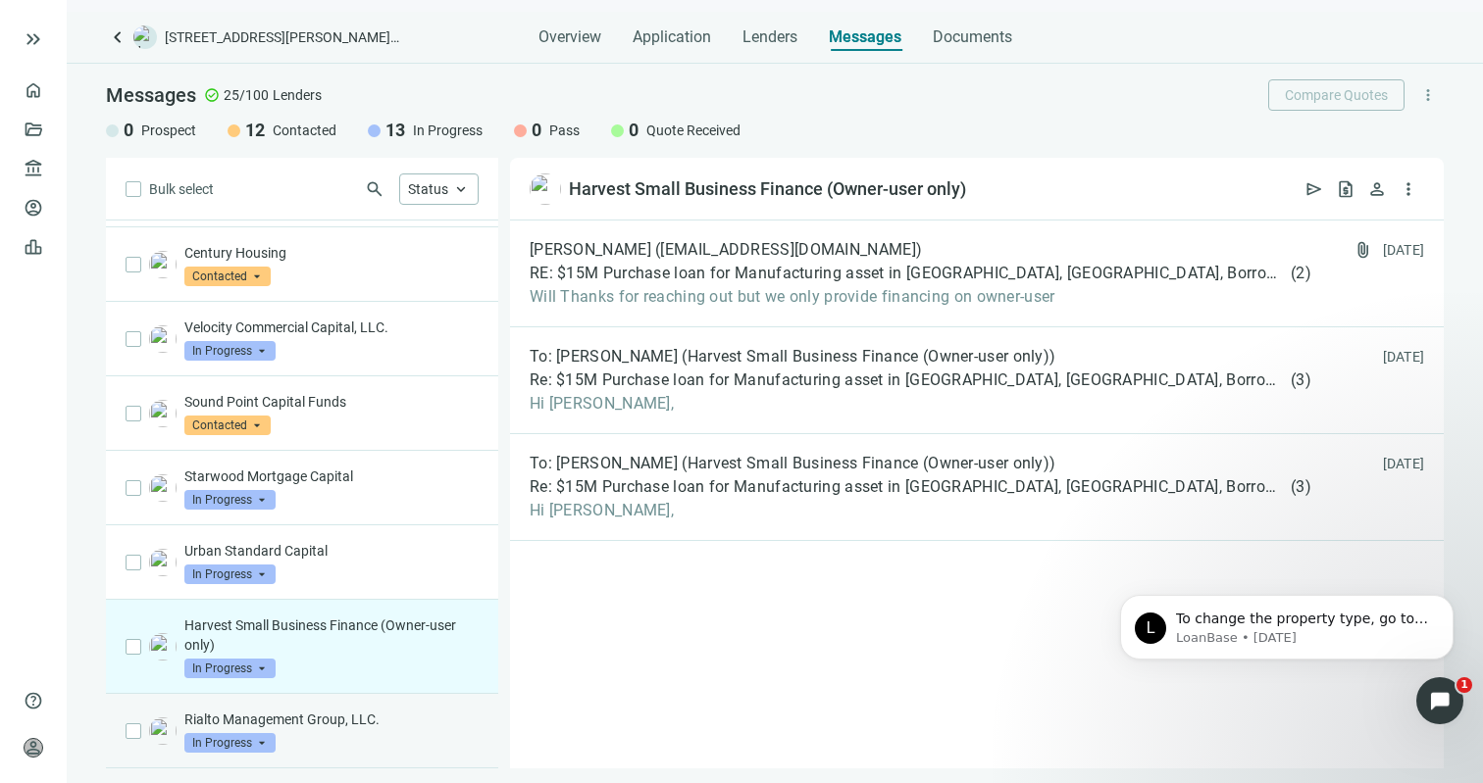
click at [282, 708] on div "Rialto Management Group, LLC. In Progress arrow_drop_down" at bounding box center [302, 731] width 392 height 75
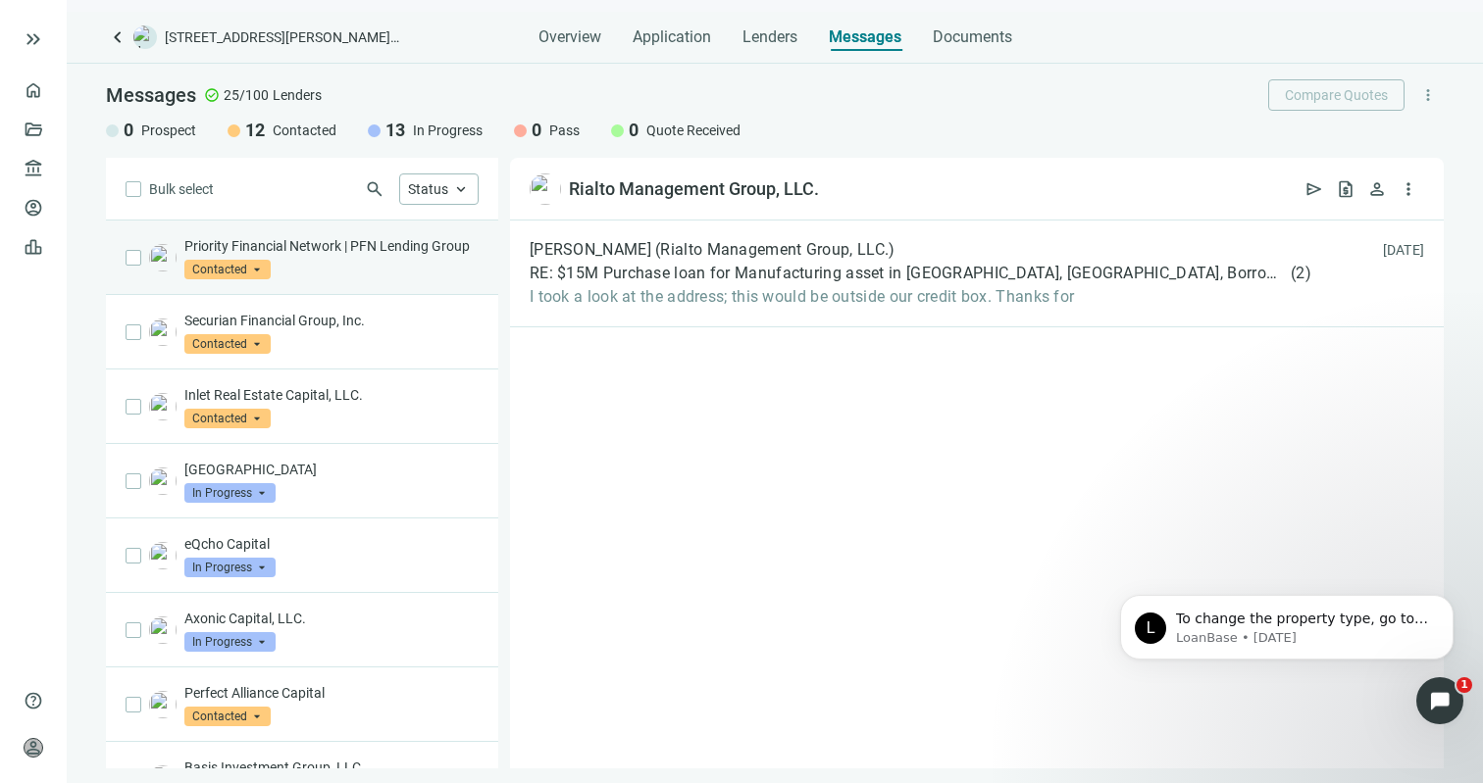
click at [325, 279] on div "Priority Financial Network | PFN Lending Group Contacted arrow_drop_down" at bounding box center [331, 257] width 294 height 43
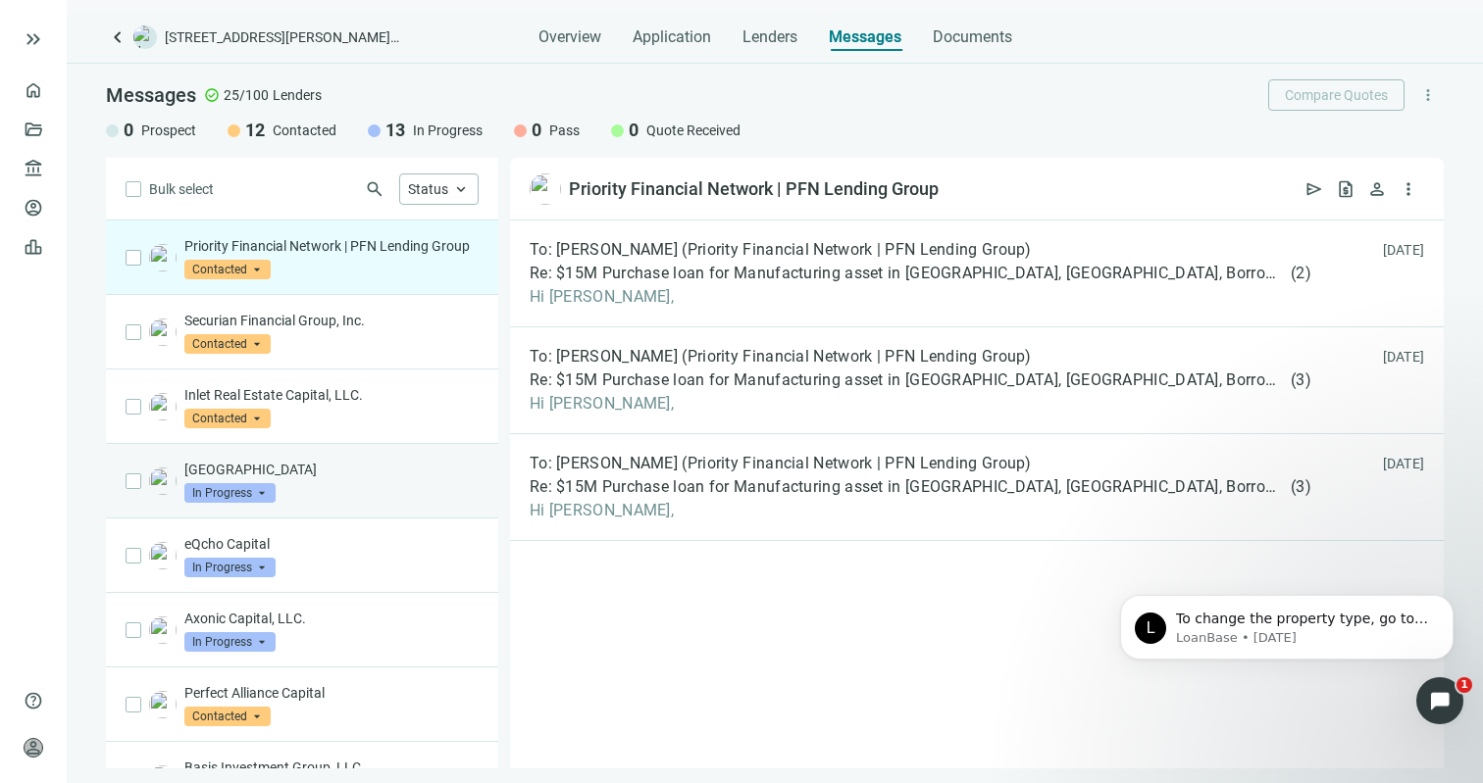
click at [339, 480] on p "Riverside Park Capital" at bounding box center [331, 470] width 294 height 20
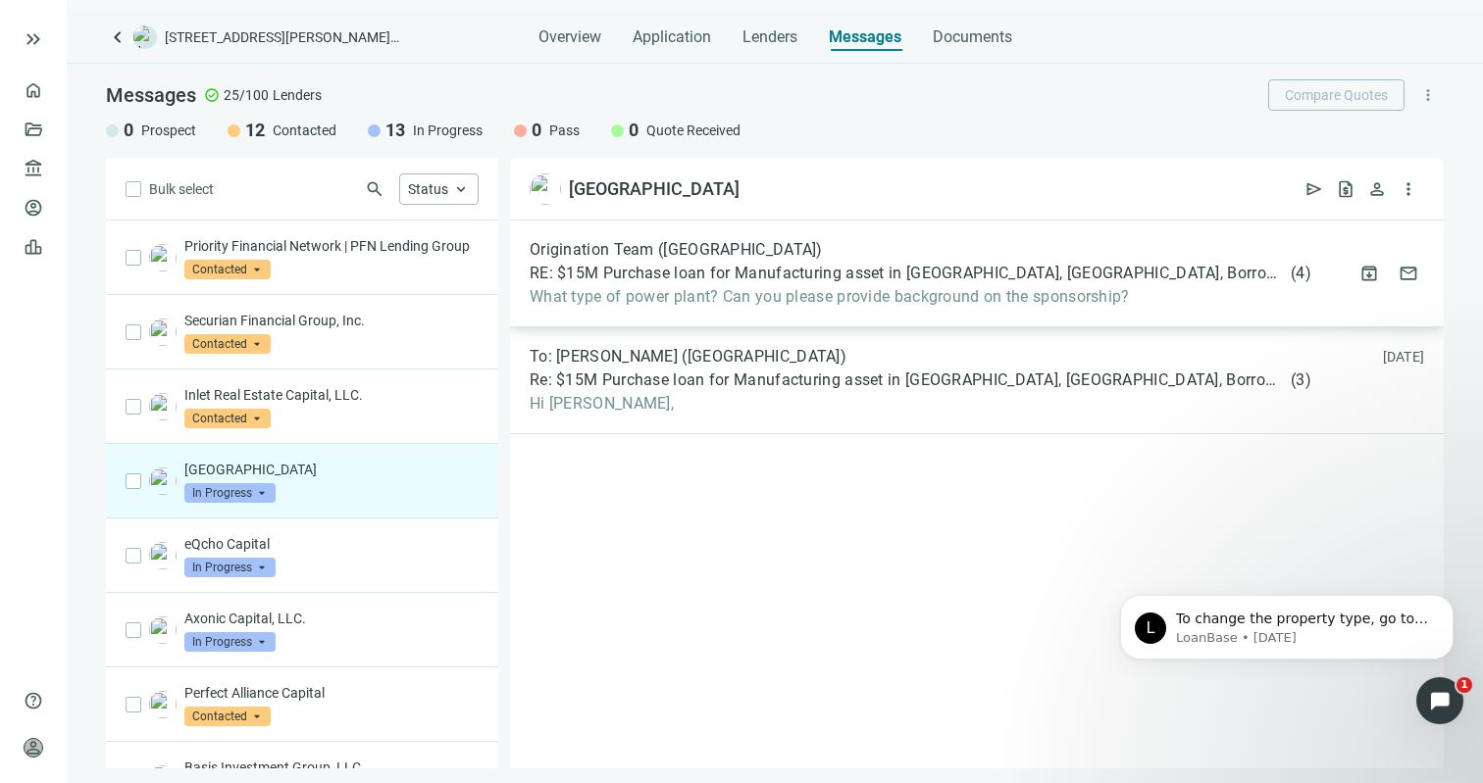
click at [757, 282] on span "RE: $15M Purchase loan for Manufacturing asset in Williams, CA, Borrower with 7…" at bounding box center [908, 274] width 757 height 20
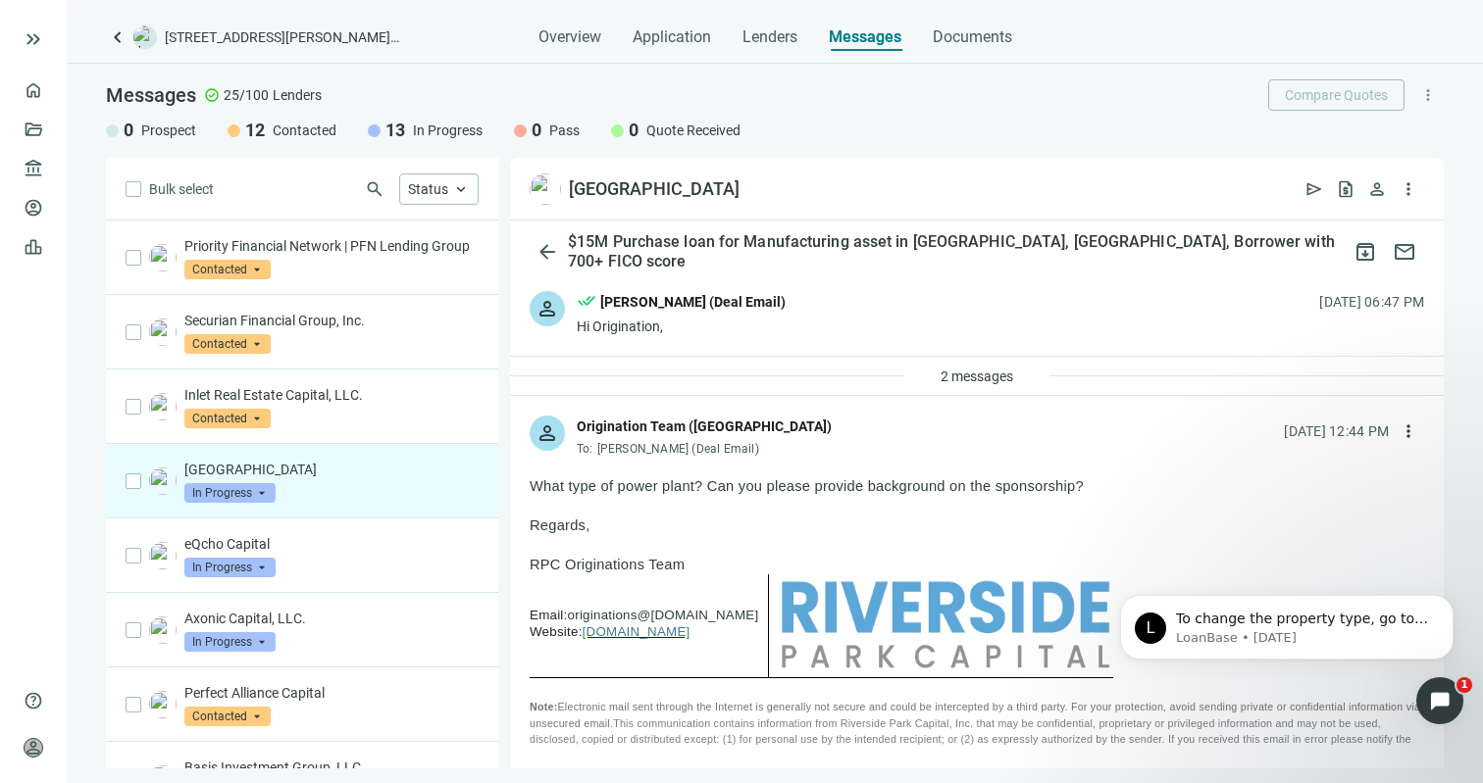
click at [1277, 457] on div "person Origination Team (Riverside Park Capital) To: Will Halcomb (Deal Email) …" at bounding box center [977, 428] width 934 height 65
click at [1398, 432] on span "more_vert" at bounding box center [1408, 432] width 20 height 20
click at [1288, 510] on span "Reply all" at bounding box center [1270, 512] width 50 height 16
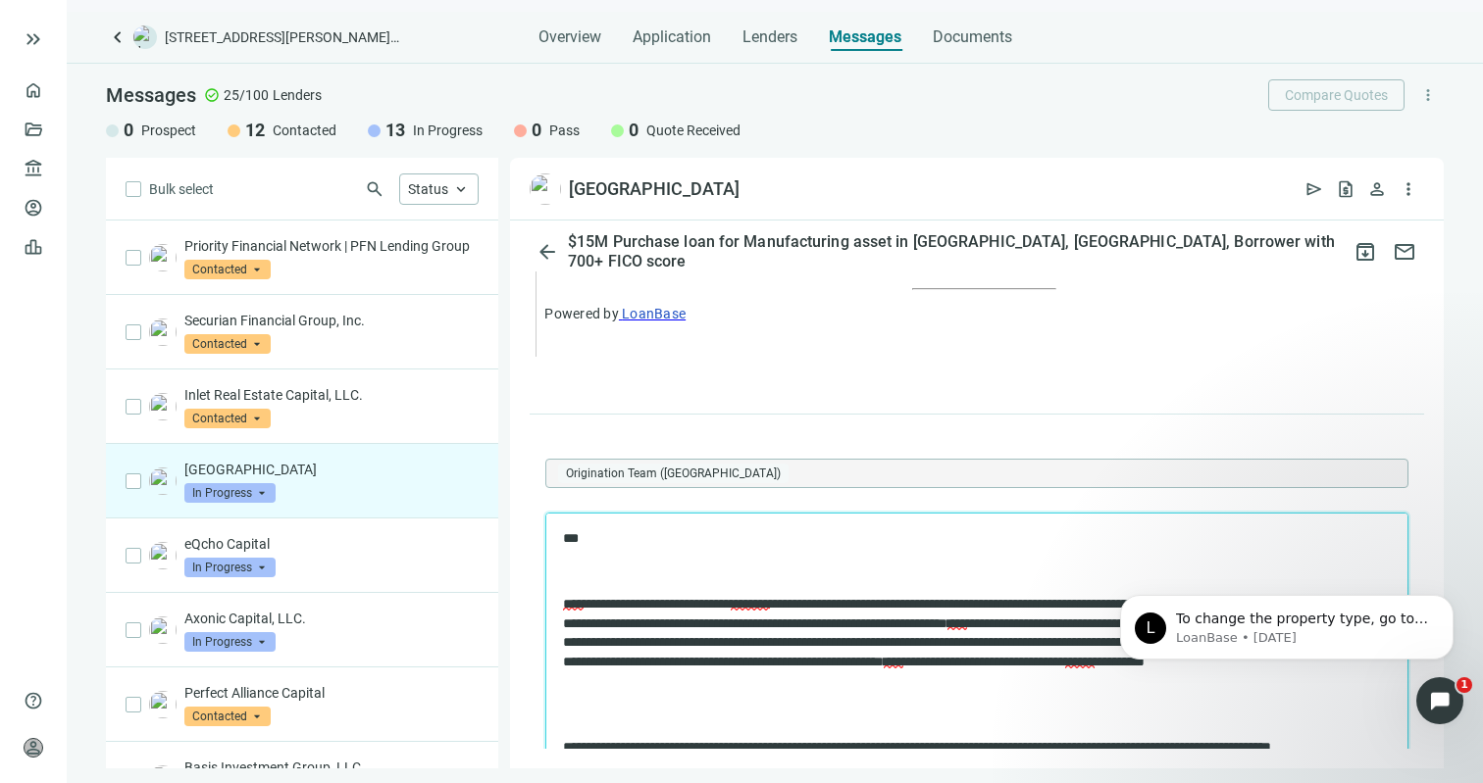
drag, startPoint x: 1834, startPoint y: 1023, endPoint x: 1288, endPoint y: 521, distance: 741.9
click at [1288, 537] on p "***" at bounding box center [967, 539] width 808 height 20
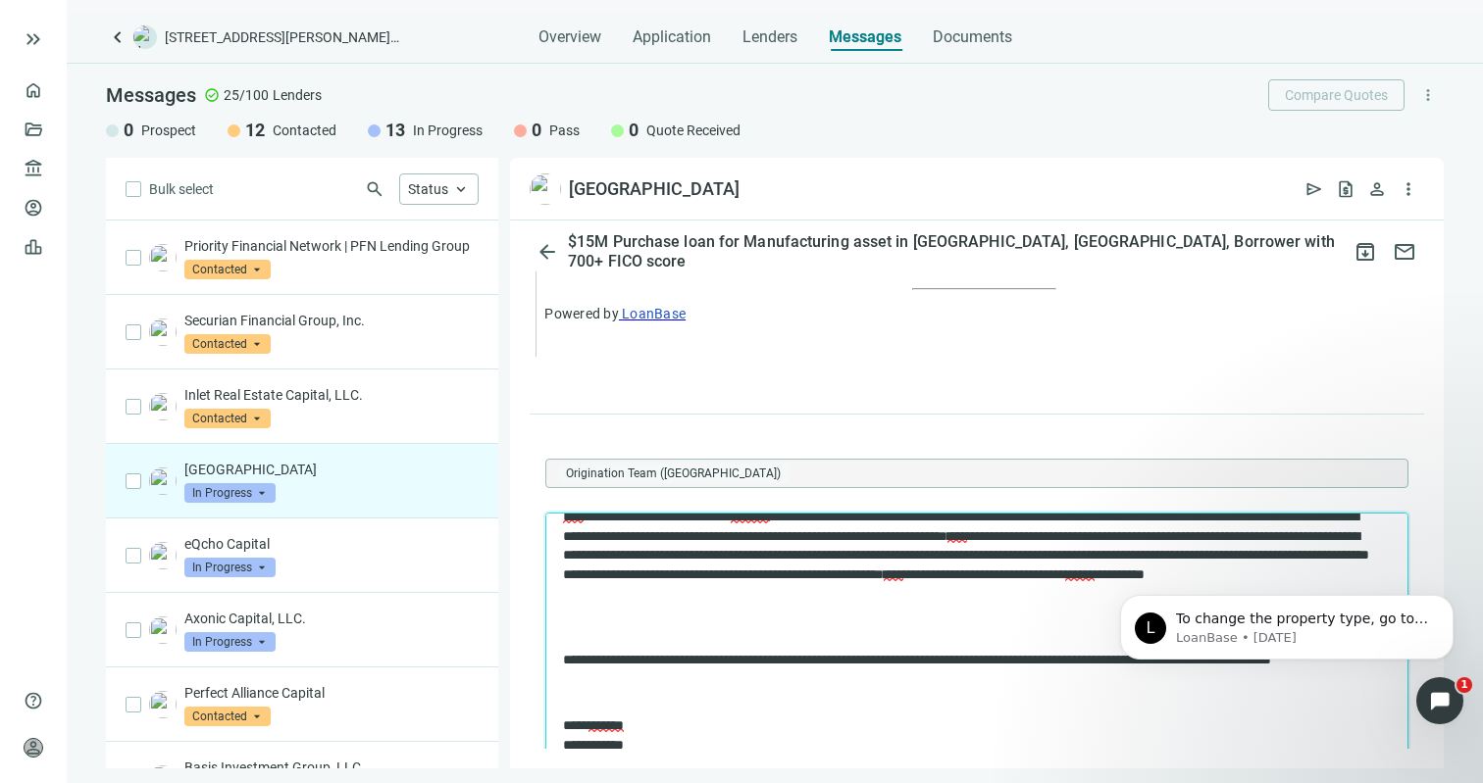
click at [658, 698] on p "Rich Text Area. Press ALT-0 for help." at bounding box center [977, 692] width 828 height 20
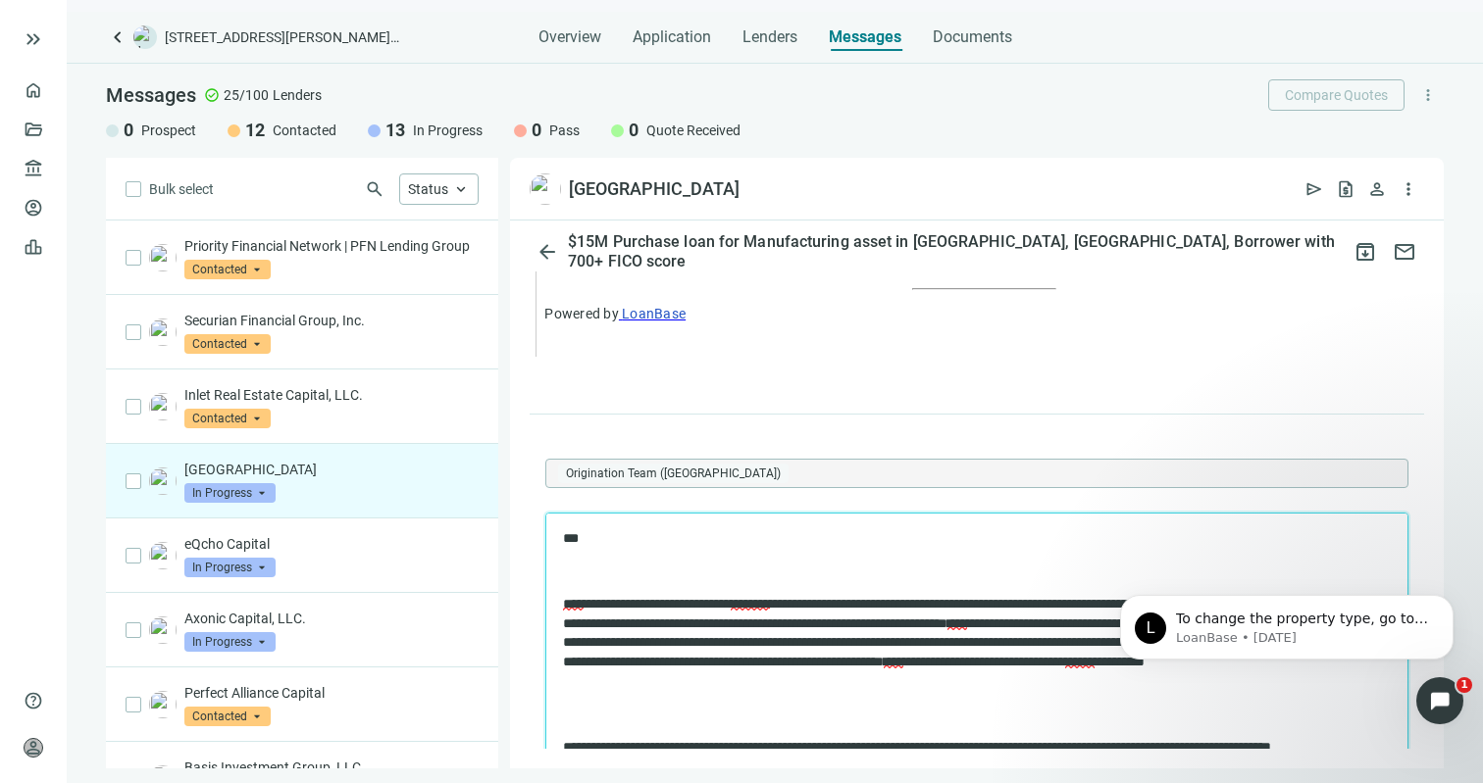
click at [619, 582] on body "**********" at bounding box center [977, 695] width 830 height 332
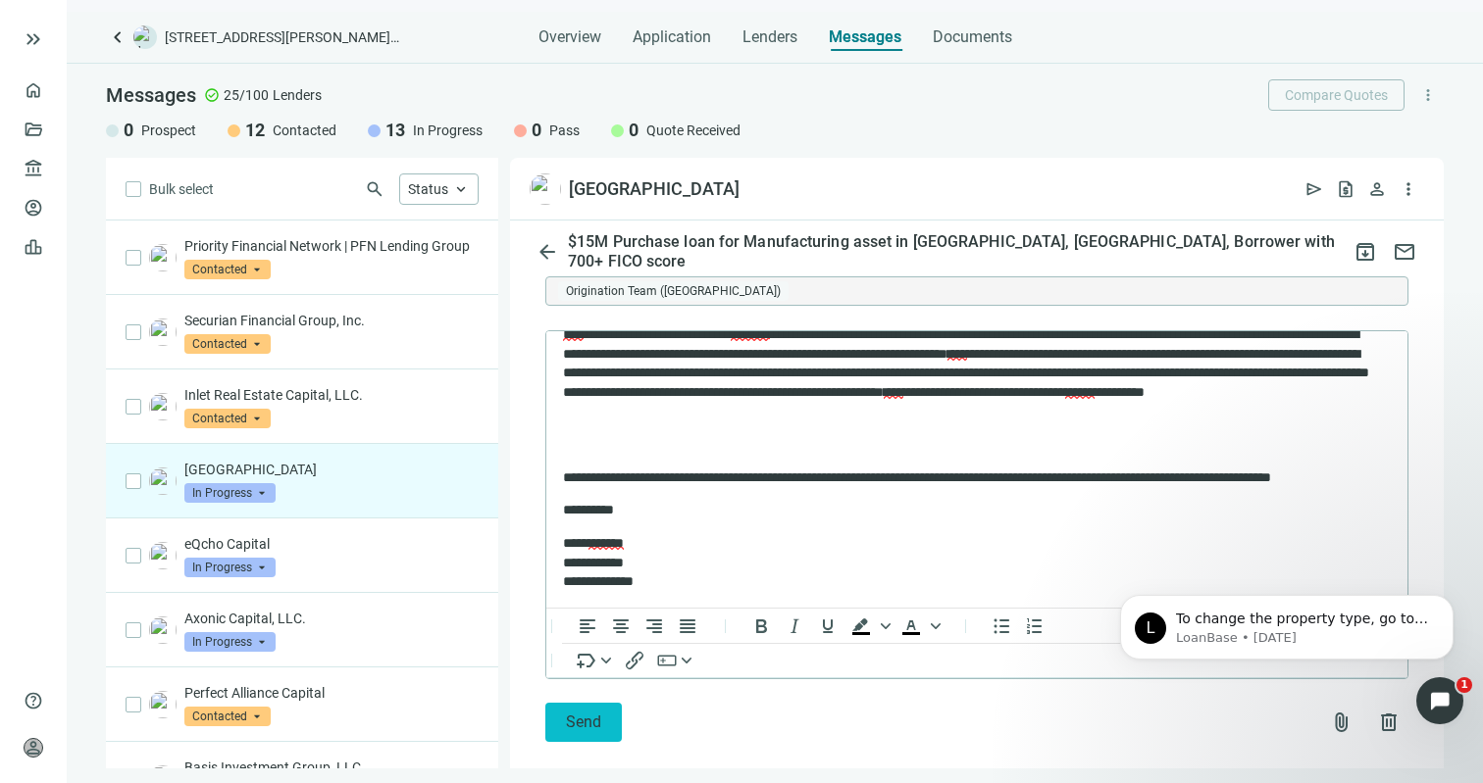
click at [580, 713] on span "Send" at bounding box center [583, 722] width 35 height 19
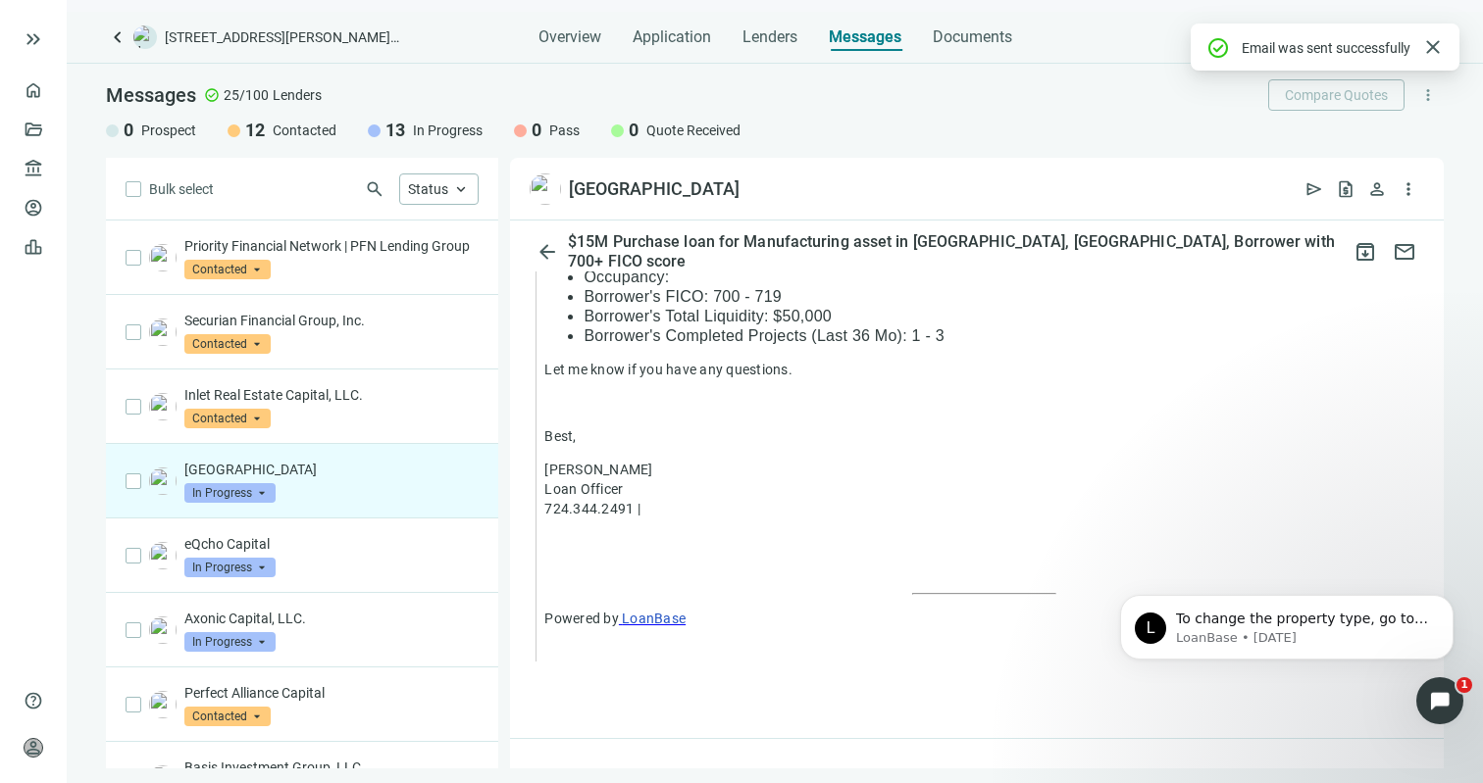
scroll to position [2614, 0]
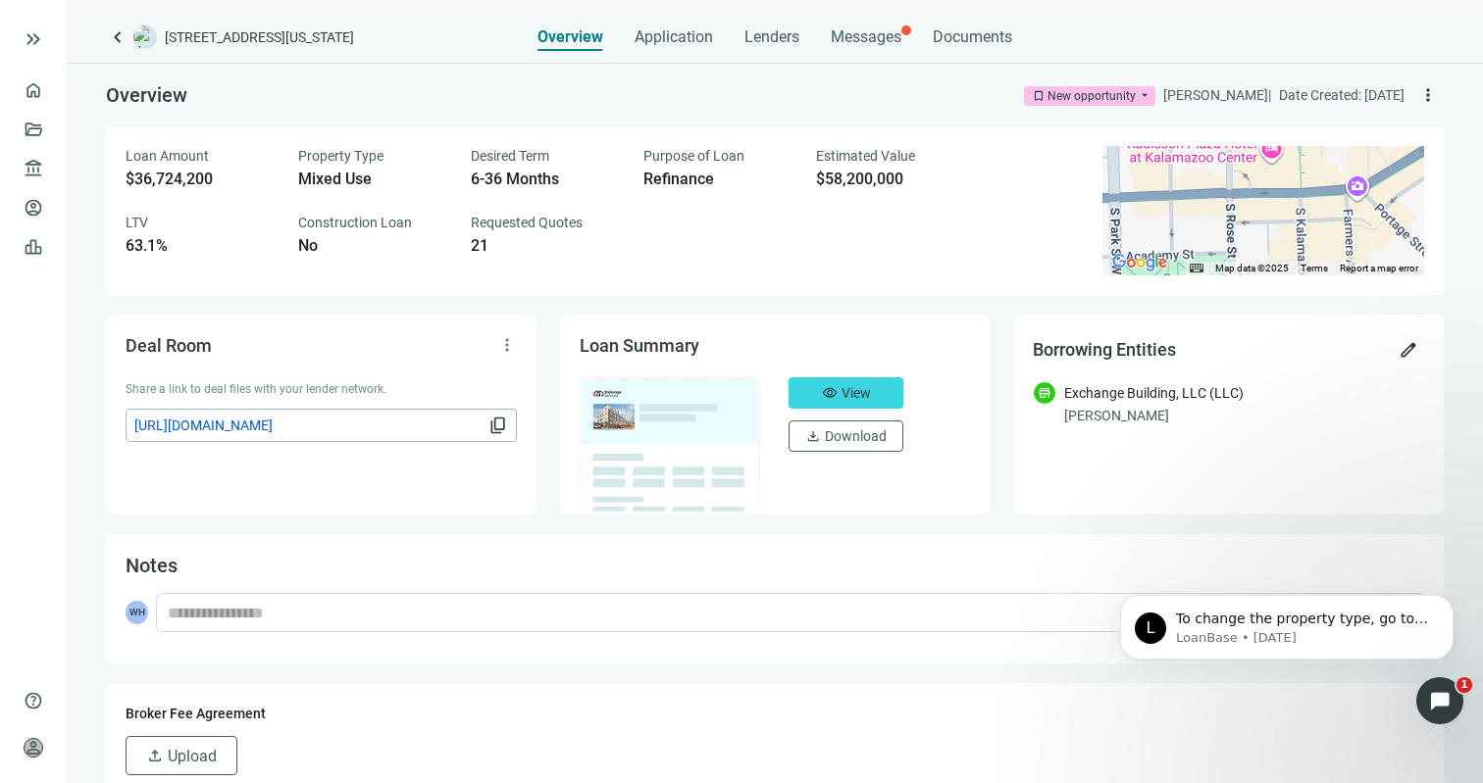
click at [139, 30] on img at bounding box center [145, 37] width 24 height 24
click at [117, 40] on span "keyboard_arrow_left" at bounding box center [118, 37] width 24 height 24
